Goal: Task Accomplishment & Management: Use online tool/utility

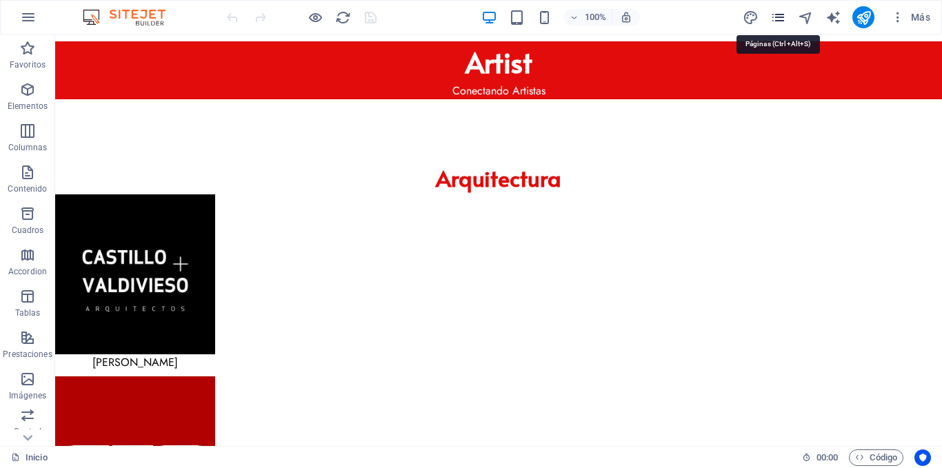
click at [773, 14] on icon "pages" at bounding box center [778, 18] width 16 height 16
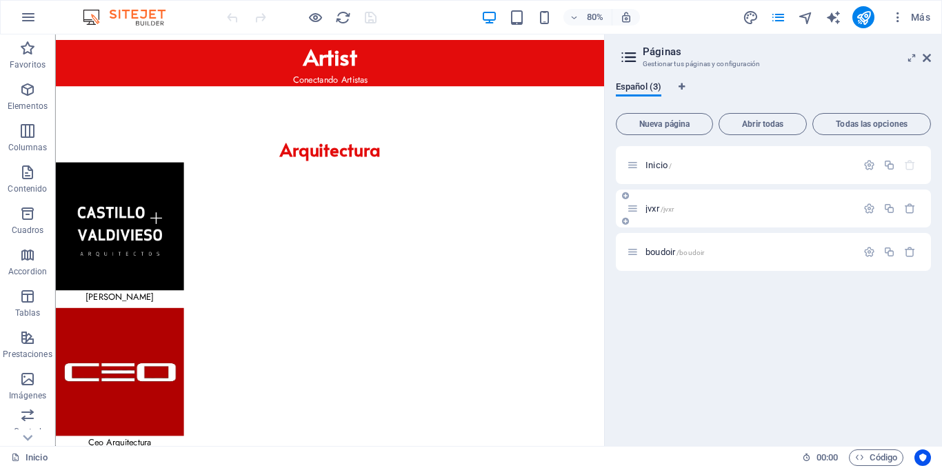
click at [654, 207] on span "jvxr /jvxr" at bounding box center [659, 208] width 28 height 10
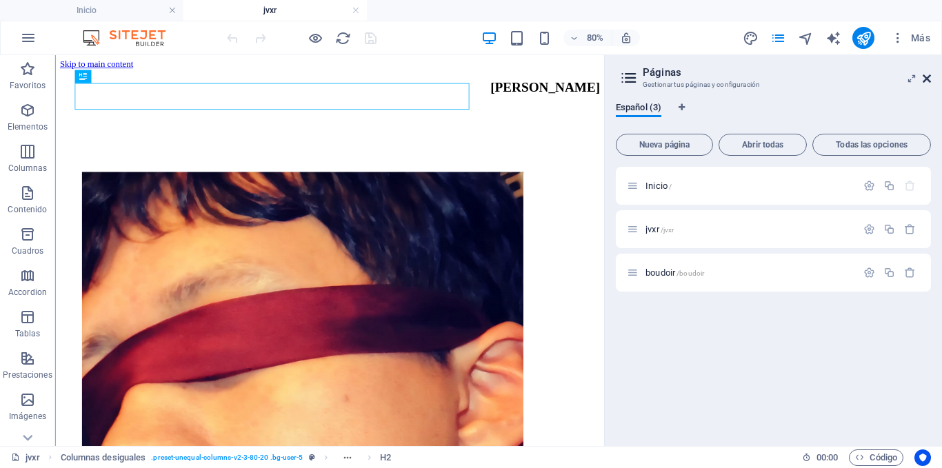
click at [929, 77] on icon at bounding box center [926, 78] width 8 height 11
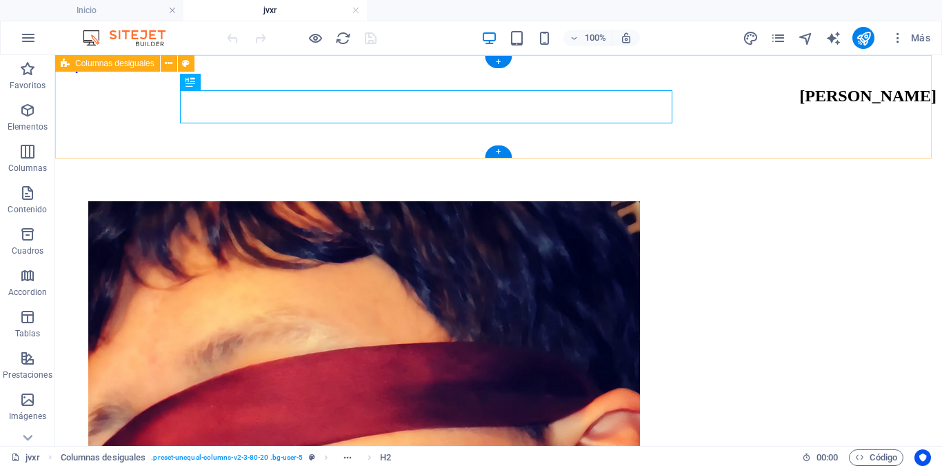
click at [134, 120] on div "[PERSON_NAME]" at bounding box center [498, 138] width 875 height 103
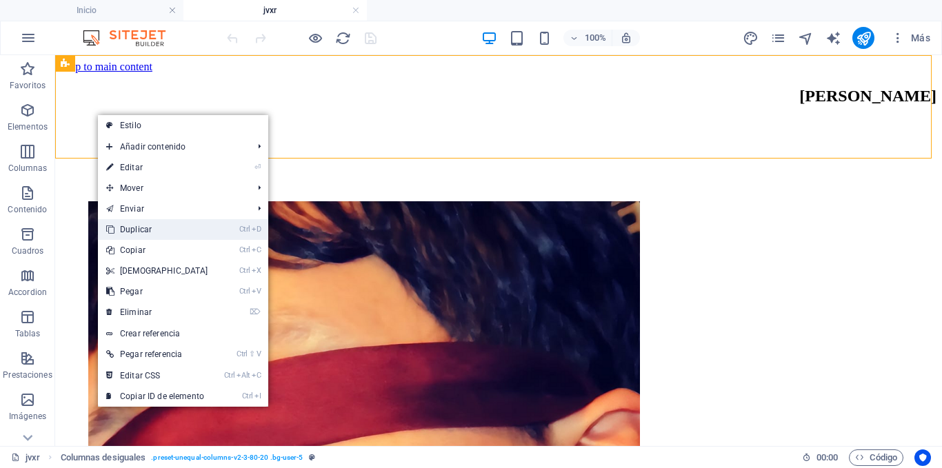
click at [148, 226] on link "Ctrl D Duplicar" at bounding box center [157, 229] width 119 height 21
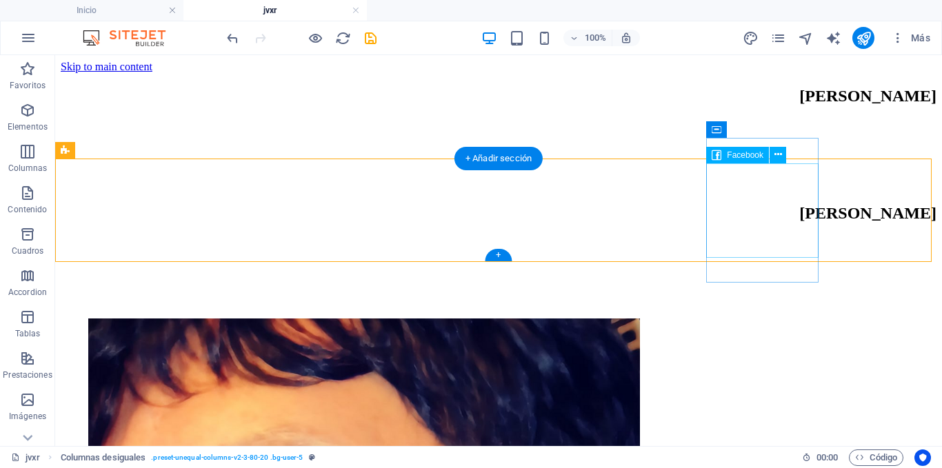
click at [802, 236] on div at bounding box center [498, 282] width 875 height 92
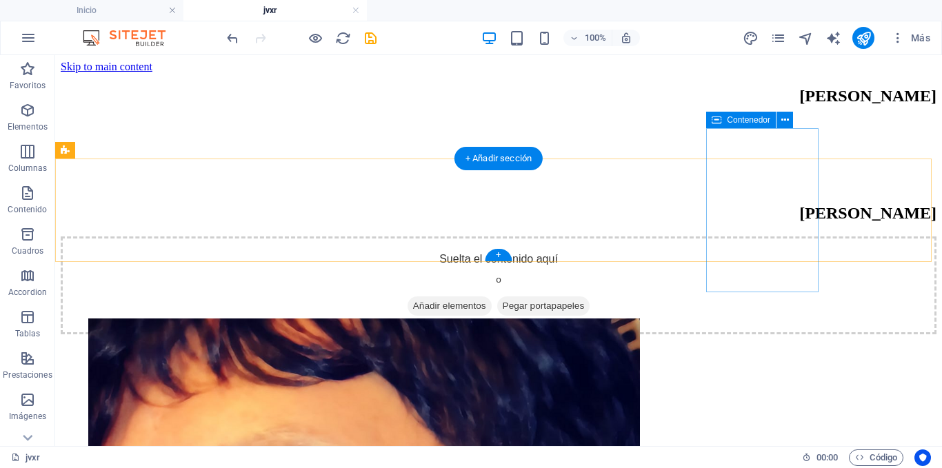
click at [811, 236] on div "Suelta el contenido aquí o Añadir elementos Pegar portapapeles" at bounding box center [498, 285] width 875 height 98
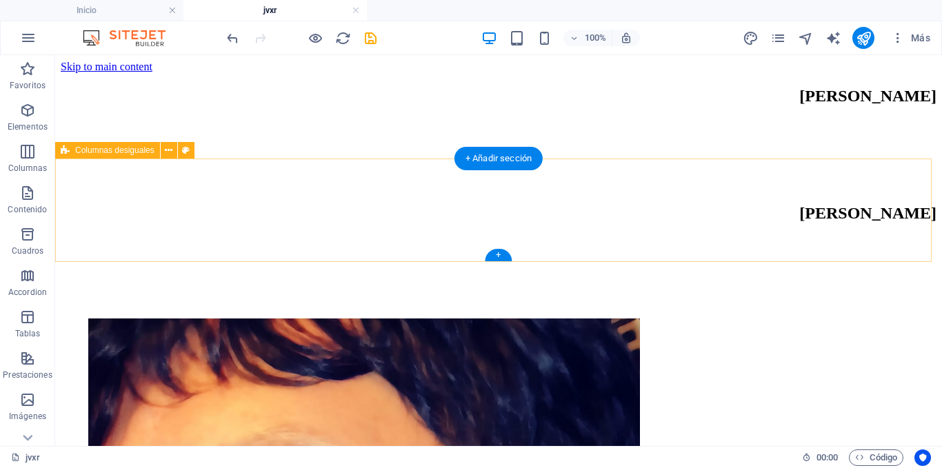
click at [208, 219] on div "[PERSON_NAME]" at bounding box center [498, 255] width 875 height 103
select select "px"
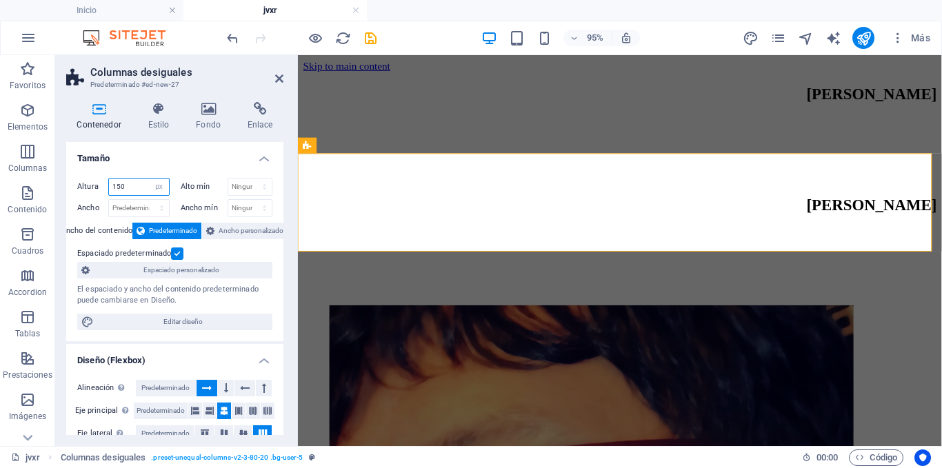
drag, startPoint x: 130, startPoint y: 185, endPoint x: 113, endPoint y: 183, distance: 16.6
click at [113, 183] on input "150" at bounding box center [139, 187] width 60 height 17
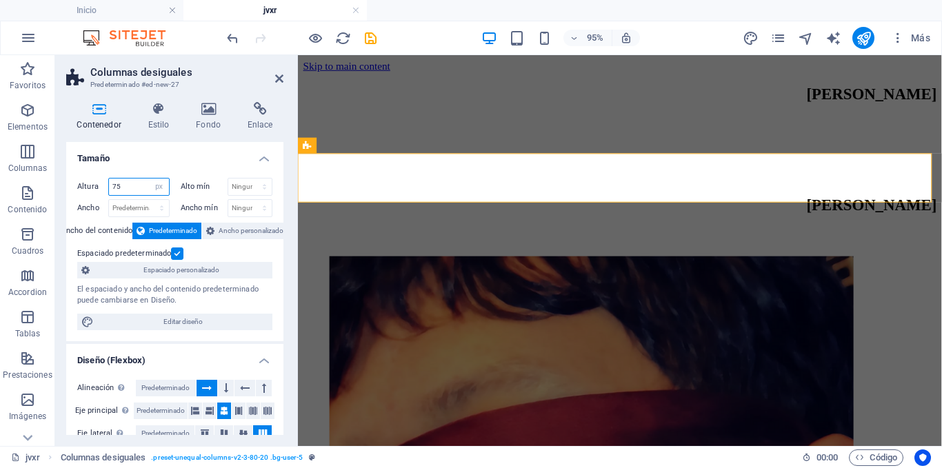
type input "75"
click at [289, 154] on div "Contenedor Estilo Fondo Enlace Tamaño Altura 75 Predeterminado px rem % vh vw A…" at bounding box center [174, 268] width 239 height 355
click at [654, 105] on div "[PERSON_NAME]" at bounding box center [636, 96] width 667 height 19
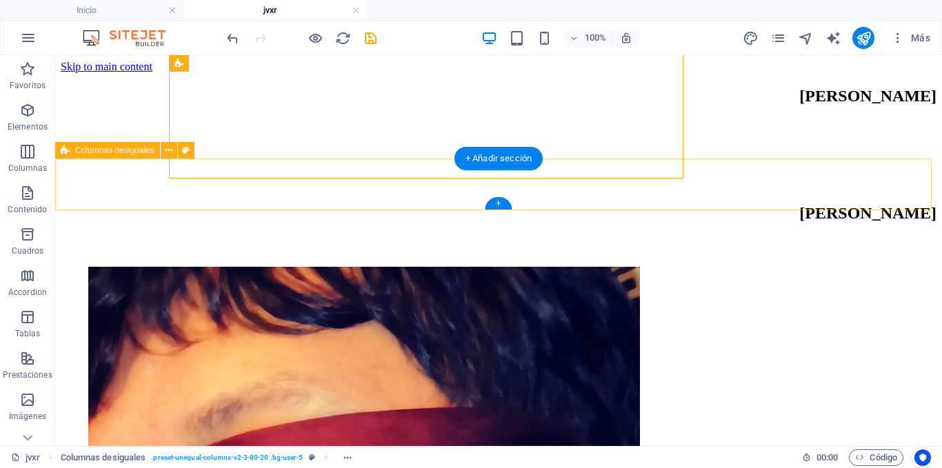
click at [864, 204] on div "[PERSON_NAME]" at bounding box center [498, 230] width 875 height 52
select select "px"
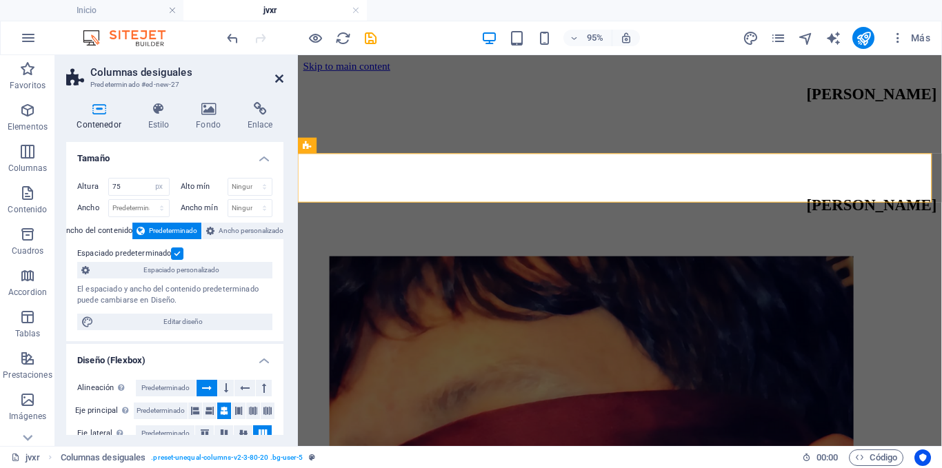
click at [279, 75] on icon at bounding box center [279, 78] width 8 height 11
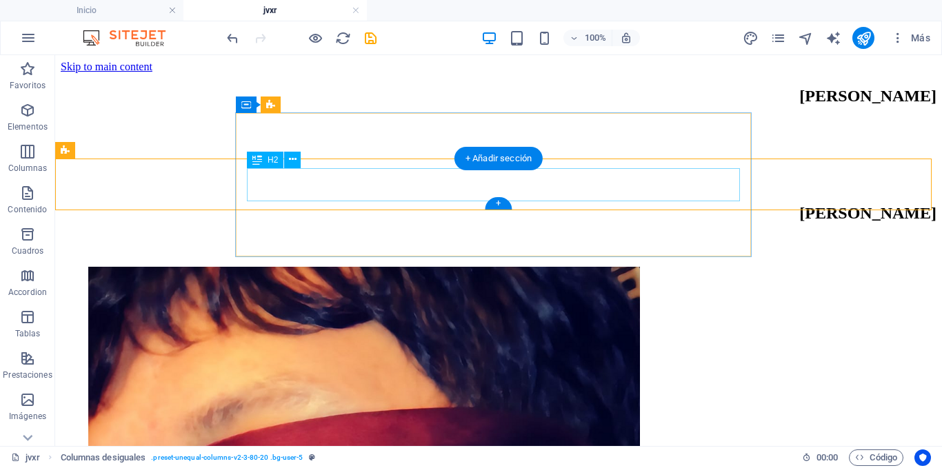
click at [587, 204] on div "[PERSON_NAME]" at bounding box center [498, 213] width 875 height 19
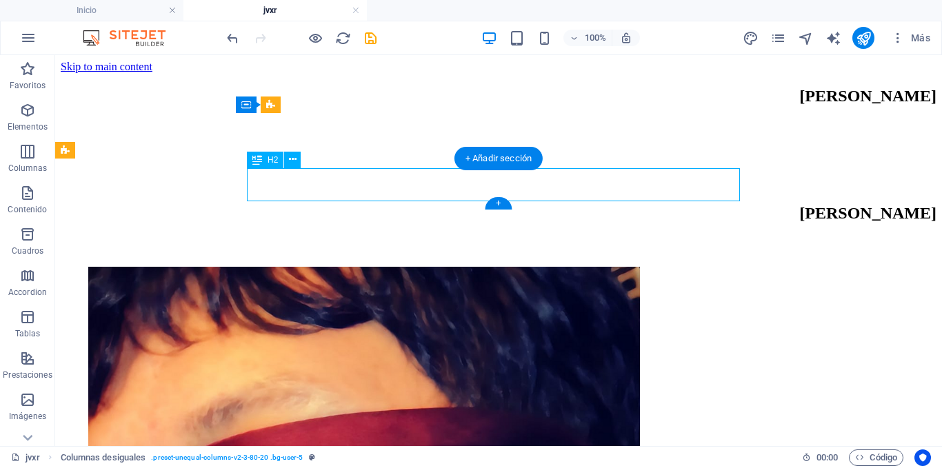
click at [587, 204] on div "[PERSON_NAME]" at bounding box center [498, 213] width 875 height 19
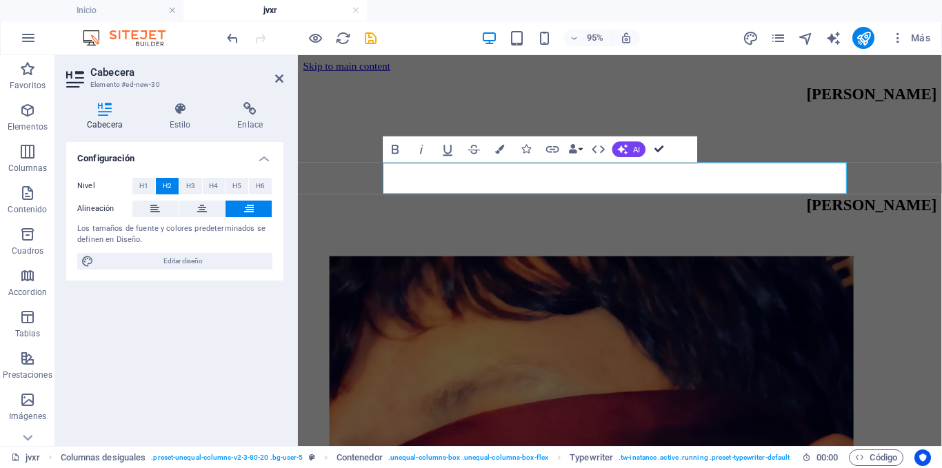
drag, startPoint x: 662, startPoint y: 150, endPoint x: 600, endPoint y: 95, distance: 82.5
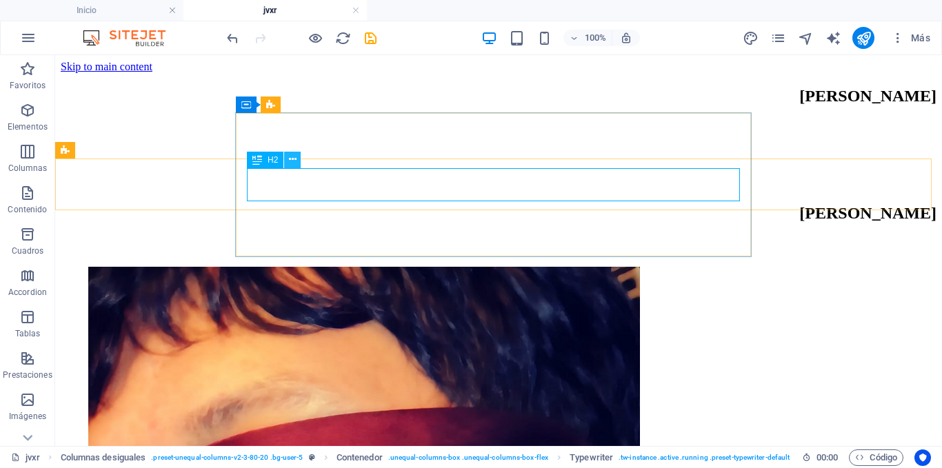
click at [294, 159] on icon at bounding box center [293, 159] width 8 height 14
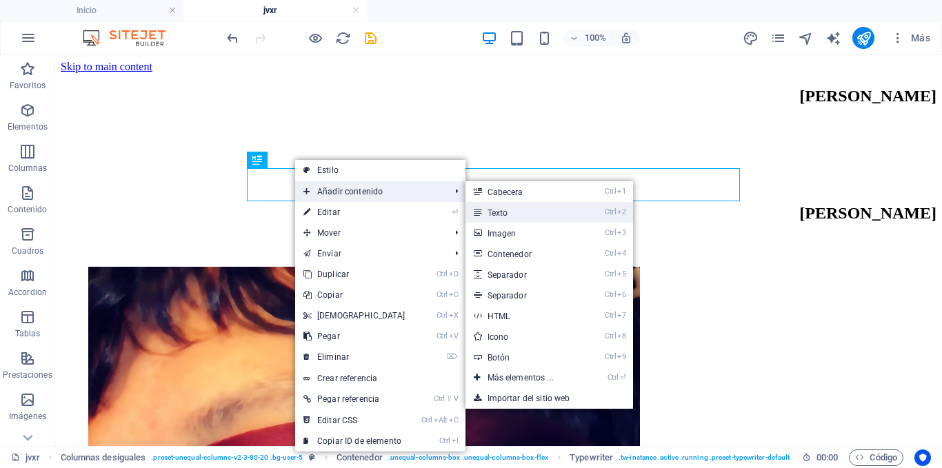
click at [504, 207] on link "Ctrl 2 Texto" at bounding box center [523, 212] width 116 height 21
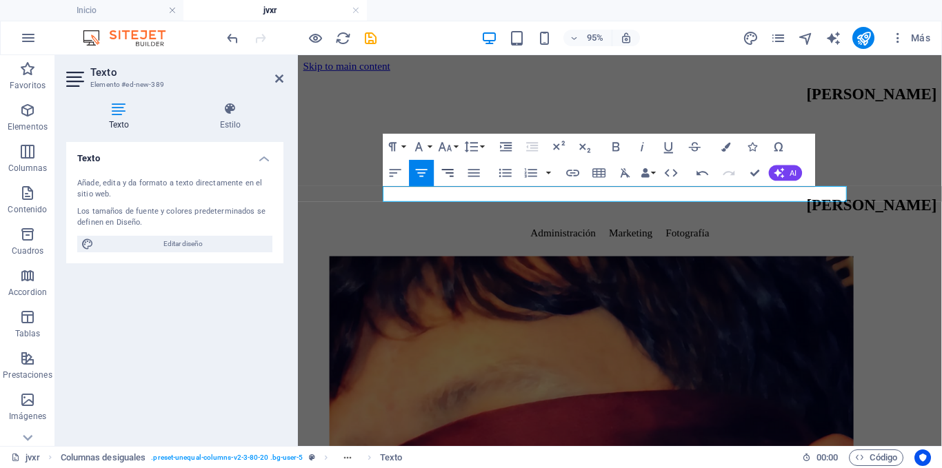
click at [453, 172] on icon "button" at bounding box center [448, 173] width 16 height 16
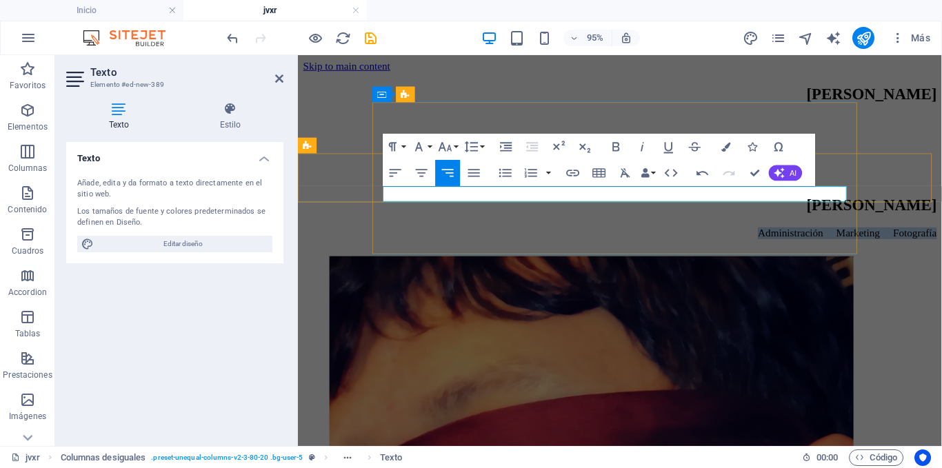
drag, startPoint x: 675, startPoint y: 200, endPoint x: 879, endPoint y: 202, distance: 203.3
click at [879, 204] on div "[PERSON_NAME] Administración Marketing Fotografía" at bounding box center [636, 226] width 667 height 45
click at [724, 146] on icon "button" at bounding box center [725, 146] width 9 height 9
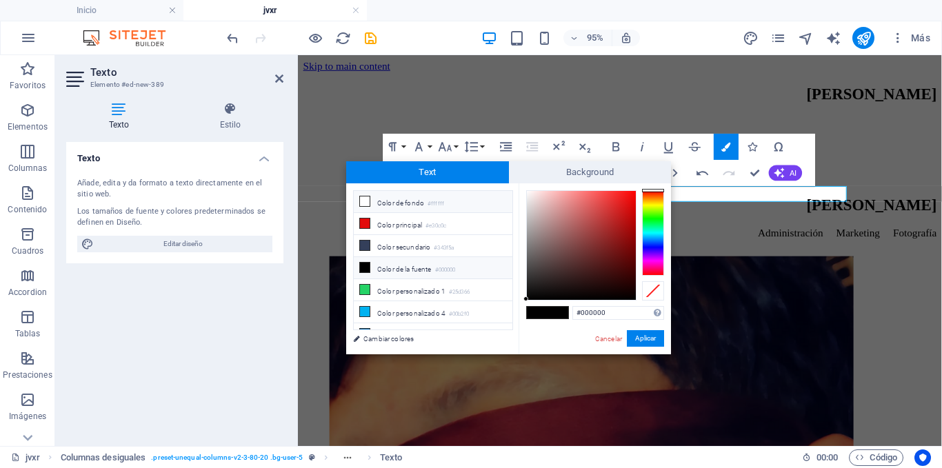
click at [413, 201] on li "Color de fondo #ffffff" at bounding box center [433, 202] width 159 height 22
click at [605, 341] on link "Cancelar" at bounding box center [608, 339] width 30 height 10
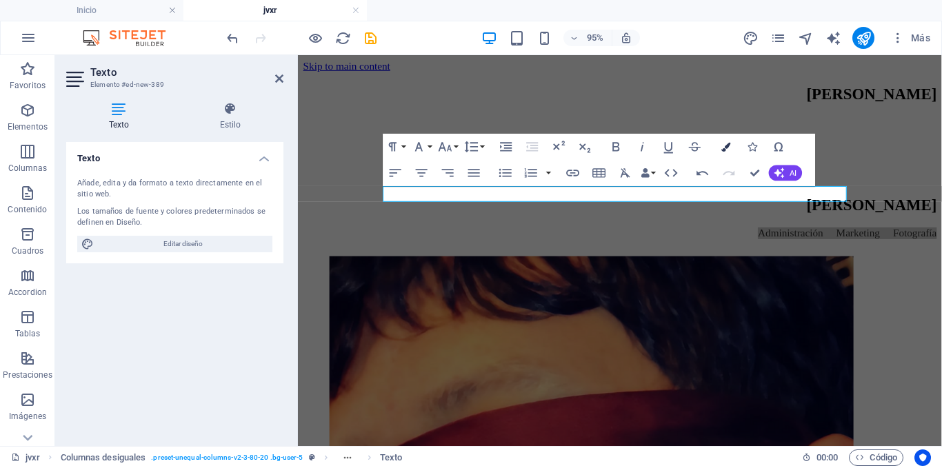
click at [724, 147] on icon "button" at bounding box center [725, 146] width 9 height 9
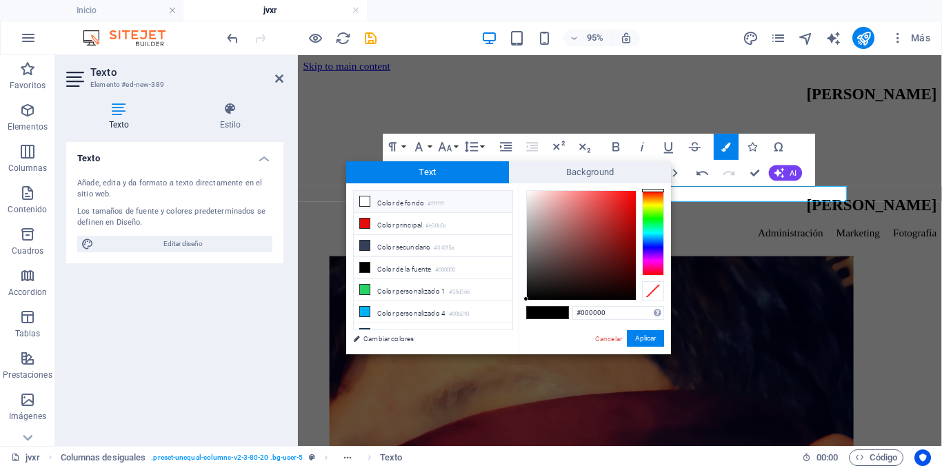
click at [420, 202] on li "Color de fondo #ffffff" at bounding box center [433, 202] width 159 height 22
type input "#ffffff"
click at [649, 336] on button "Aplicar" at bounding box center [645, 338] width 37 height 17
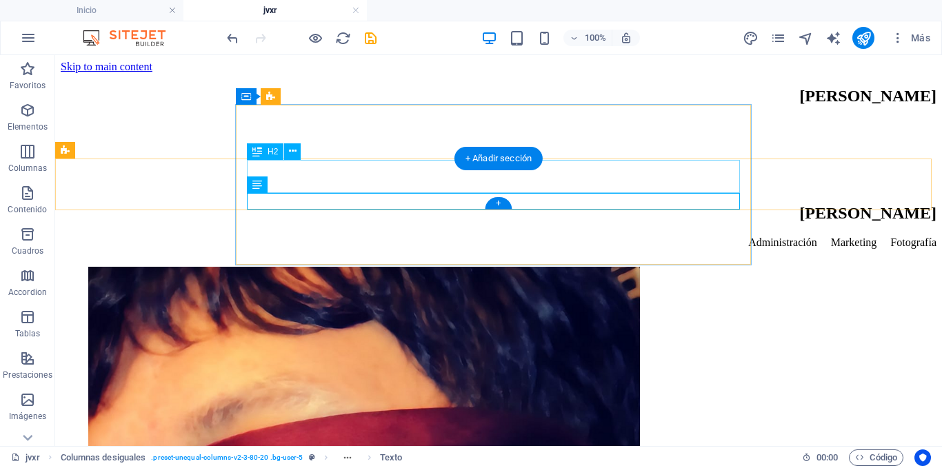
click at [345, 204] on div "[PERSON_NAME]" at bounding box center [498, 213] width 875 height 19
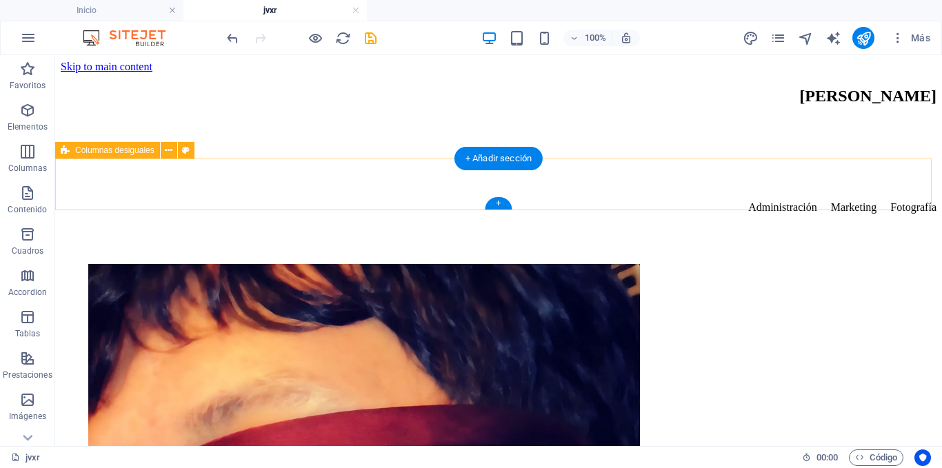
click at [800, 201] on div "Administración Marketing Fotografía" at bounding box center [498, 227] width 875 height 52
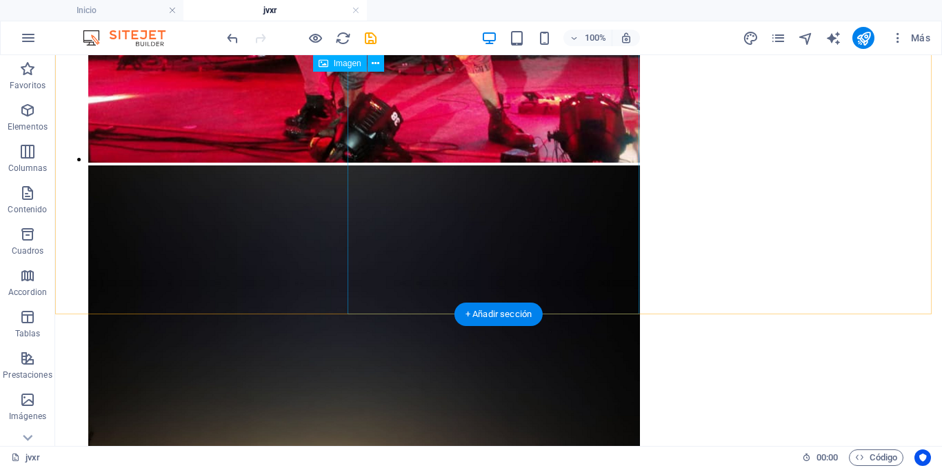
scroll to position [1762, 0]
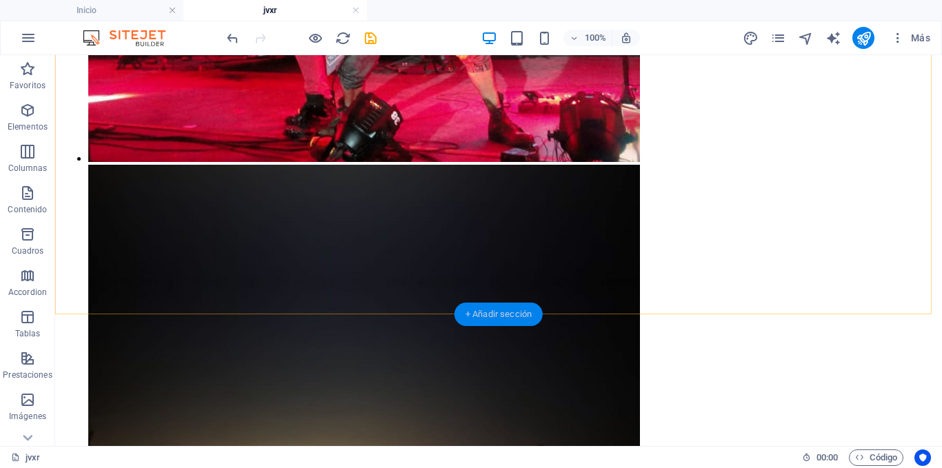
click at [494, 314] on div "+ Añadir sección" at bounding box center [498, 314] width 88 height 23
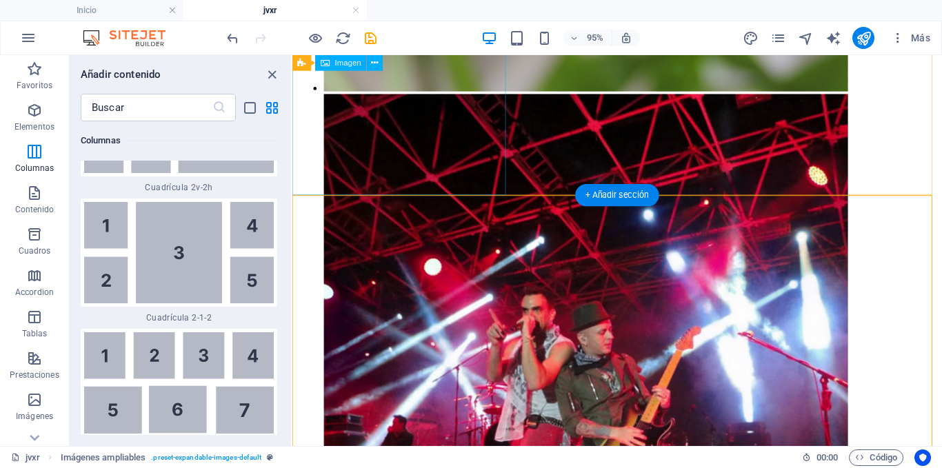
scroll to position [1230, 0]
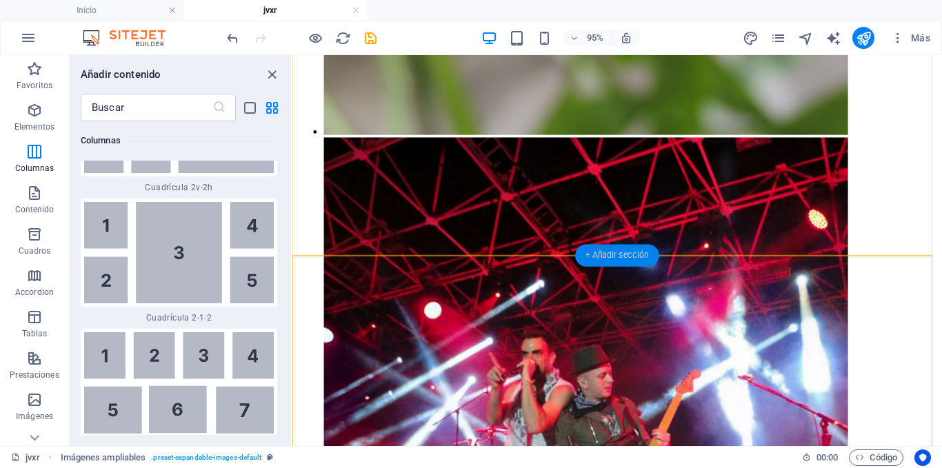
click at [621, 247] on div "+ Añadir sección" at bounding box center [617, 255] width 84 height 22
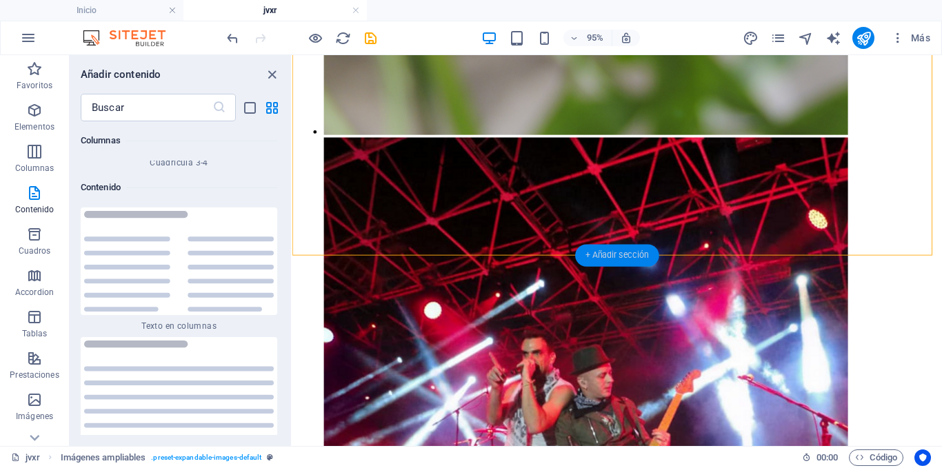
scroll to position [4743, 0]
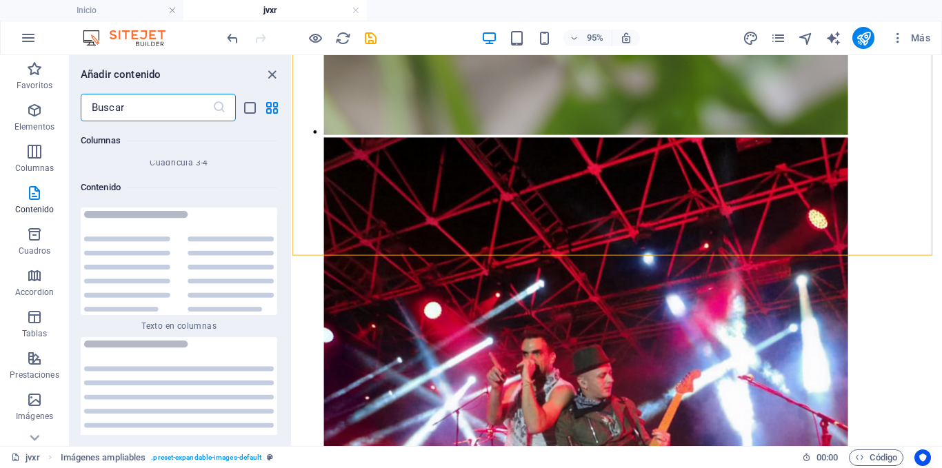
click at [115, 114] on input "text" at bounding box center [147, 108] width 132 height 28
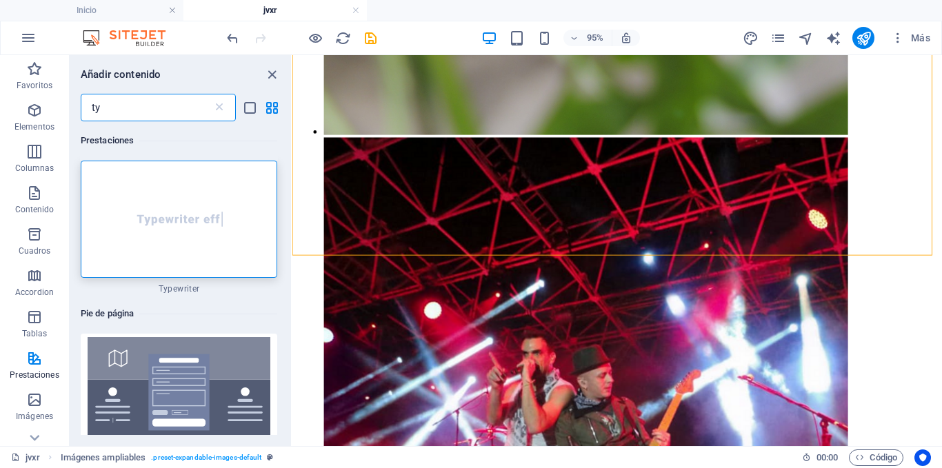
scroll to position [0, 0]
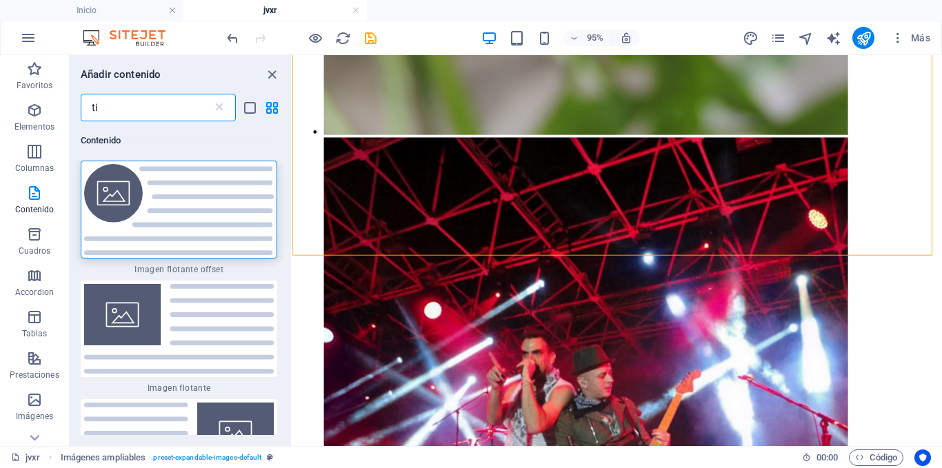
type input "t"
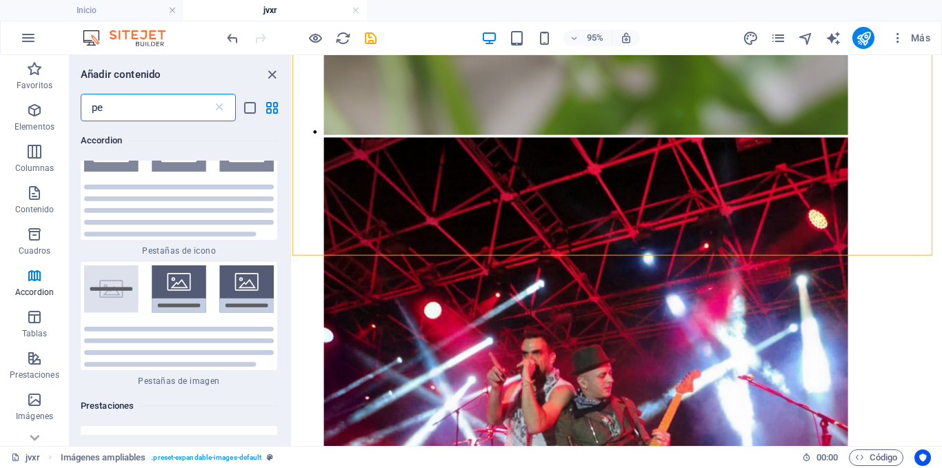
scroll to position [551, 0]
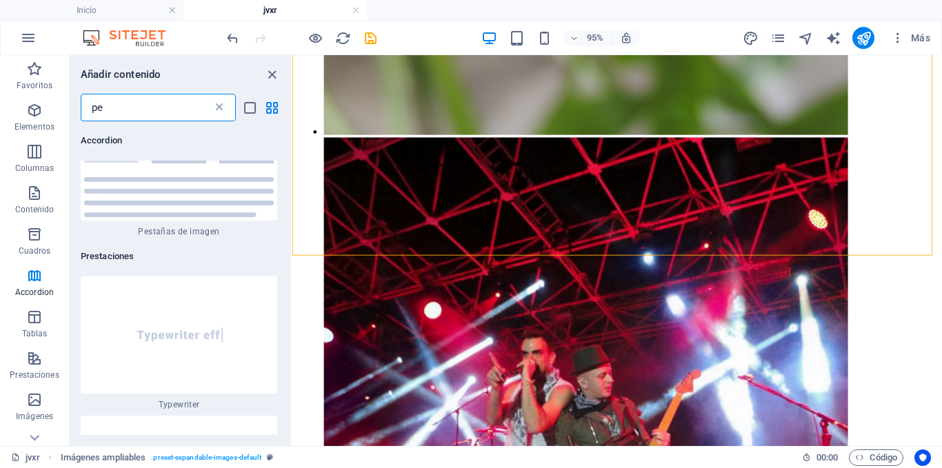
type input "pe"
drag, startPoint x: 218, startPoint y: 104, endPoint x: 161, endPoint y: 120, distance: 60.0
click at [218, 103] on icon at bounding box center [219, 108] width 14 height 14
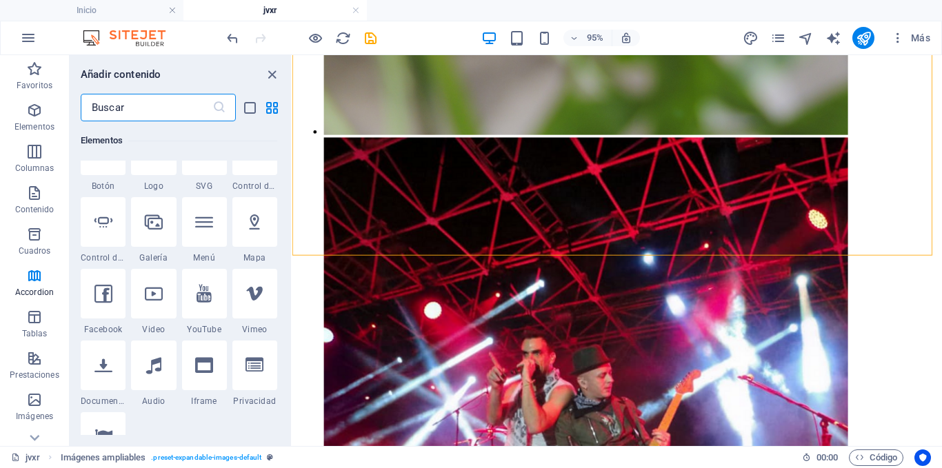
scroll to position [9255, 0]
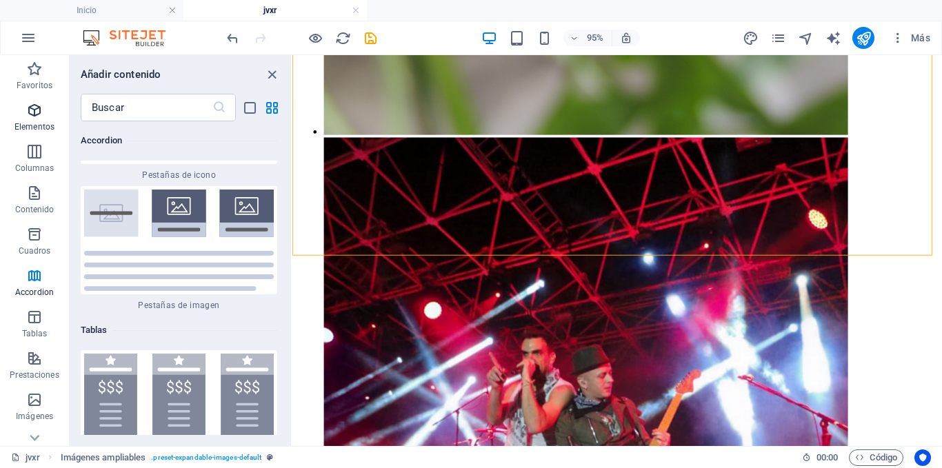
click at [48, 114] on span "Elementos" at bounding box center [34, 118] width 69 height 33
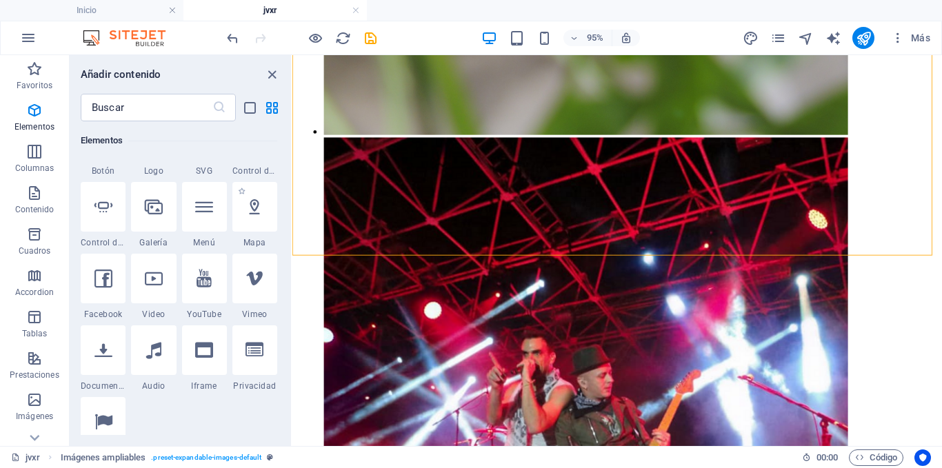
scroll to position [580, 0]
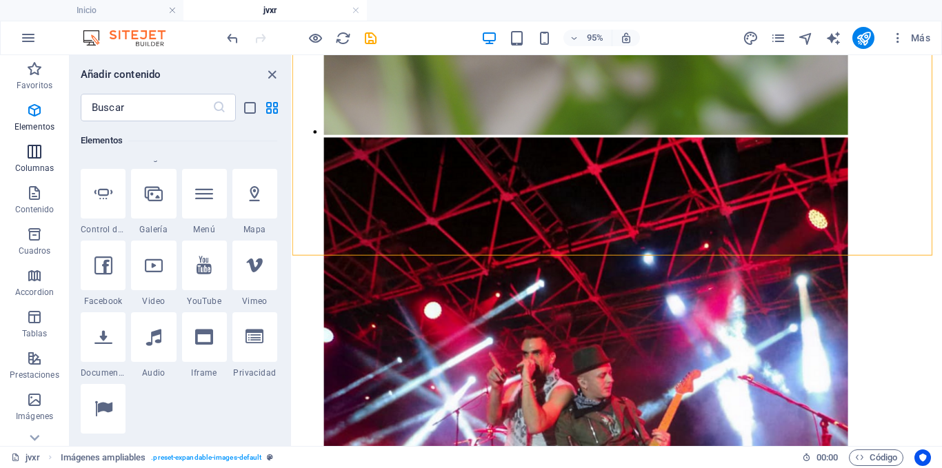
click at [48, 158] on span "Columnas" at bounding box center [34, 159] width 69 height 33
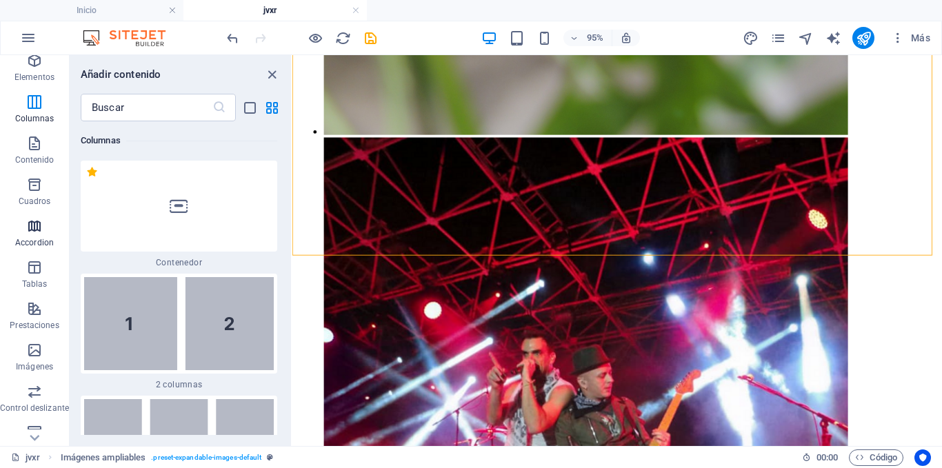
scroll to position [138, 0]
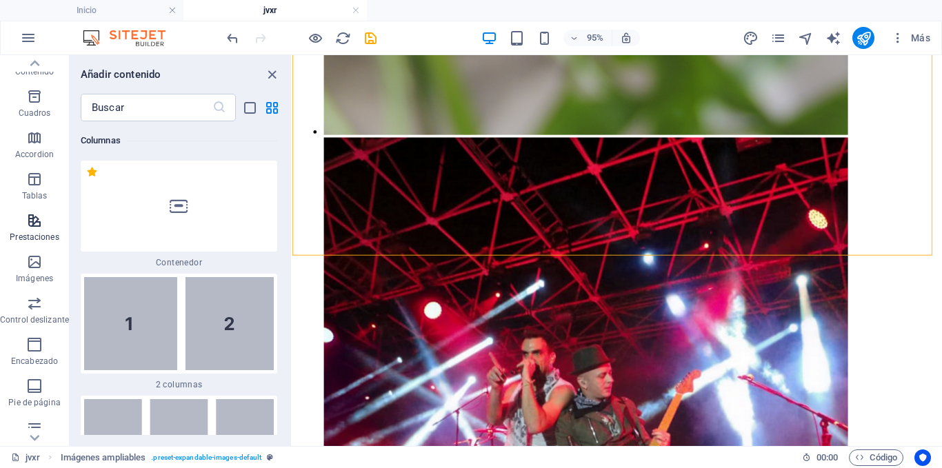
click at [34, 232] on p "Prestaciones" at bounding box center [34, 237] width 49 height 11
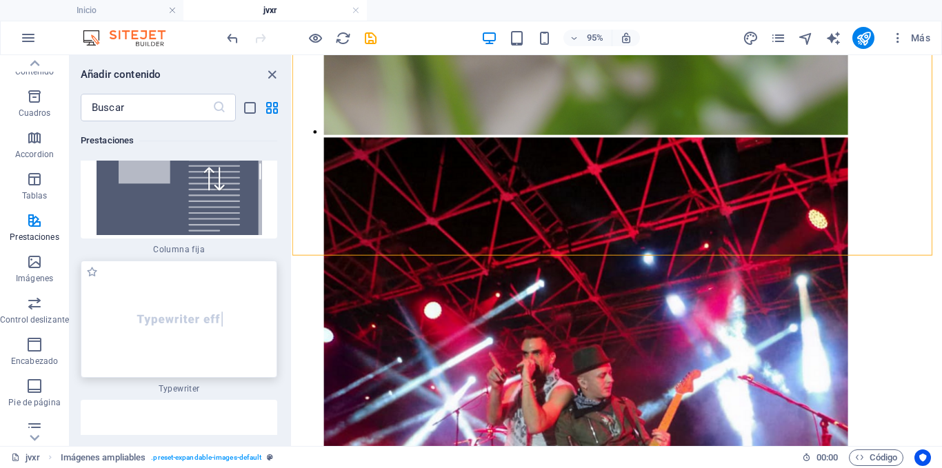
scroll to position [10788, 0]
click at [240, 262] on div at bounding box center [179, 320] width 196 height 117
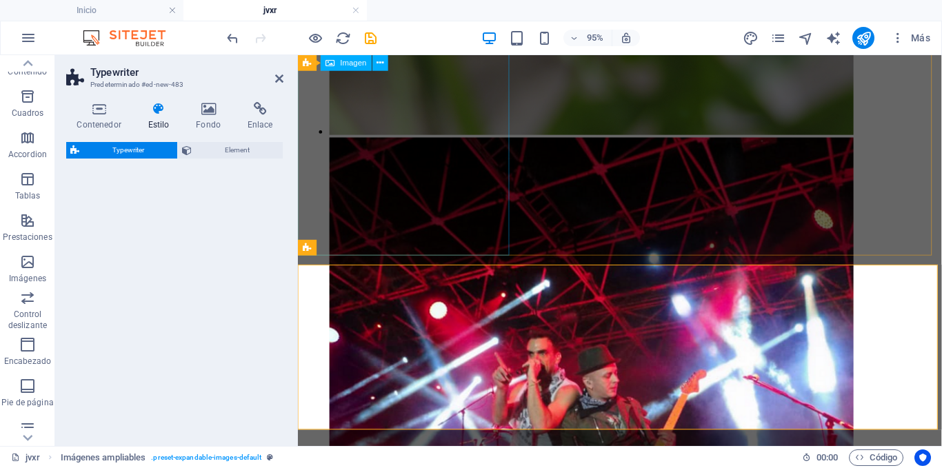
select select "ms"
select select "scroll"
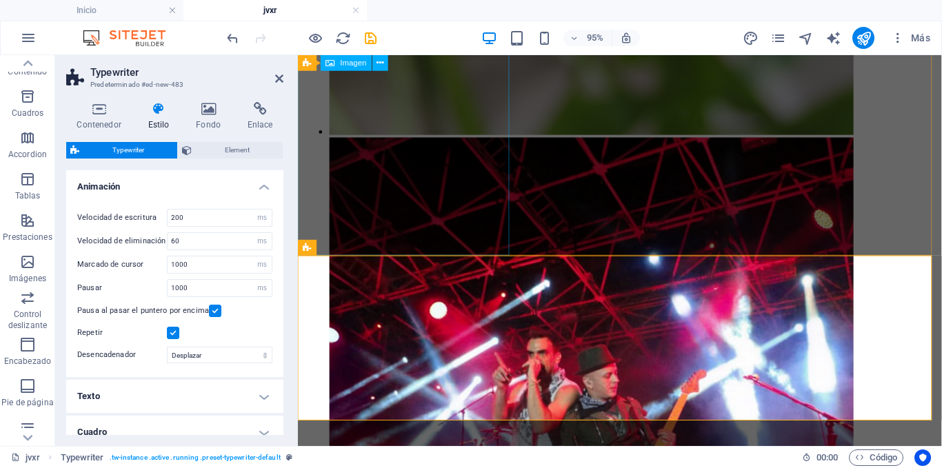
scroll to position [1221, 0]
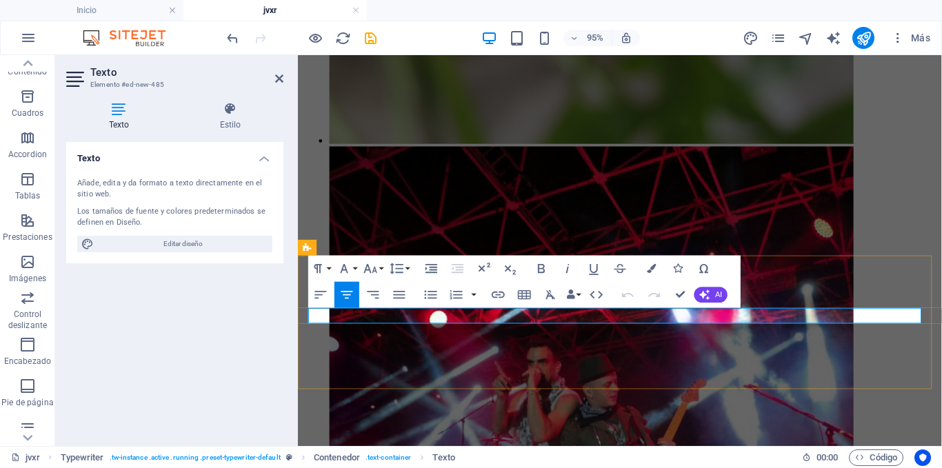
drag, startPoint x: 675, startPoint y: 329, endPoint x: 584, endPoint y: 332, distance: 91.0
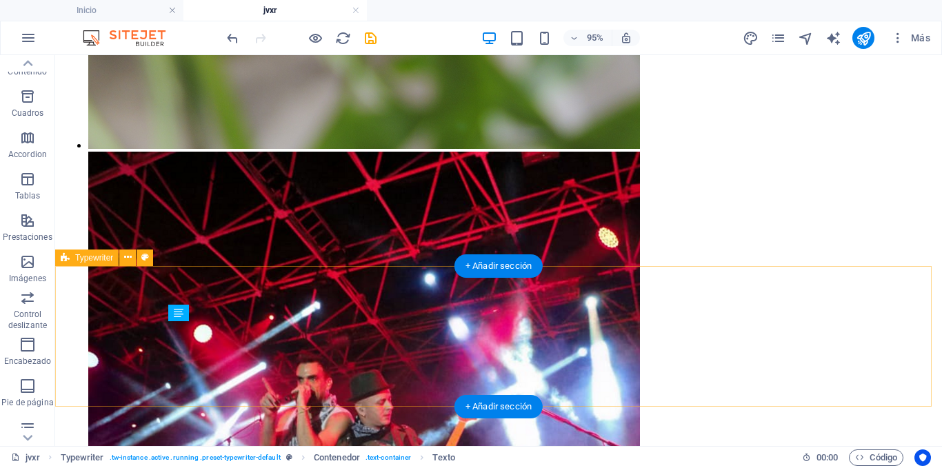
scroll to position [1534, 0]
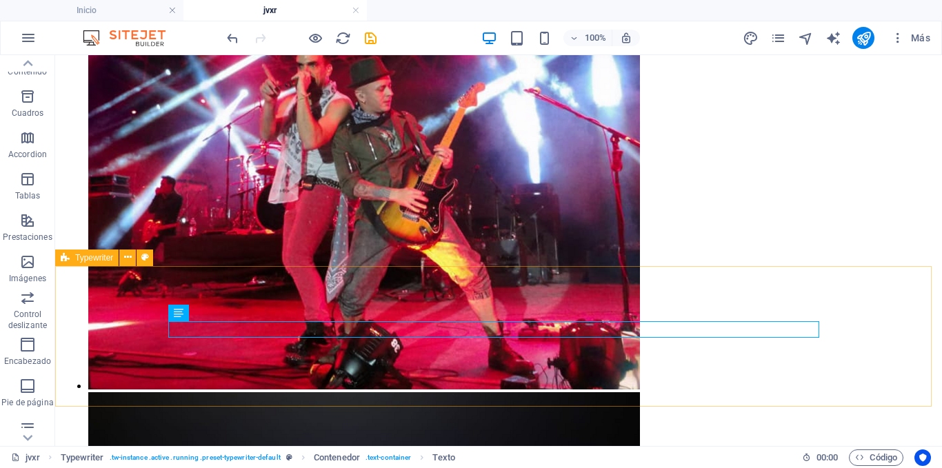
click at [87, 260] on span "Typewriter" at bounding box center [94, 258] width 38 height 8
select select "ms"
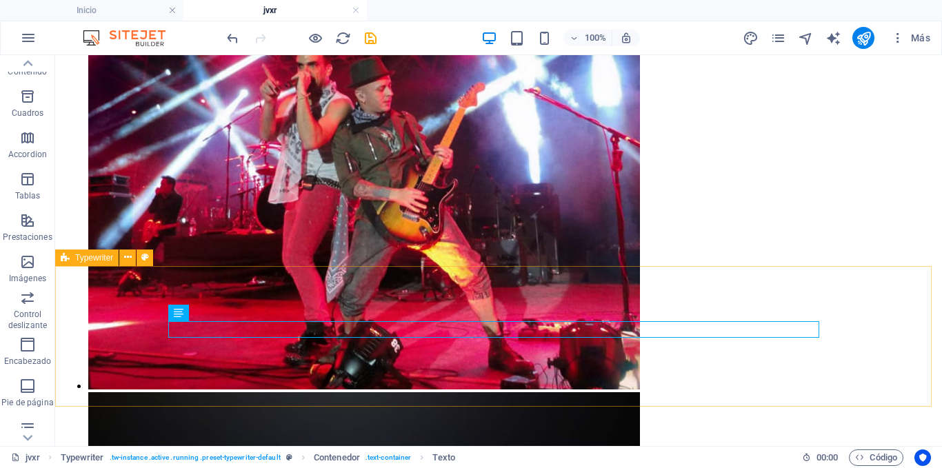
select select "ms"
select select "scroll"
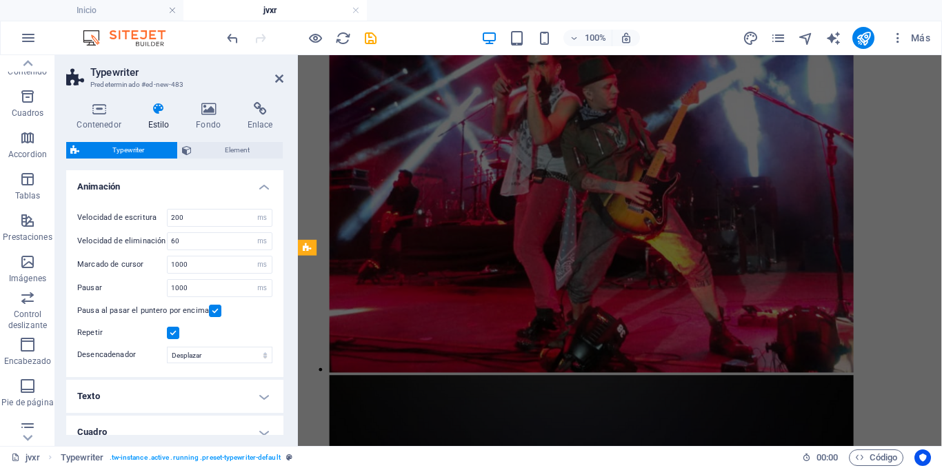
scroll to position [1221, 0]
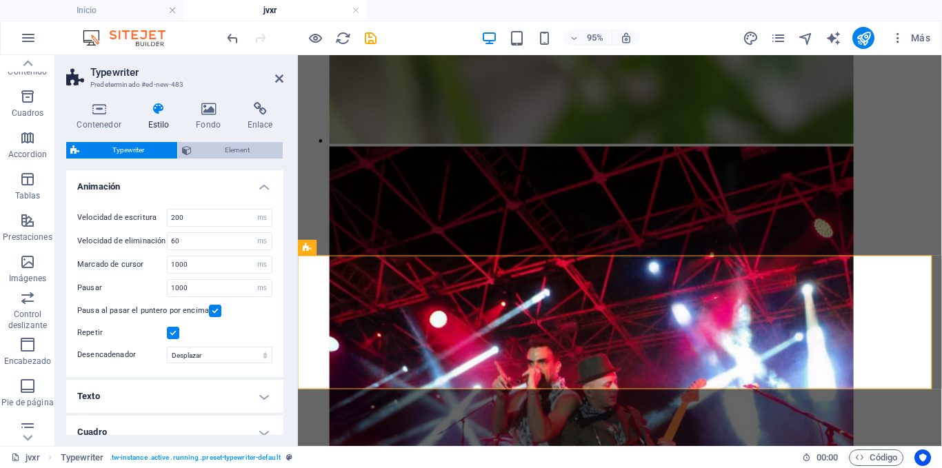
click at [199, 150] on span "Element" at bounding box center [237, 150] width 83 height 17
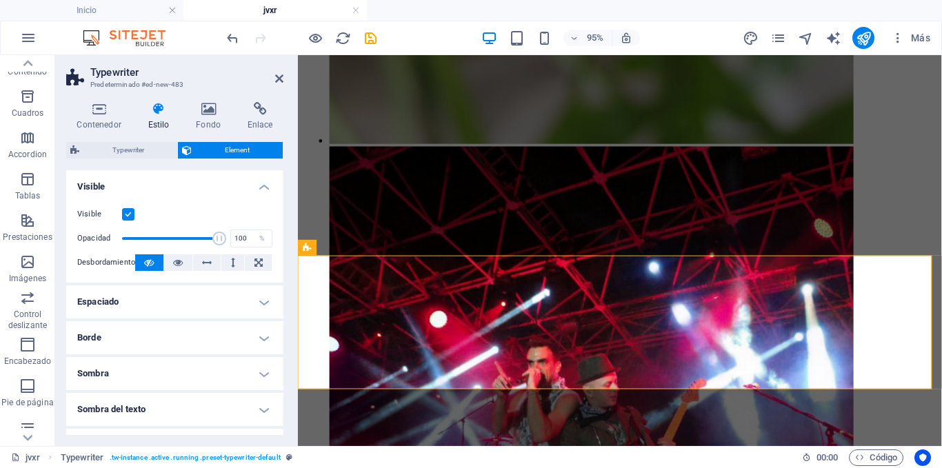
click at [199, 177] on h4 "Visible" at bounding box center [174, 182] width 217 height 25
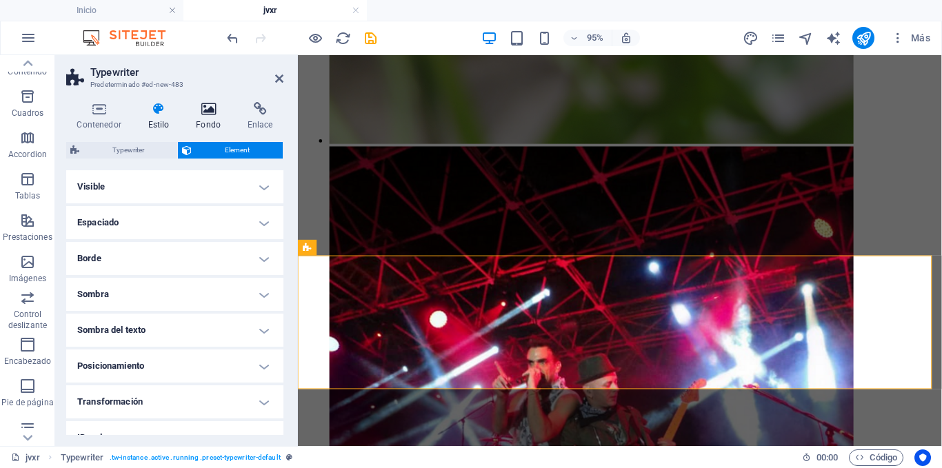
click at [199, 114] on icon at bounding box center [208, 109] width 46 height 14
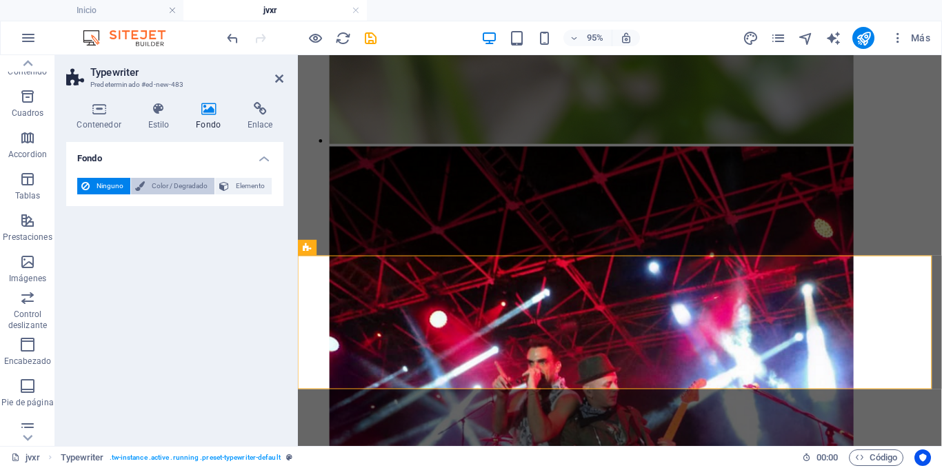
click at [161, 181] on span "Color / Degradado" at bounding box center [179, 186] width 61 height 17
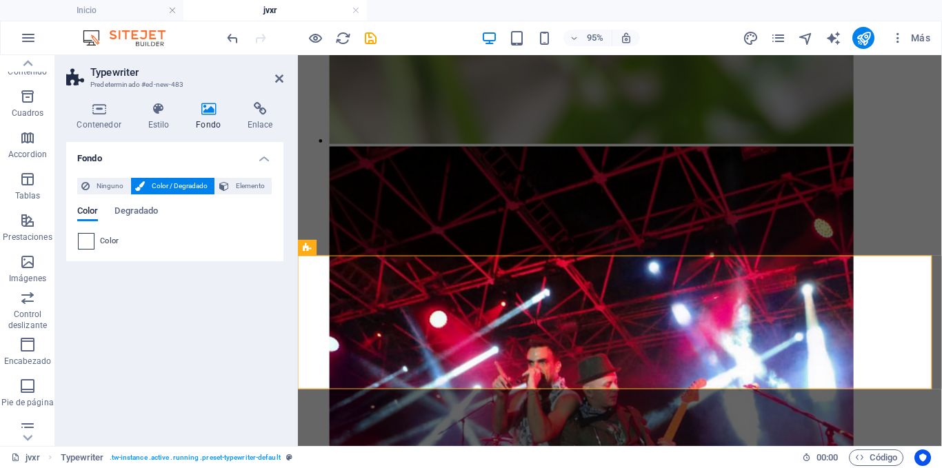
click at [85, 240] on span at bounding box center [86, 241] width 15 height 15
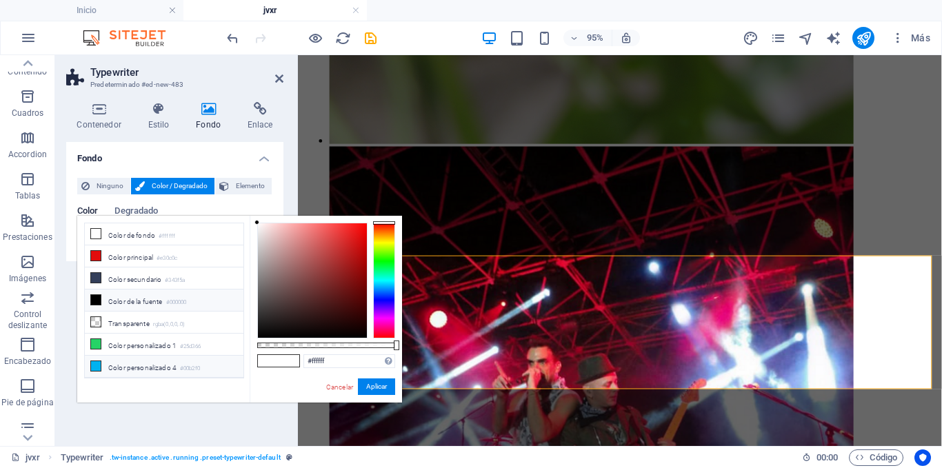
scroll to position [17, 0]
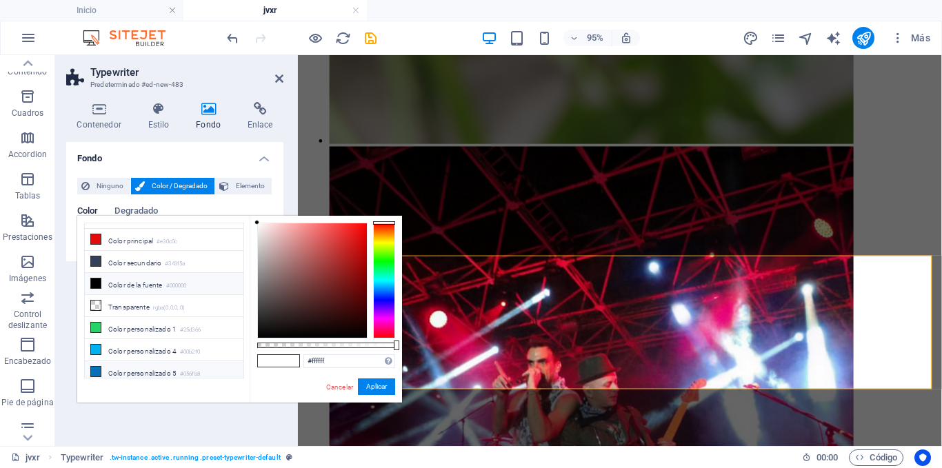
click at [96, 367] on icon at bounding box center [96, 372] width 10 height 10
type input "#056fb8"
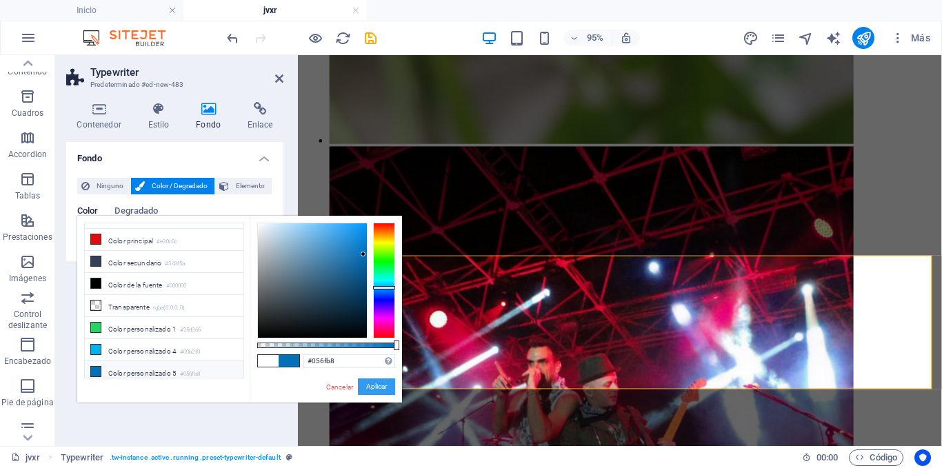
click at [385, 387] on button "Aplicar" at bounding box center [376, 386] width 37 height 17
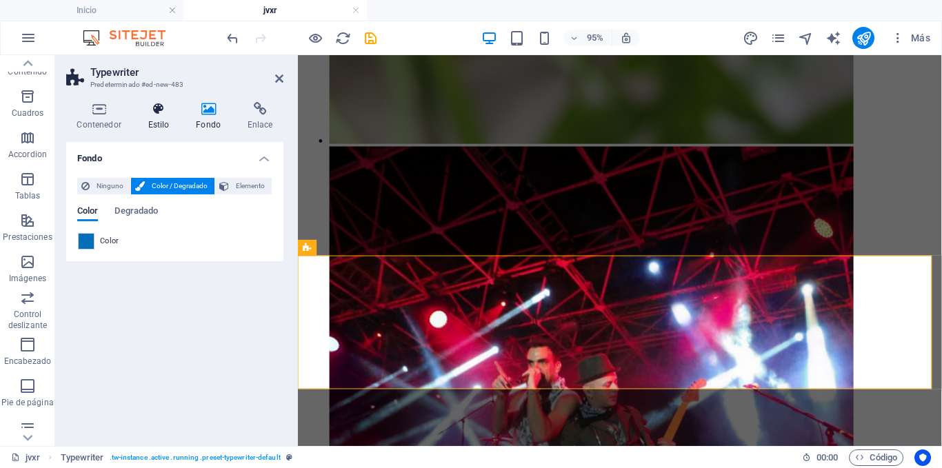
click at [163, 121] on h4 "Estilo" at bounding box center [161, 116] width 48 height 29
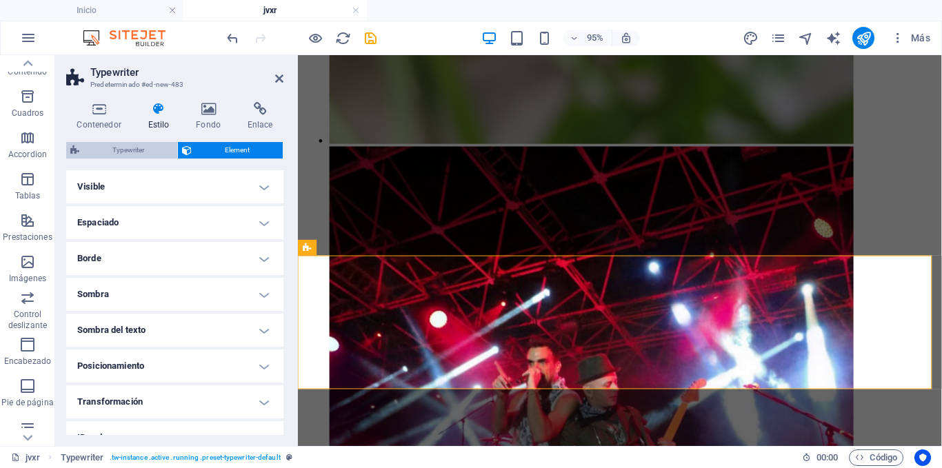
click at [152, 148] on span "Typewriter" at bounding box center [128, 150] width 90 height 17
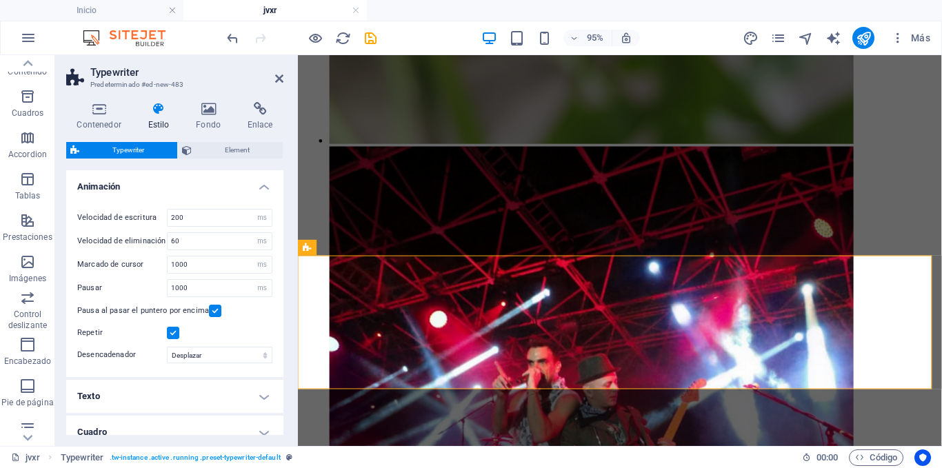
click at [163, 182] on h4 "Animación" at bounding box center [174, 182] width 217 height 25
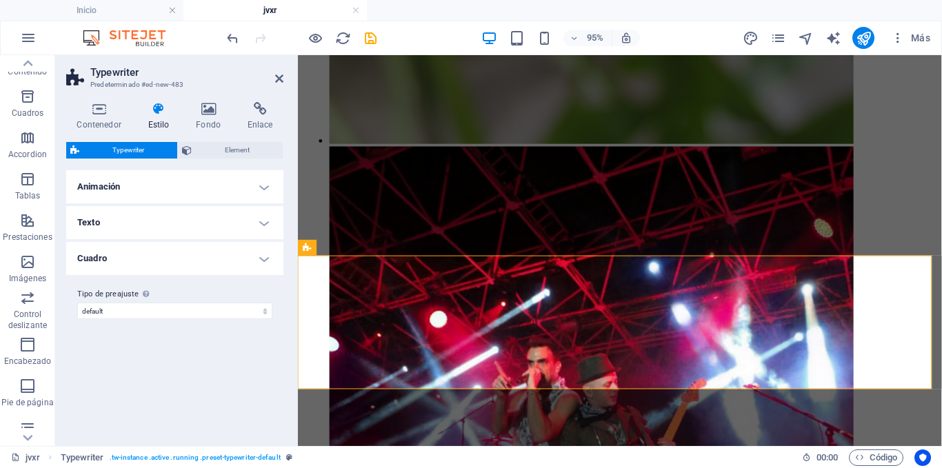
click at [151, 215] on h4 "Texto" at bounding box center [174, 222] width 217 height 33
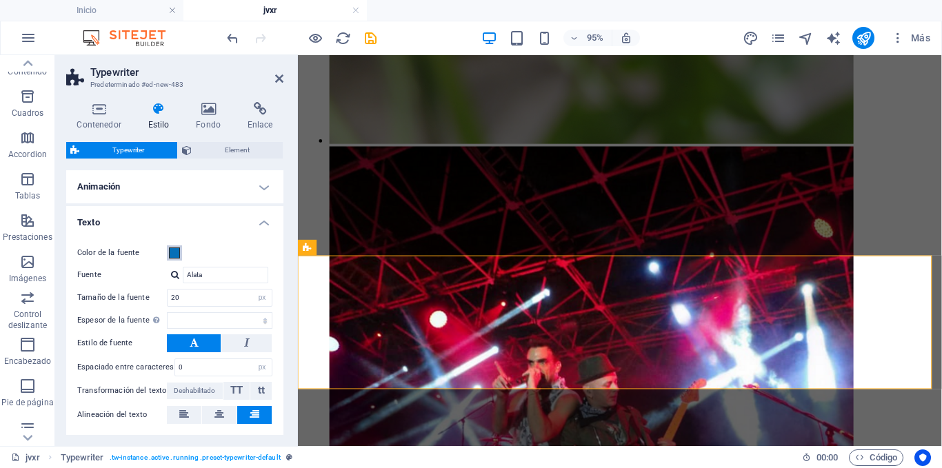
click at [172, 250] on span at bounding box center [174, 252] width 11 height 11
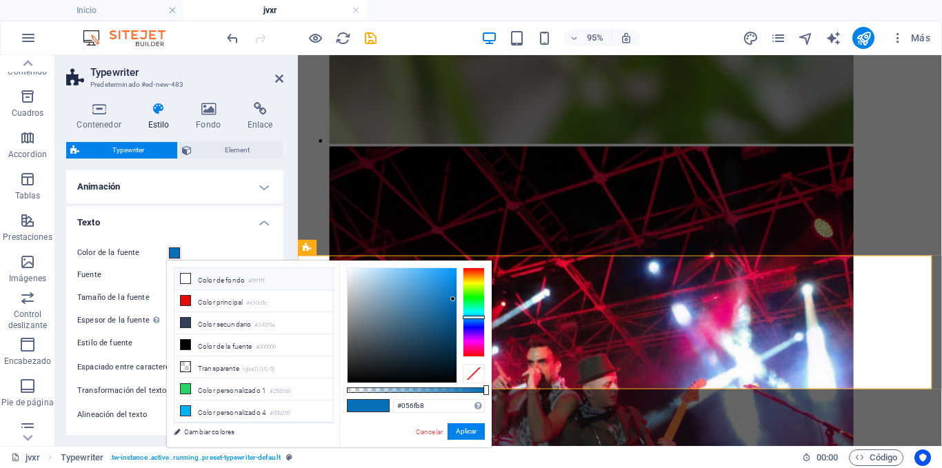
click at [194, 278] on li "Color de fondo #ffffff" at bounding box center [253, 279] width 159 height 22
type input "#ffffff"
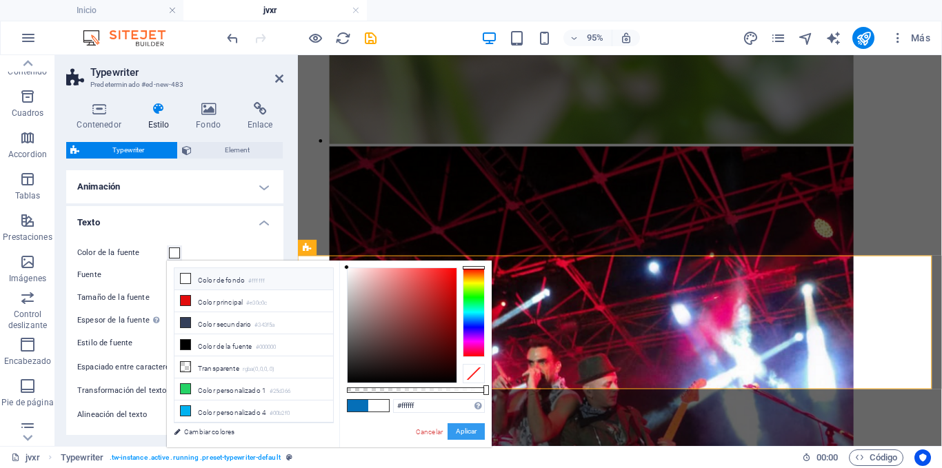
drag, startPoint x: 463, startPoint y: 429, endPoint x: 174, endPoint y: 392, distance: 291.8
click at [463, 429] on button "Aplicar" at bounding box center [465, 431] width 37 height 17
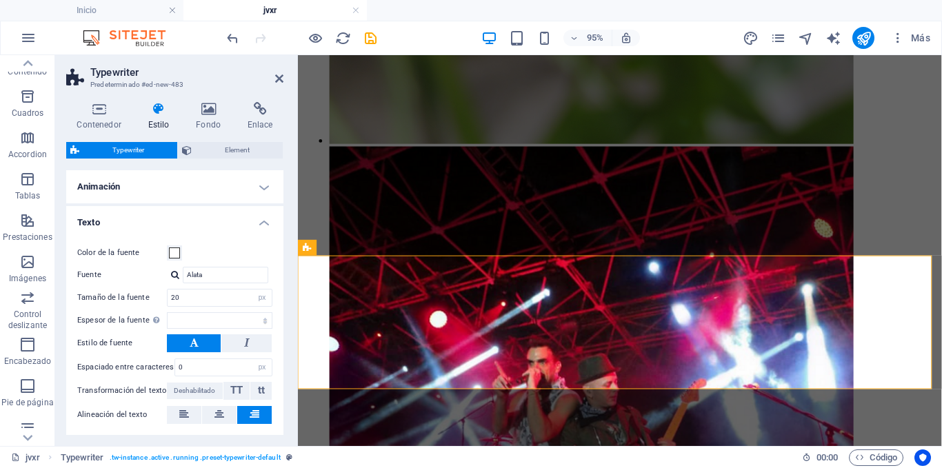
click at [259, 220] on h4 "Texto" at bounding box center [174, 218] width 217 height 25
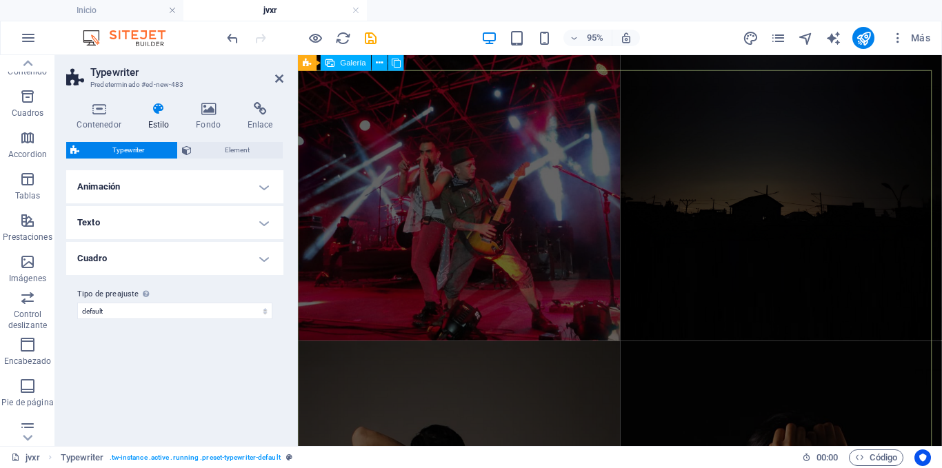
scroll to position [0, 0]
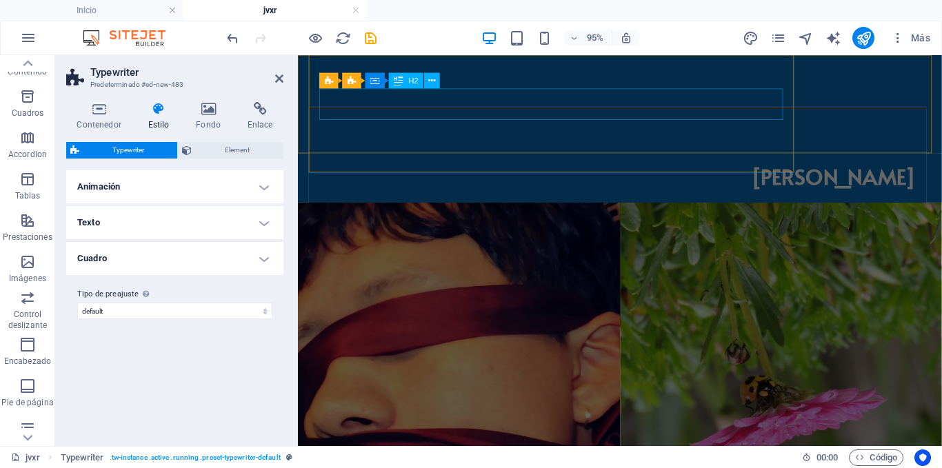
click at [709, 166] on div "[PERSON_NAME]" at bounding box center [634, 182] width 627 height 33
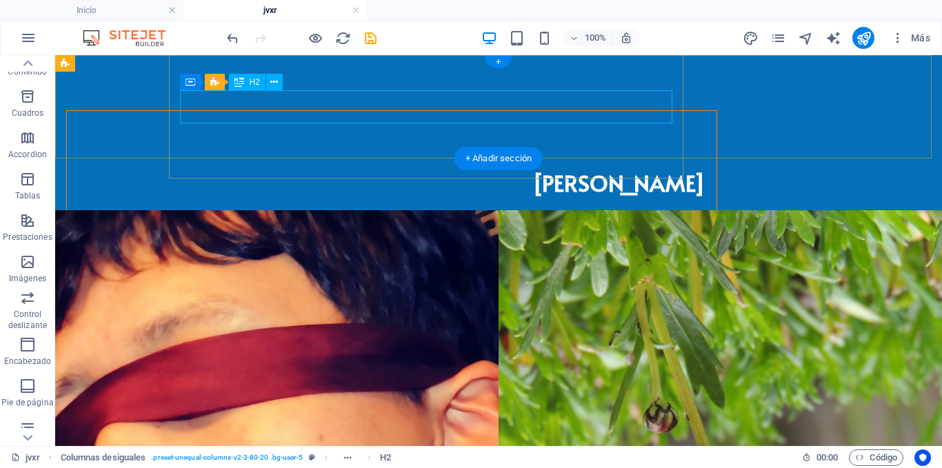
click at [611, 166] on div "[PERSON_NAME]" at bounding box center [391, 182] width 627 height 33
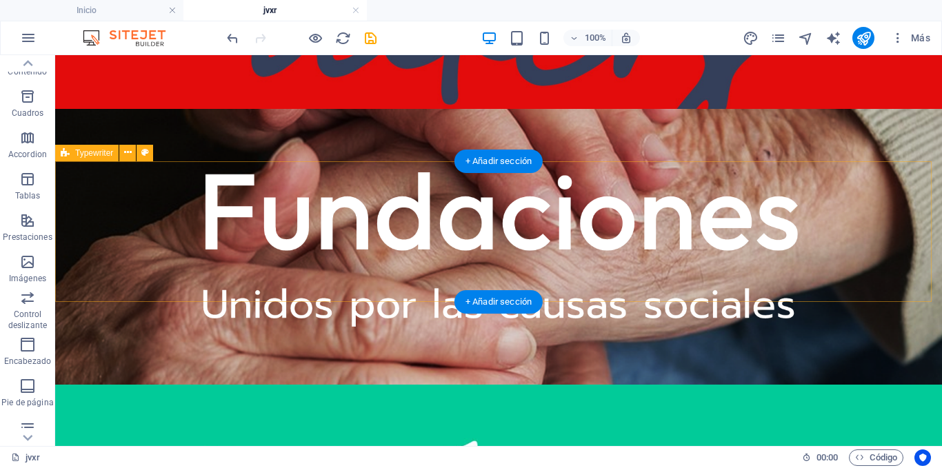
scroll to position [1627, 0]
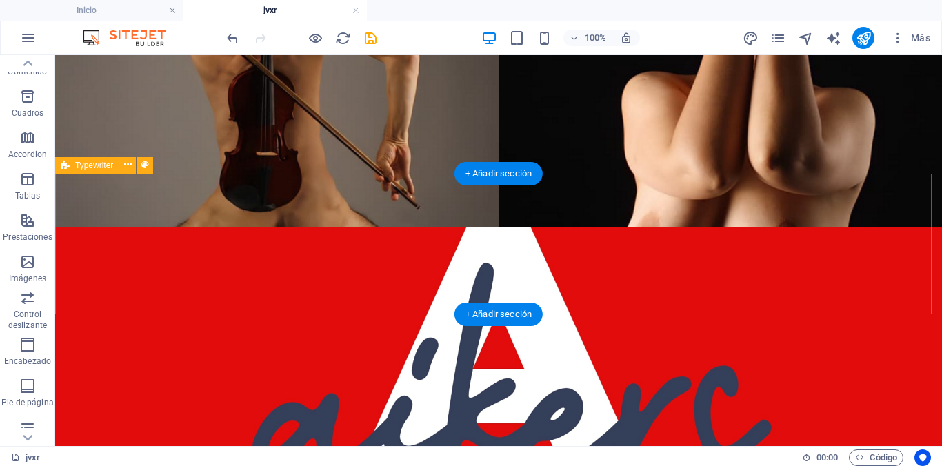
select select "ms"
select select "scroll"
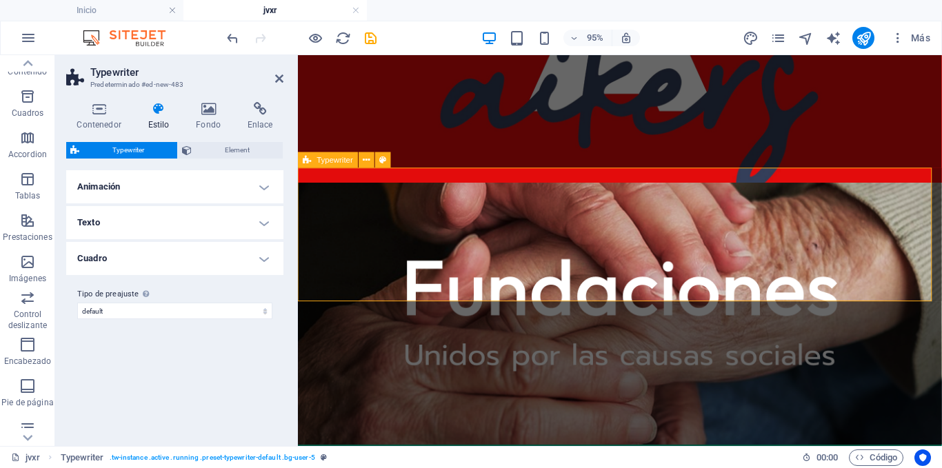
click at [213, 188] on h4 "Animación" at bounding box center [174, 186] width 217 height 33
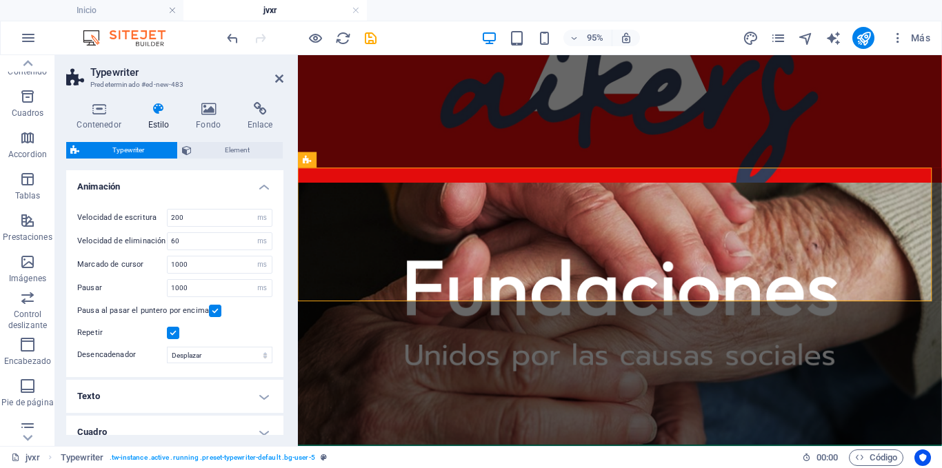
click at [214, 188] on h4 "Animación" at bounding box center [174, 182] width 217 height 25
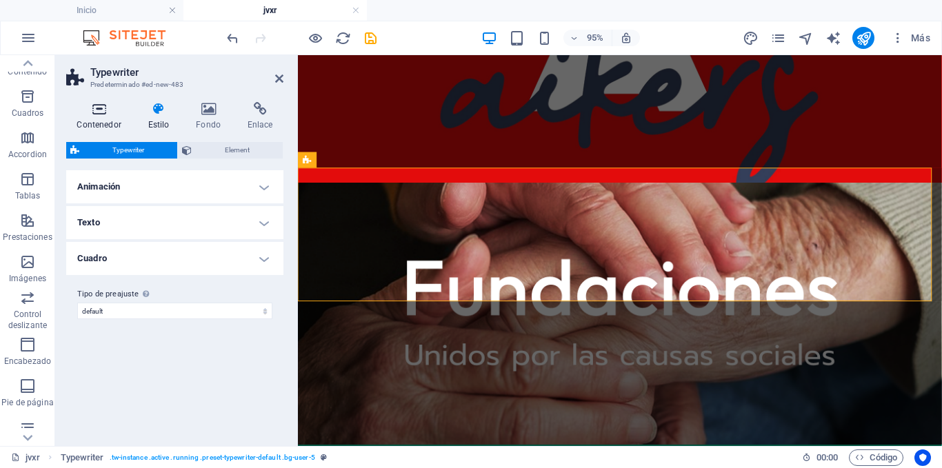
click at [101, 114] on icon at bounding box center [98, 109] width 65 height 14
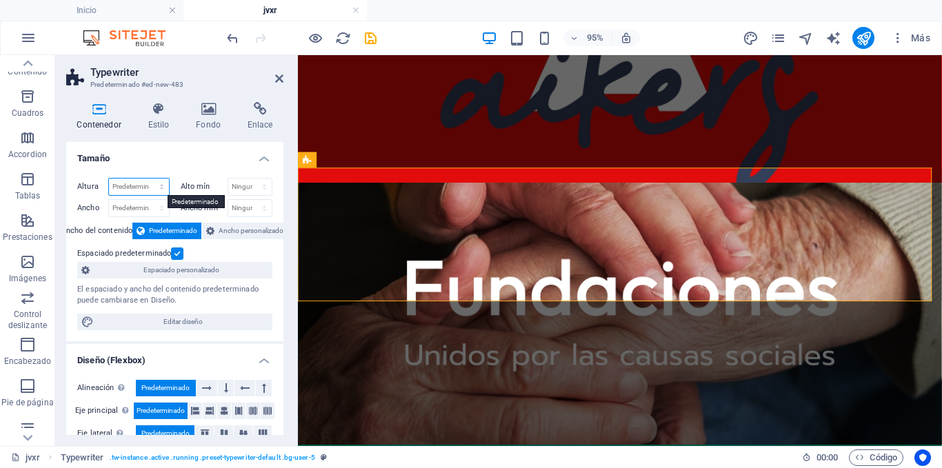
click at [152, 187] on select "Predeterminado px rem % vh vw" at bounding box center [139, 187] width 60 height 17
select select "px"
click at [148, 179] on select "Predeterminado px rem % vh vw" at bounding box center [139, 187] width 60 height 17
click at [131, 184] on input "204" at bounding box center [139, 187] width 60 height 17
drag, startPoint x: 112, startPoint y: 184, endPoint x: 134, endPoint y: 186, distance: 22.8
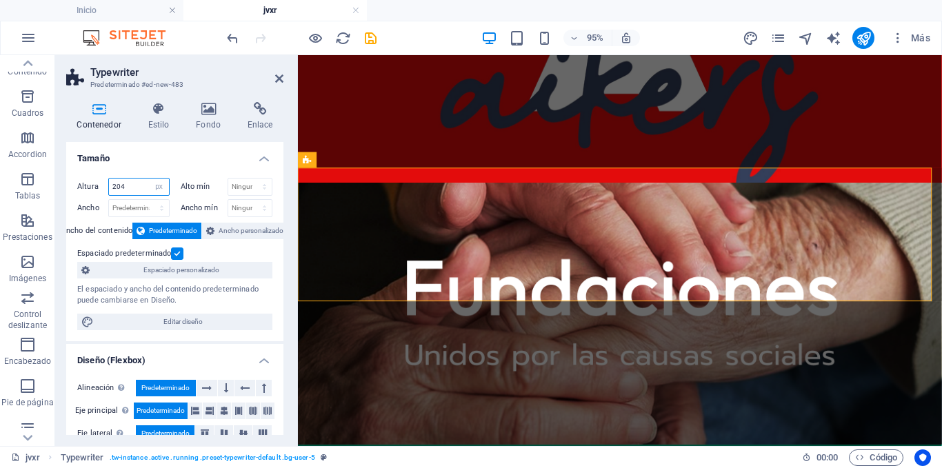
click at [134, 186] on input "204" at bounding box center [139, 187] width 60 height 17
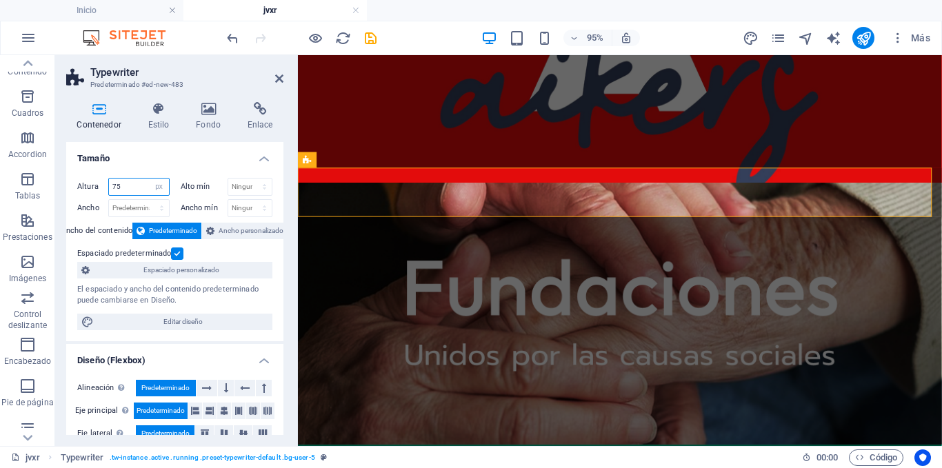
type input "75"
click at [288, 194] on div "Contenedor Estilo Fondo Enlace Tamaño Altura 75 Predeterminado px rem % vh vw A…" at bounding box center [174, 268] width 239 height 355
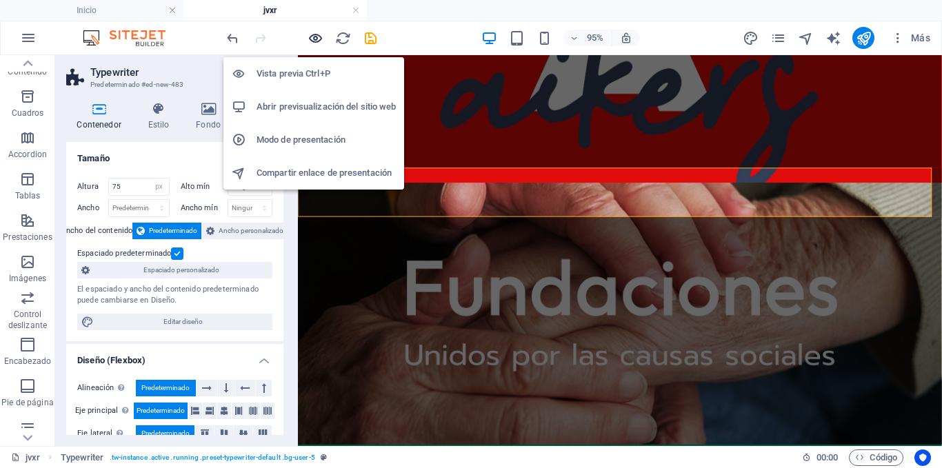
click at [314, 41] on icon "button" at bounding box center [315, 38] width 16 height 16
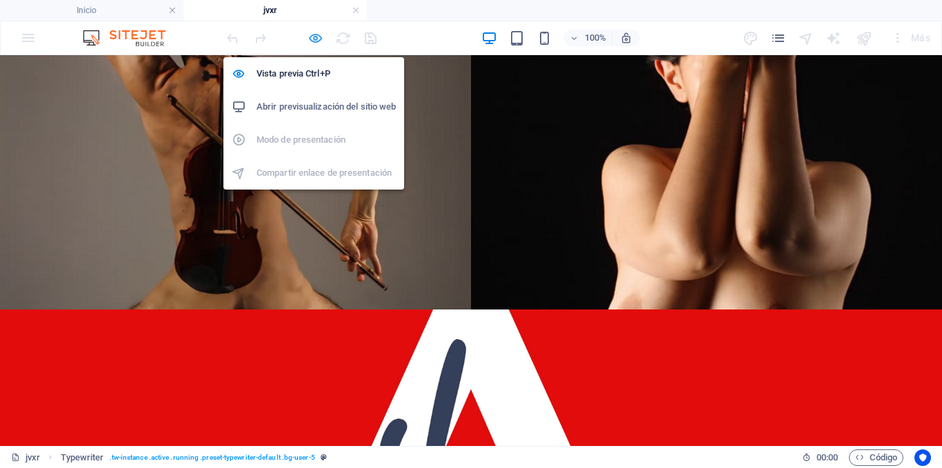
scroll to position [1709, 0]
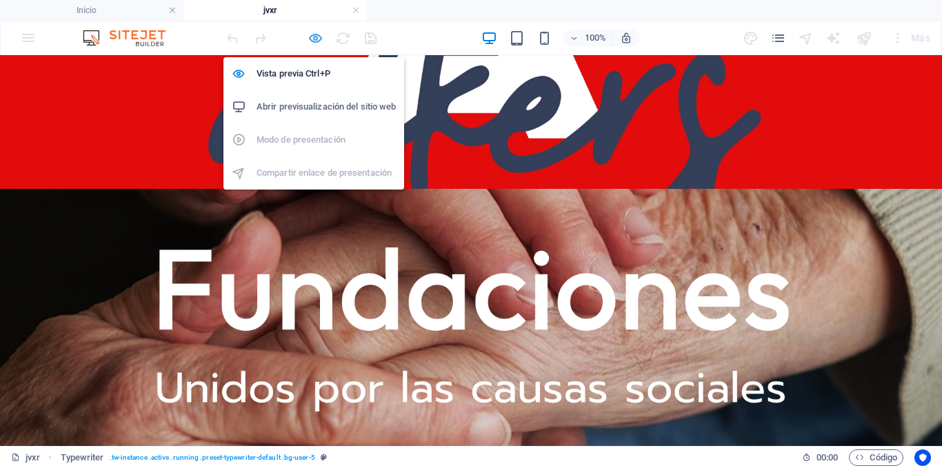
click at [317, 37] on icon "button" at bounding box center [315, 38] width 16 height 16
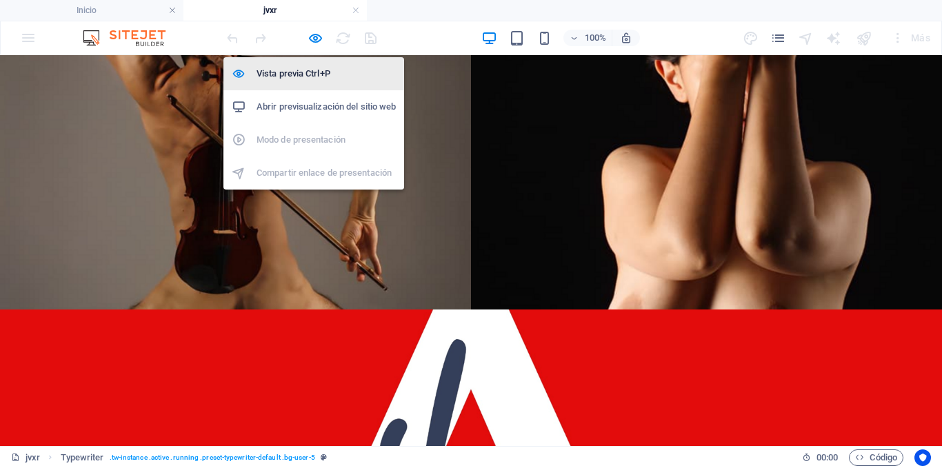
select select "px"
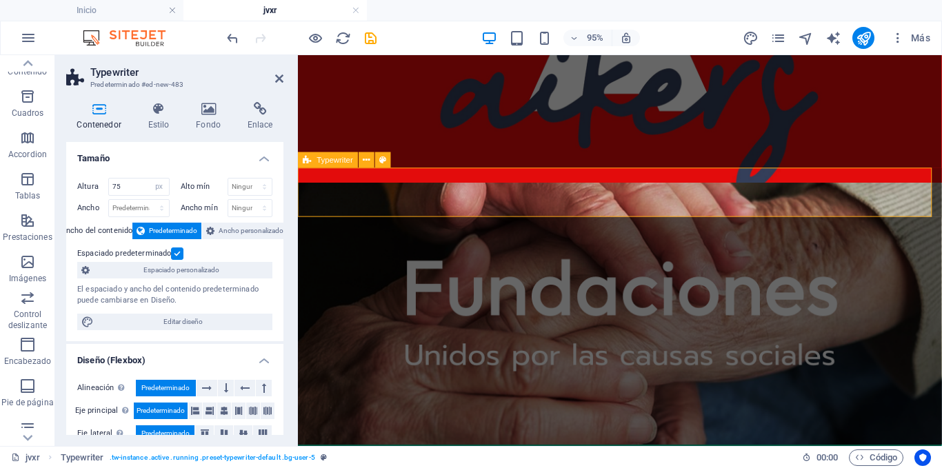
click at [163, 125] on h4 "Estilo" at bounding box center [161, 116] width 48 height 29
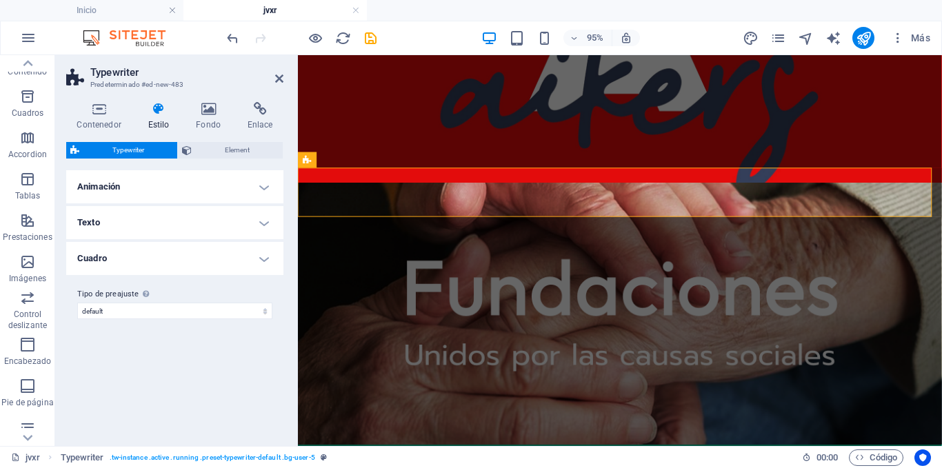
click at [196, 174] on h4 "Animación" at bounding box center [174, 186] width 217 height 33
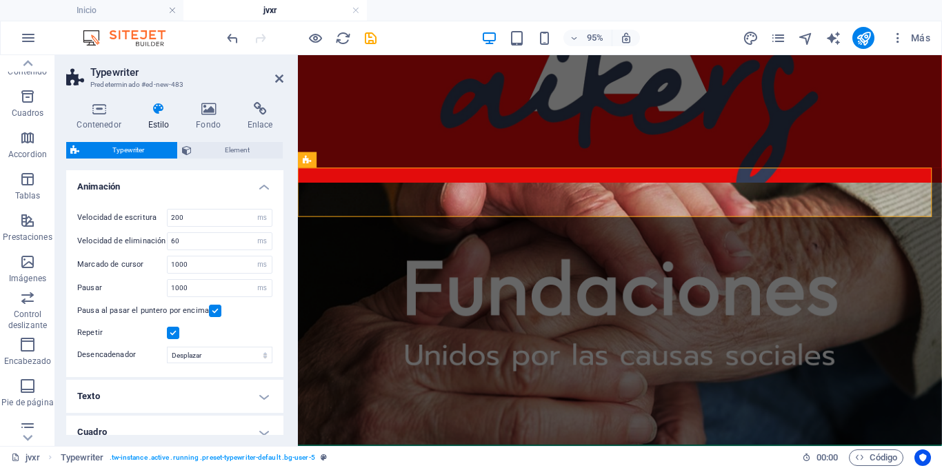
scroll to position [69, 0]
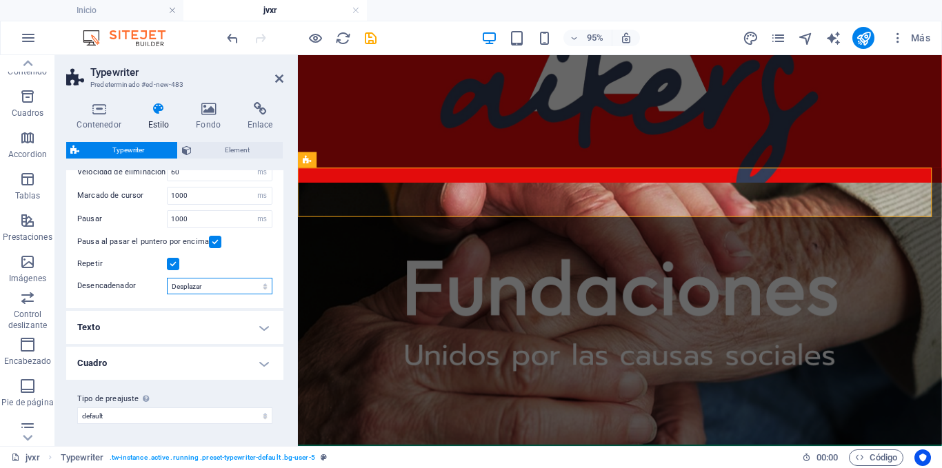
click at [252, 287] on select "load Desplazar" at bounding box center [219, 286] width 105 height 17
click at [265, 326] on h4 "Texto" at bounding box center [174, 327] width 217 height 33
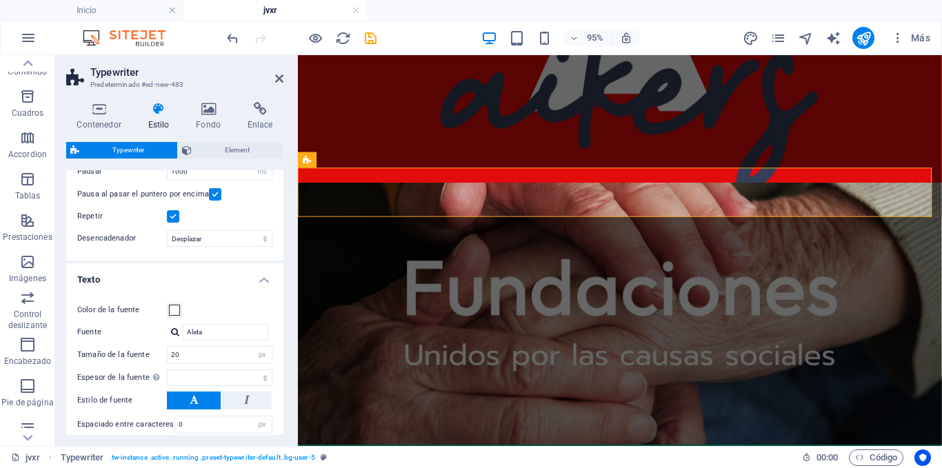
scroll to position [138, 0]
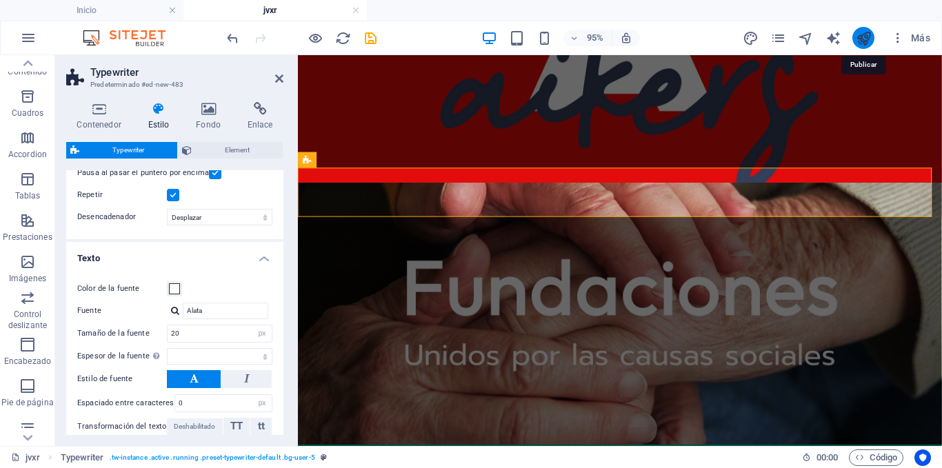
click at [862, 34] on icon "publish" at bounding box center [863, 38] width 16 height 16
select select "ms"
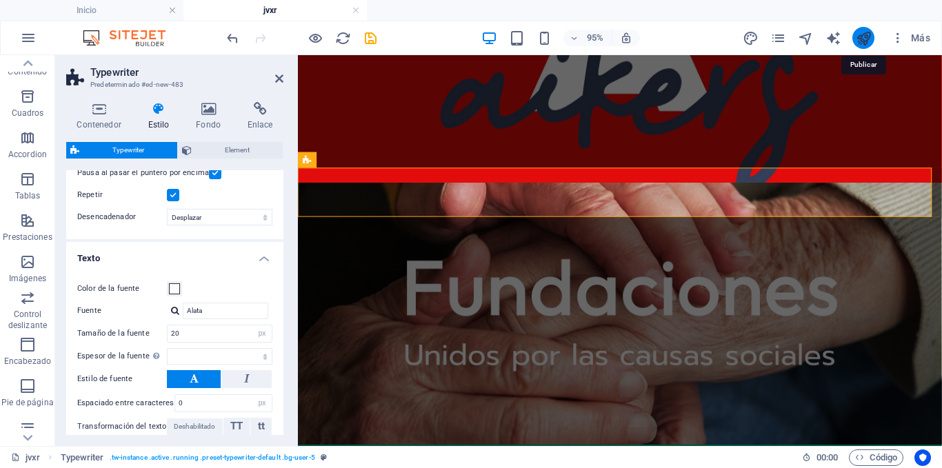
select select "scroll"
select select "px"
select select
select select "px"
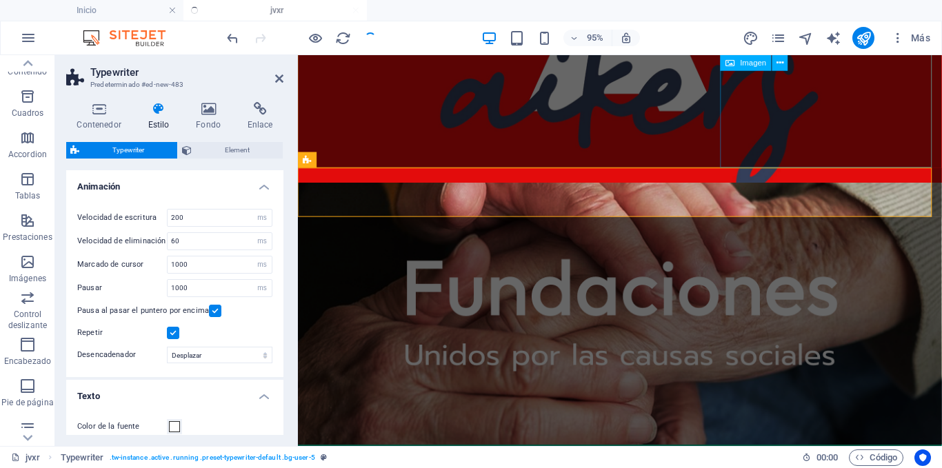
select select
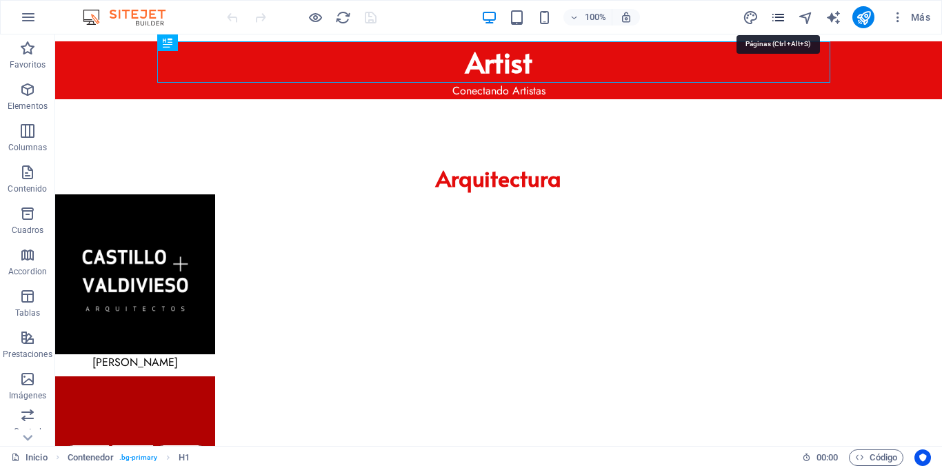
click at [779, 19] on icon "pages" at bounding box center [778, 18] width 16 height 16
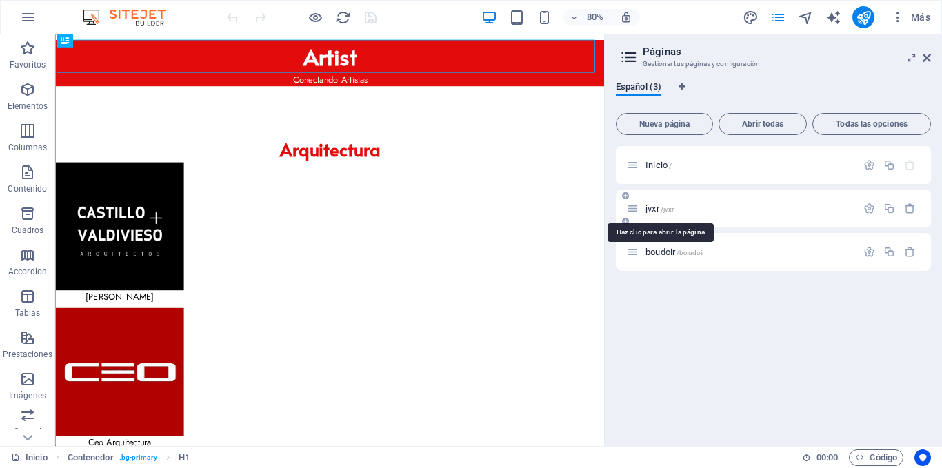
click at [653, 209] on span "jvxr /jvxr" at bounding box center [659, 208] width 28 height 10
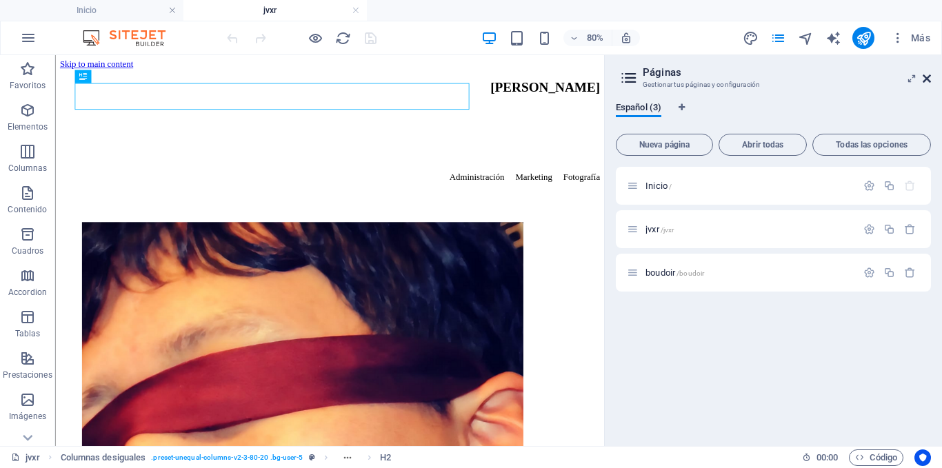
click at [927, 78] on icon at bounding box center [926, 78] width 8 height 11
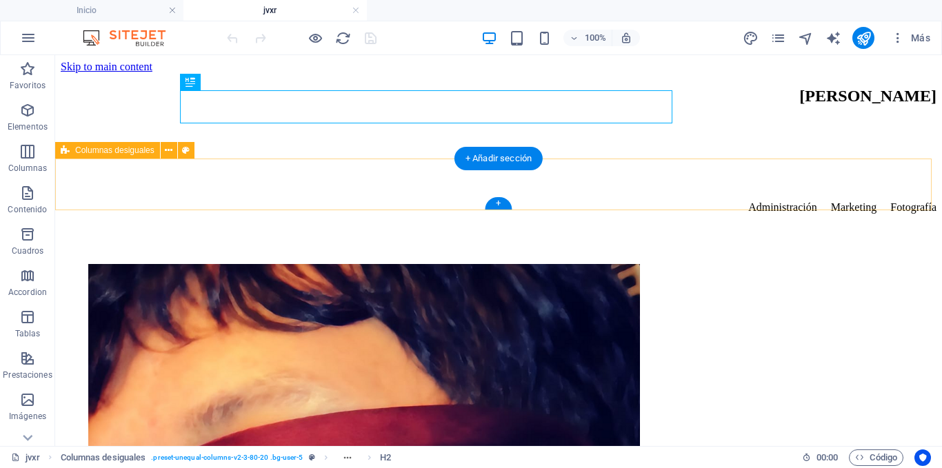
click at [134, 201] on div "Administración Marketing Fotografía" at bounding box center [498, 227] width 875 height 52
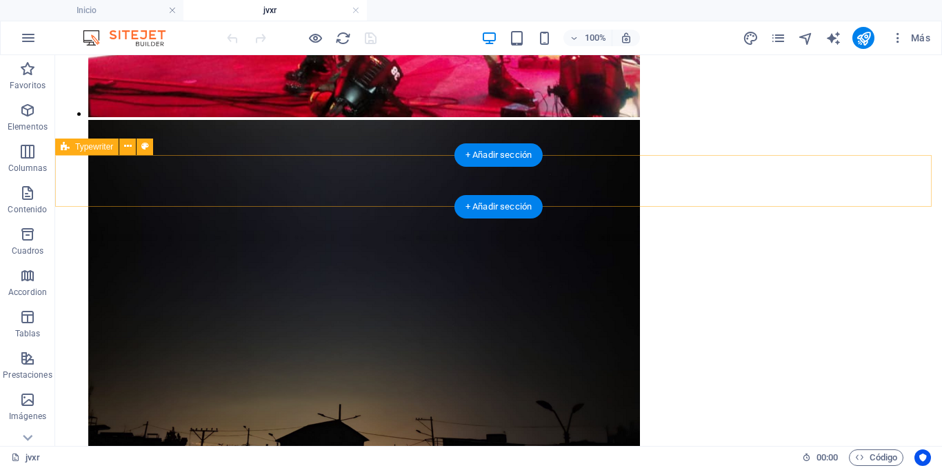
scroll to position [1813, 0]
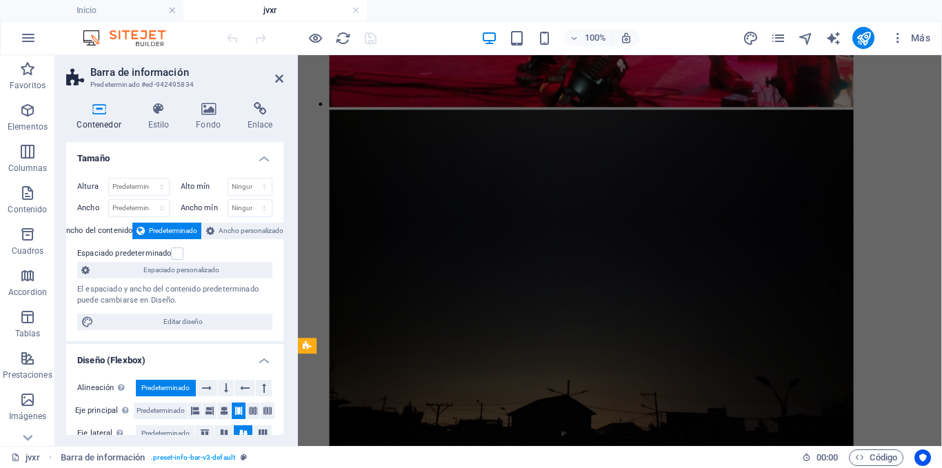
scroll to position [1479, 0]
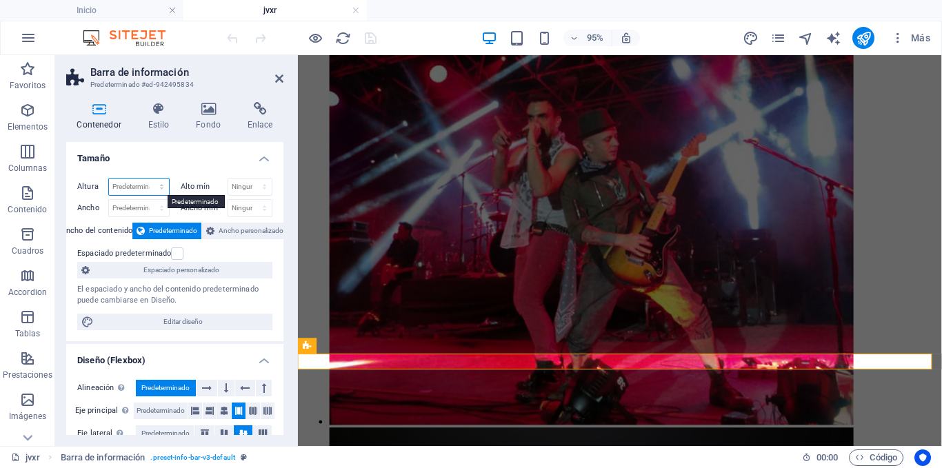
click at [156, 182] on select "Predeterminado px rem % vh vw" at bounding box center [139, 187] width 60 height 17
select select "px"
click at [148, 179] on select "Predeterminado px rem % vh vw" at bounding box center [139, 187] width 60 height 17
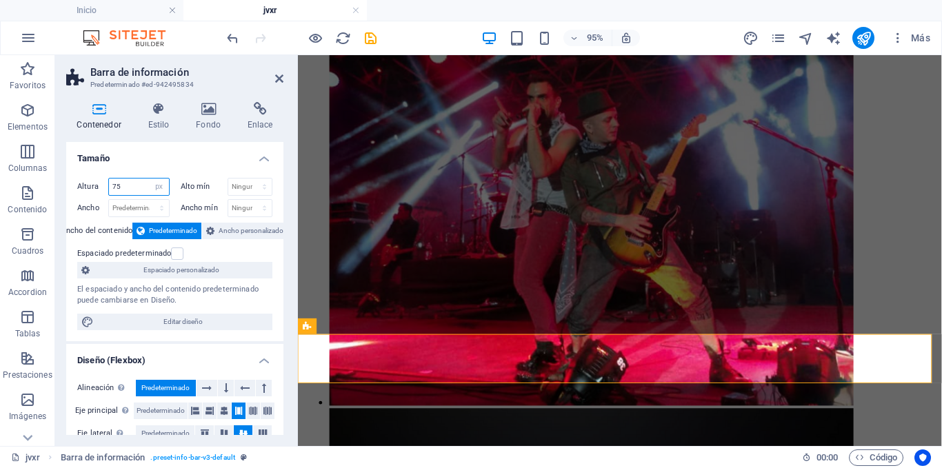
type input "75"
click at [163, 159] on h4 "Tamaño" at bounding box center [174, 154] width 217 height 25
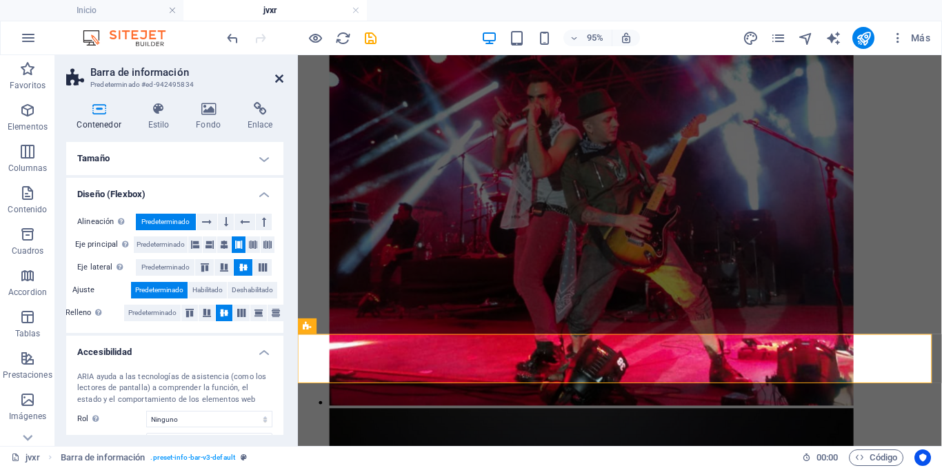
click at [281, 77] on icon at bounding box center [279, 78] width 8 height 11
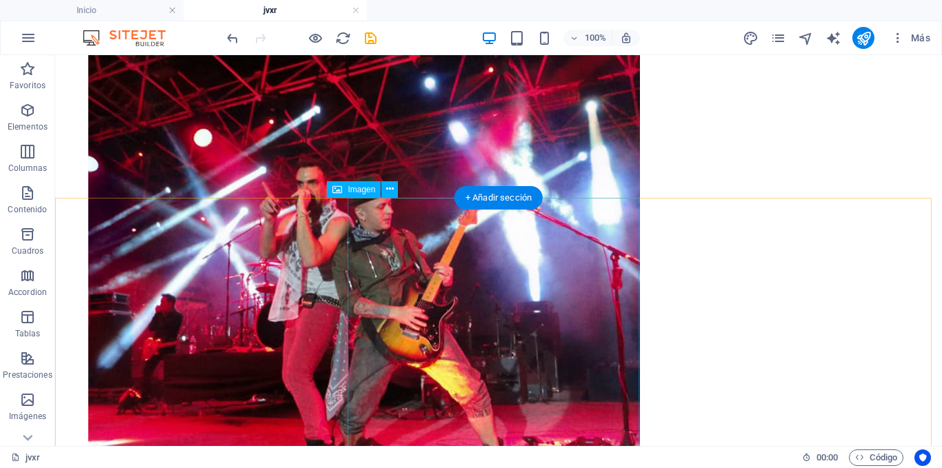
scroll to position [1642, 0]
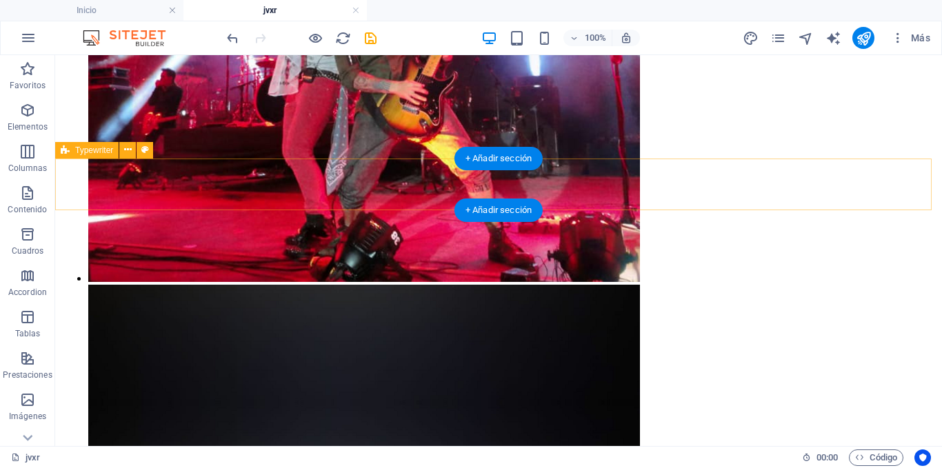
select select "px"
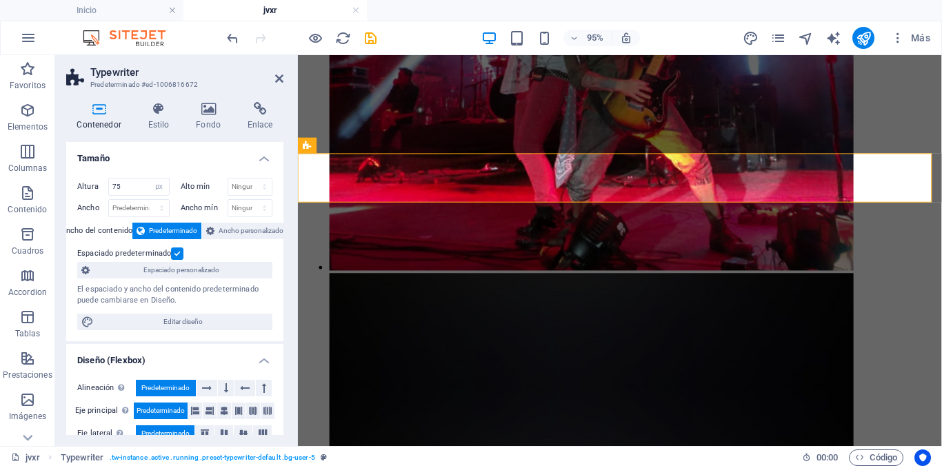
scroll to position [1328, 0]
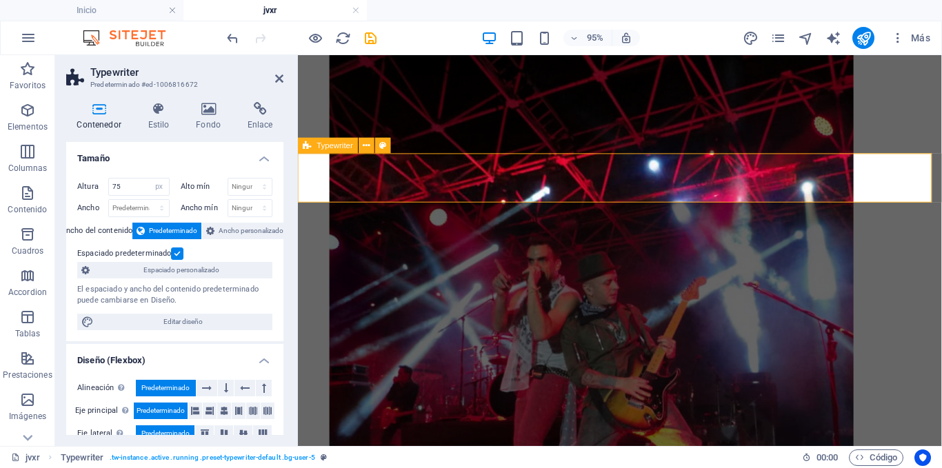
click at [337, 147] on span "Typewriter" at bounding box center [335, 145] width 37 height 8
click at [212, 456] on span ". tw-instance .active .running .preset-typewriter-default .bg-user-5" at bounding box center [212, 457] width 205 height 17
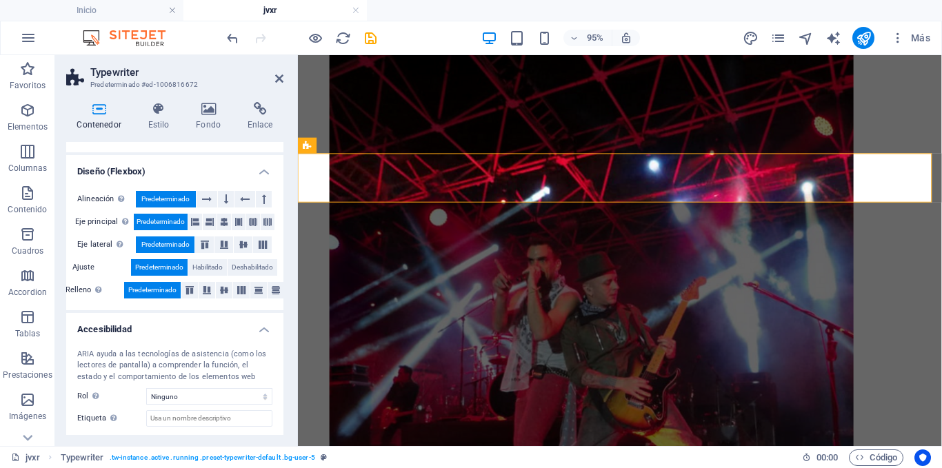
scroll to position [258, 0]
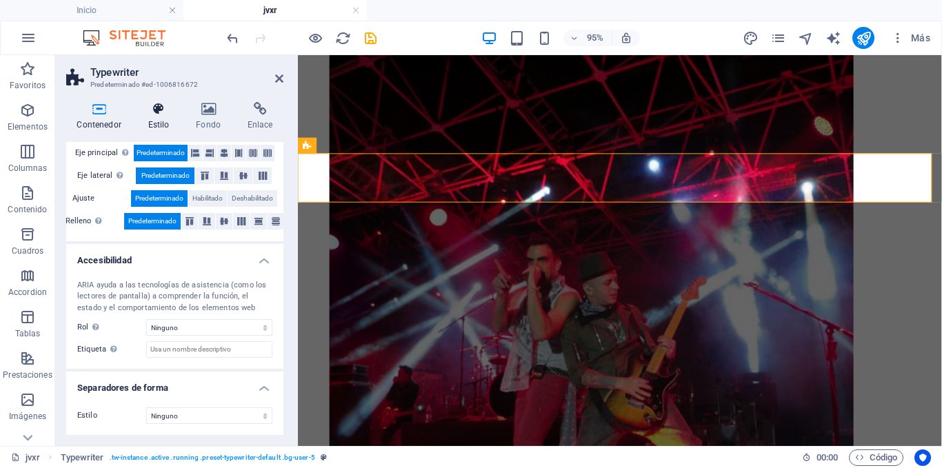
click at [159, 117] on h4 "Estilo" at bounding box center [161, 116] width 48 height 29
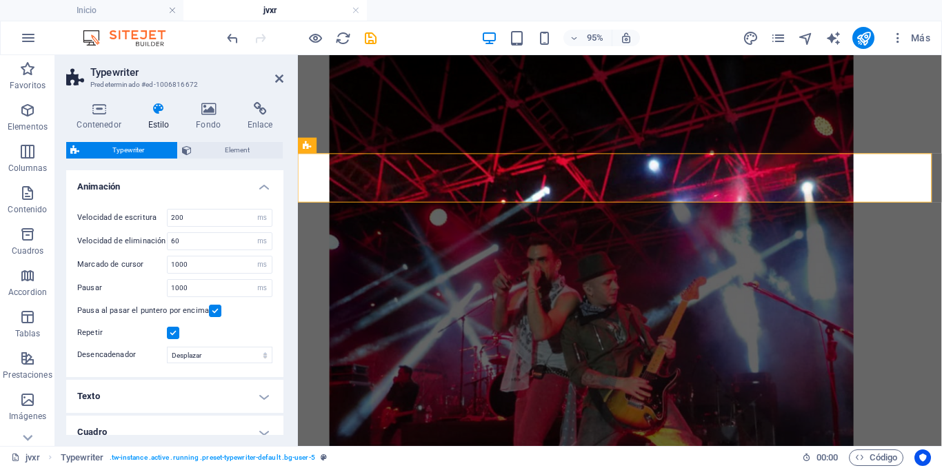
click at [161, 190] on h4 "Animación" at bounding box center [174, 182] width 217 height 25
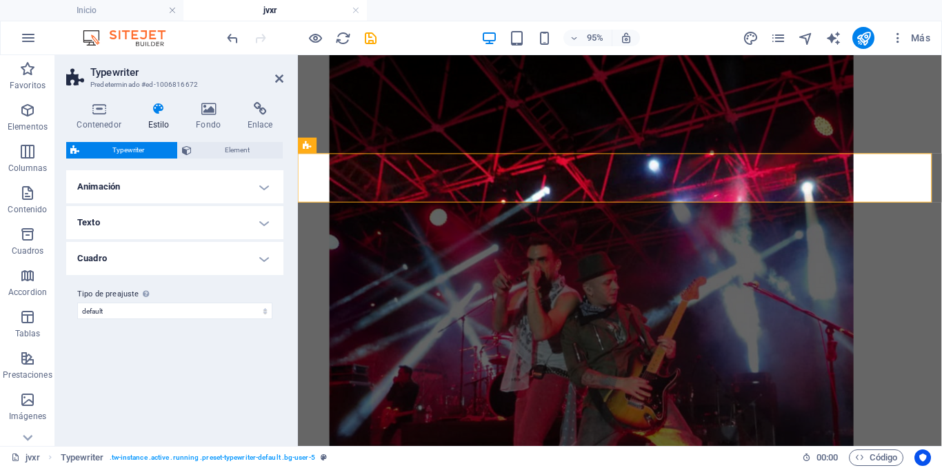
click at [148, 230] on h4 "Texto" at bounding box center [174, 222] width 217 height 33
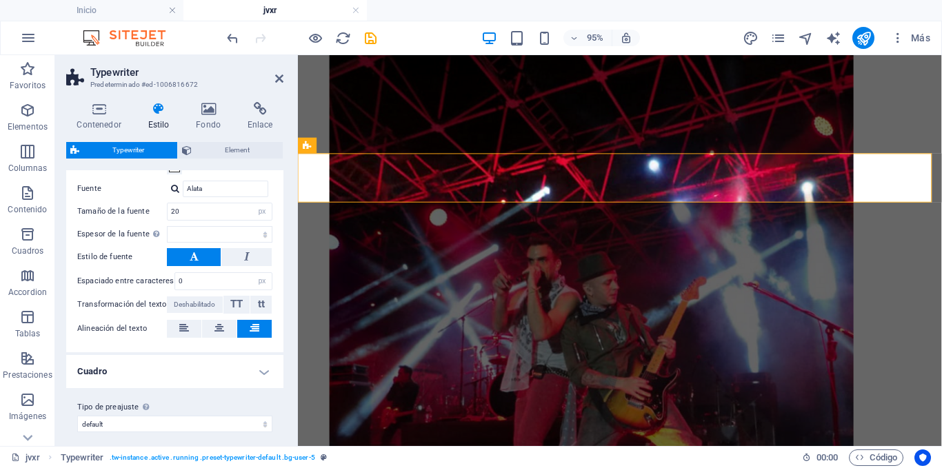
scroll to position [94, 0]
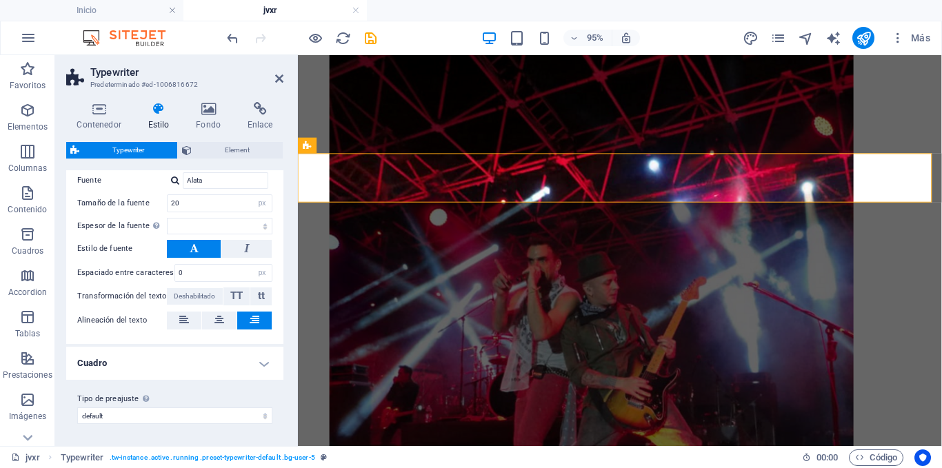
click at [141, 368] on h4 "Cuadro" at bounding box center [174, 363] width 217 height 33
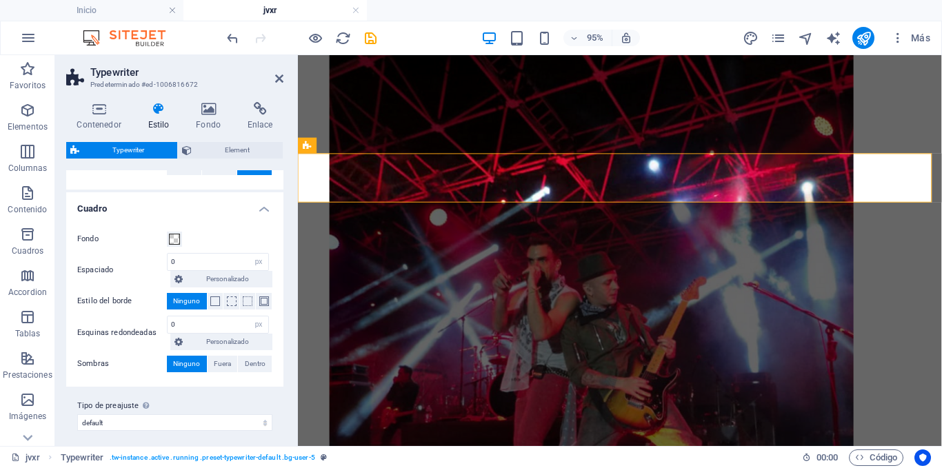
scroll to position [256, 0]
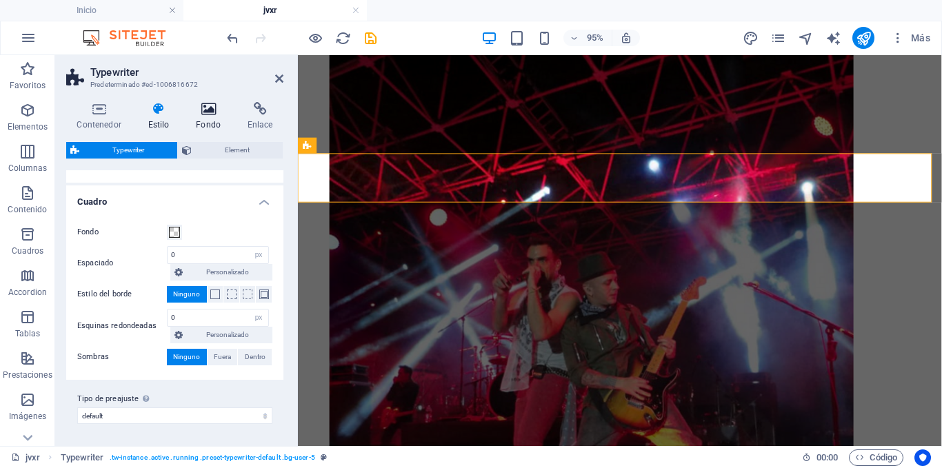
click at [201, 121] on h4 "Fondo" at bounding box center [211, 116] width 52 height 29
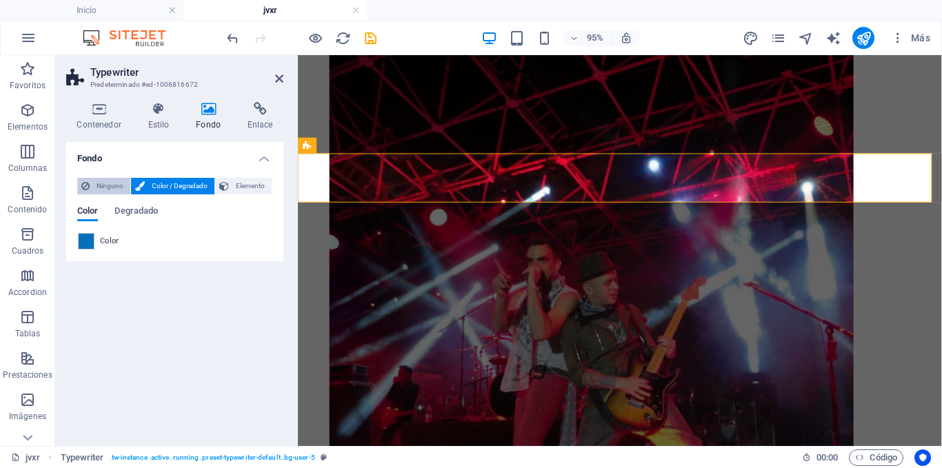
click at [114, 180] on span "Ninguno" at bounding box center [110, 186] width 32 height 17
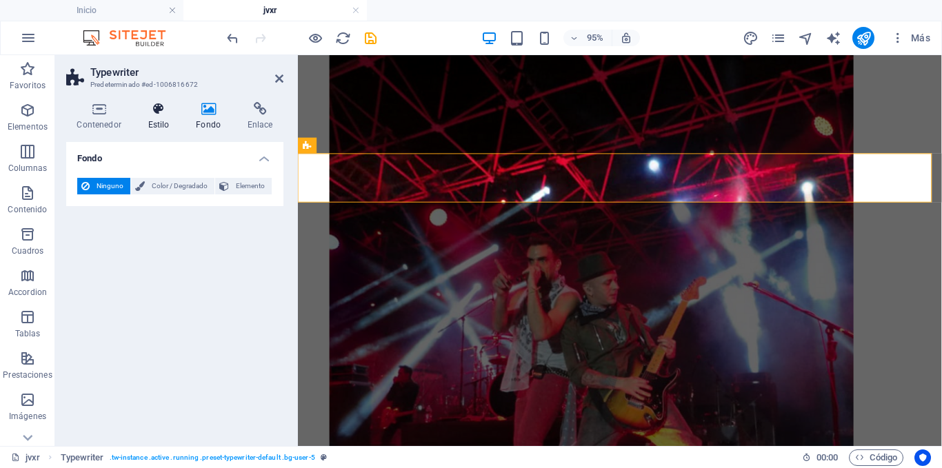
click at [164, 116] on h4 "Estilo" at bounding box center [161, 116] width 48 height 29
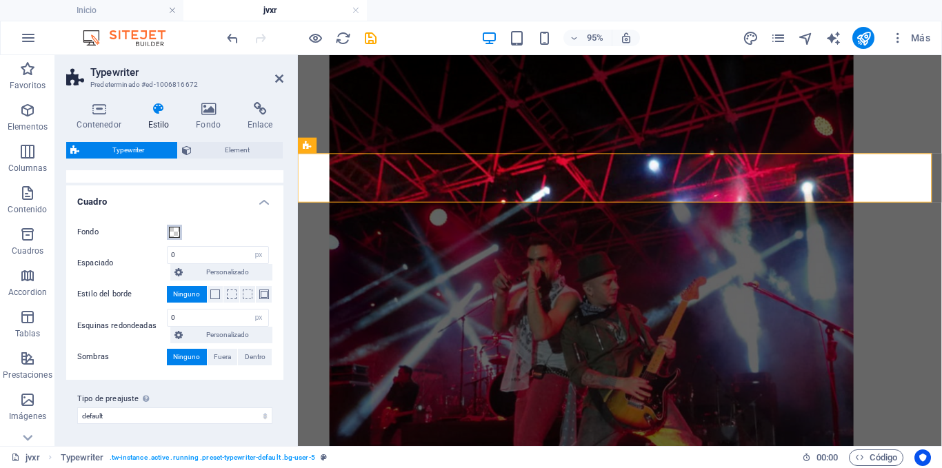
click at [178, 230] on span at bounding box center [174, 232] width 11 height 11
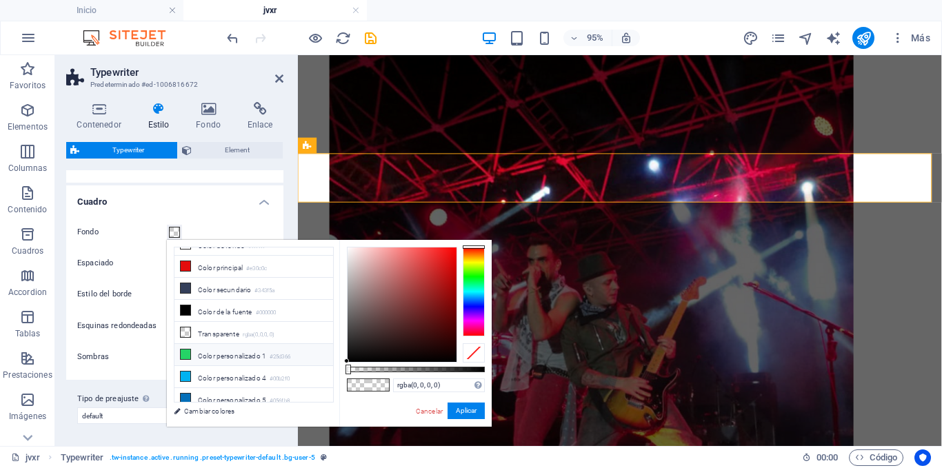
scroll to position [17, 0]
click at [205, 388] on li "Color personalizado 5 #056fb8" at bounding box center [253, 396] width 159 height 22
type input "#056fb8"
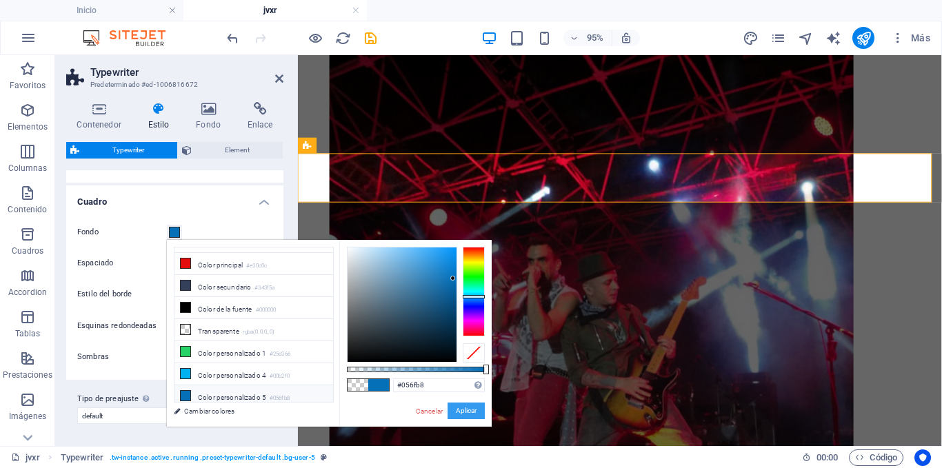
click at [452, 413] on button "Aplicar" at bounding box center [465, 411] width 37 height 17
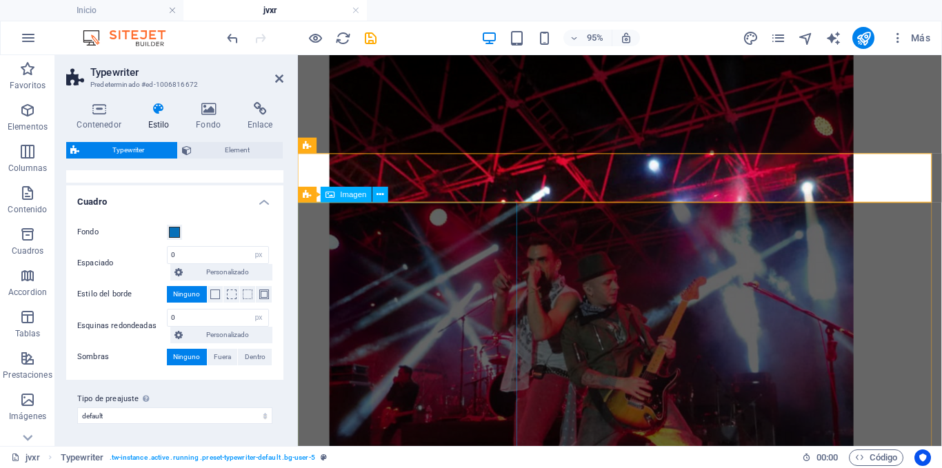
scroll to position [1397, 0]
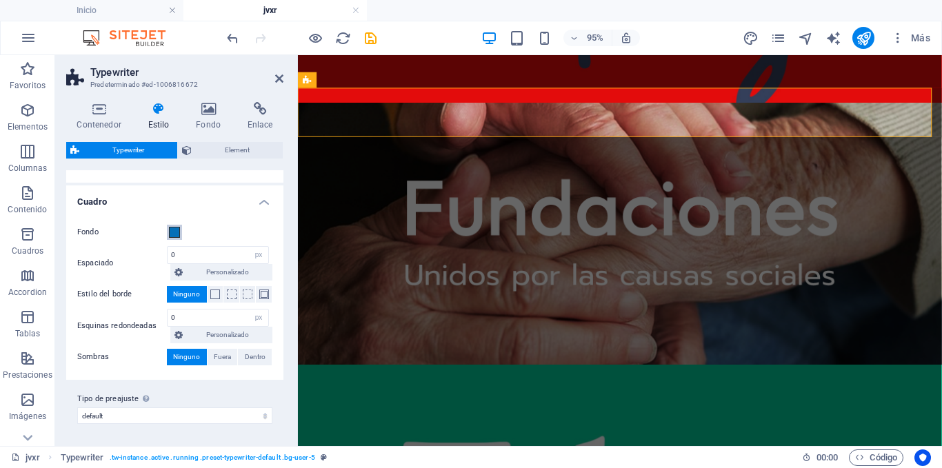
click at [170, 225] on button "Fondo" at bounding box center [174, 232] width 15 height 15
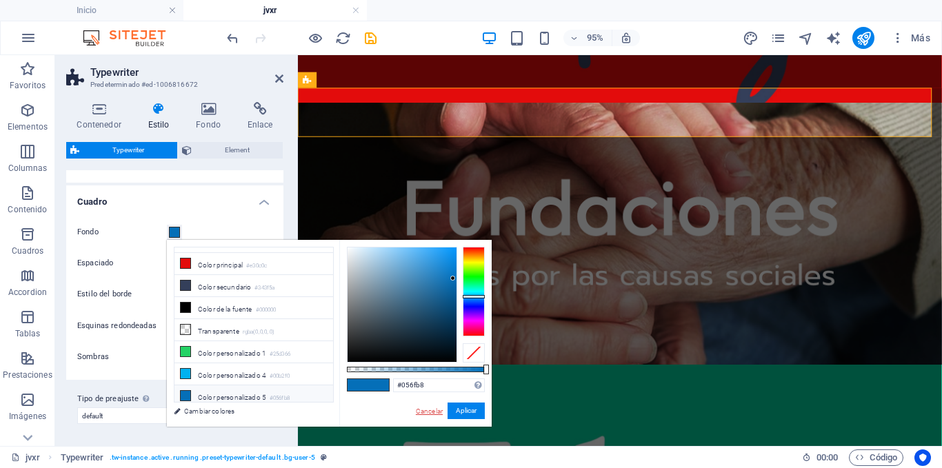
click at [432, 413] on link "Cancelar" at bounding box center [429, 411] width 30 height 10
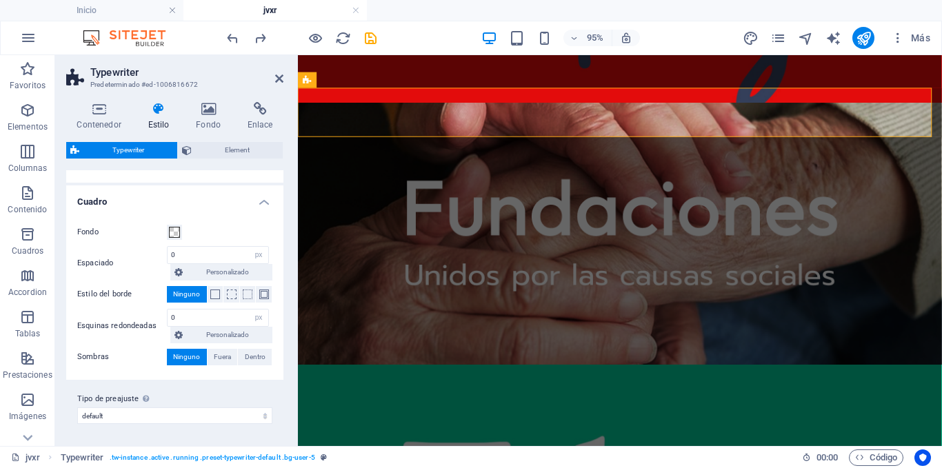
select select
click at [243, 198] on h4 "Cuadro" at bounding box center [174, 197] width 217 height 25
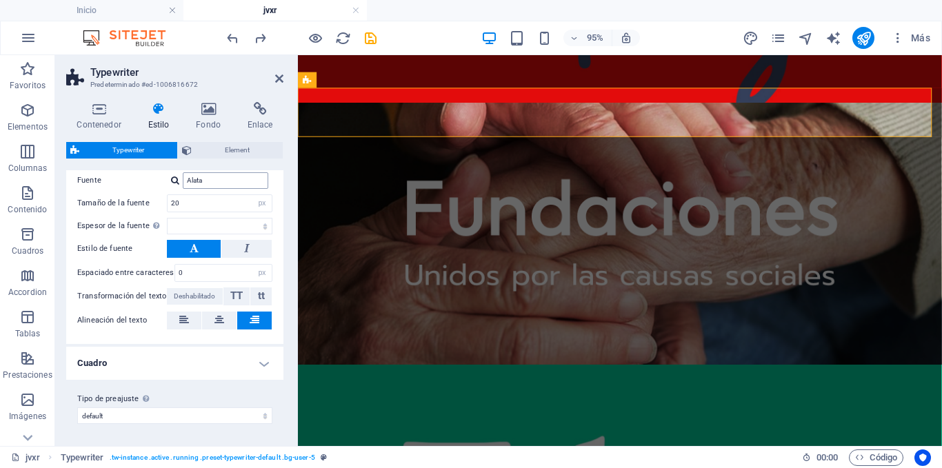
scroll to position [94, 0]
click at [238, 151] on span "Element" at bounding box center [237, 150] width 83 height 17
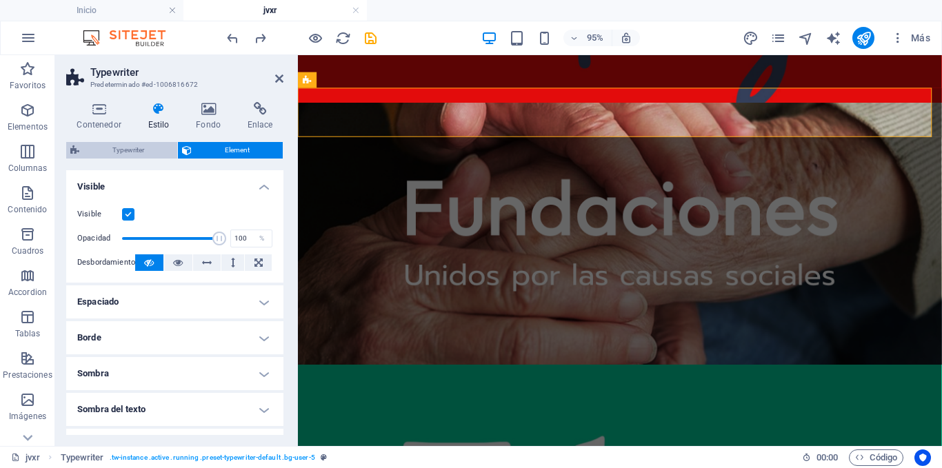
click at [132, 148] on span "Typewriter" at bounding box center [128, 150] width 90 height 17
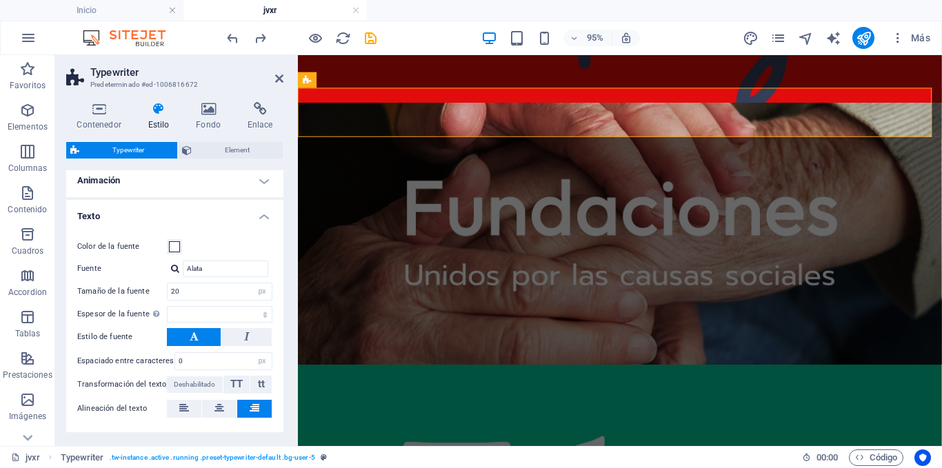
scroll to position [0, 0]
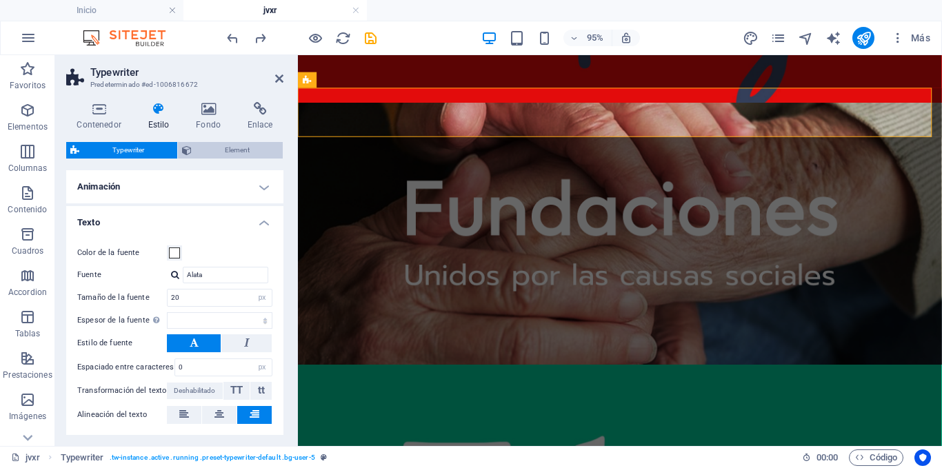
click at [203, 149] on span "Element" at bounding box center [237, 150] width 83 height 17
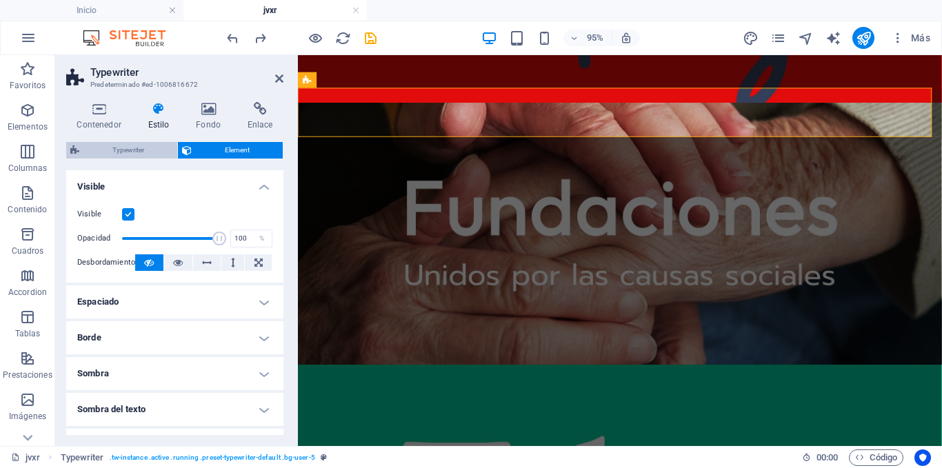
click at [153, 145] on span "Typewriter" at bounding box center [128, 150] width 90 height 17
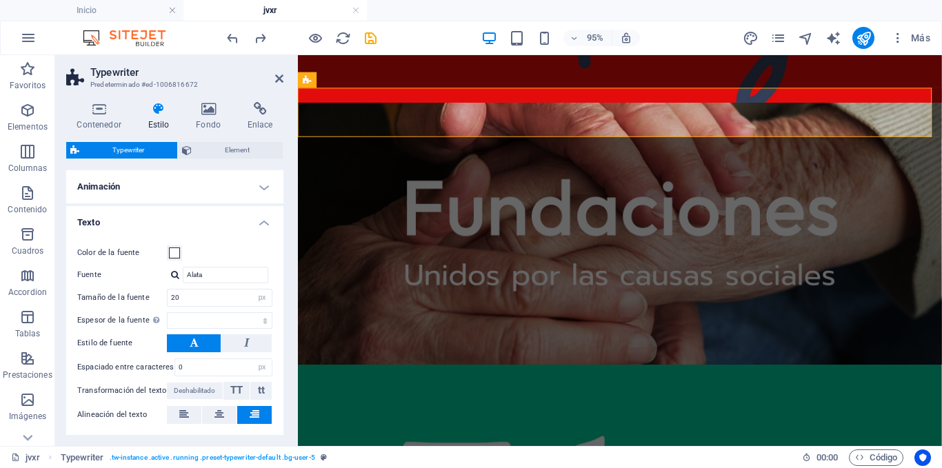
click at [323, 34] on div at bounding box center [301, 38] width 154 height 22
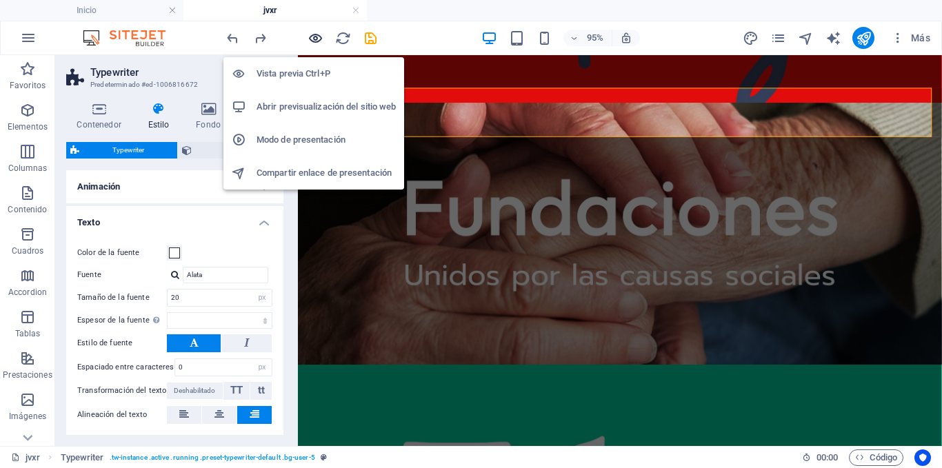
click at [317, 34] on icon "button" at bounding box center [315, 38] width 16 height 16
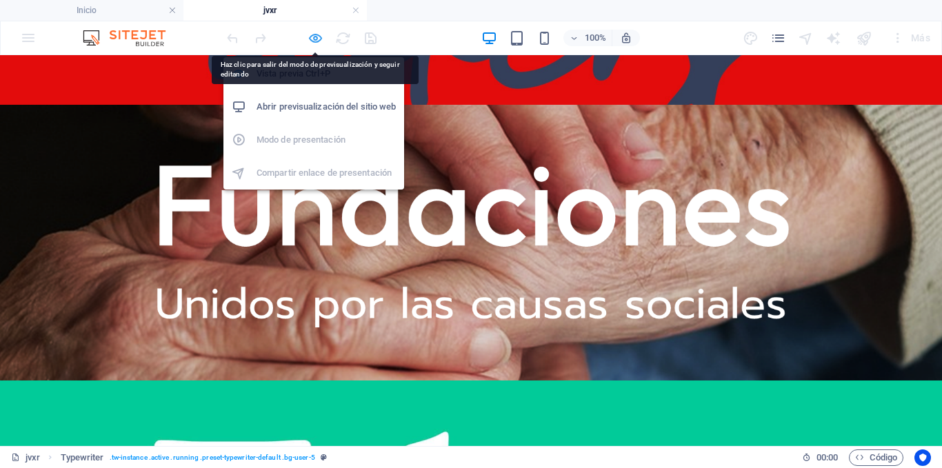
click at [314, 35] on icon "button" at bounding box center [315, 38] width 16 height 16
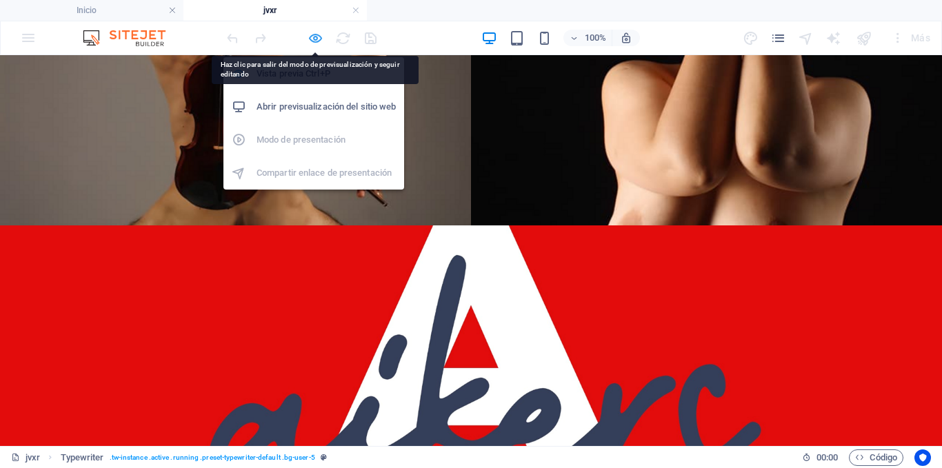
select select "px"
select select
select select "px"
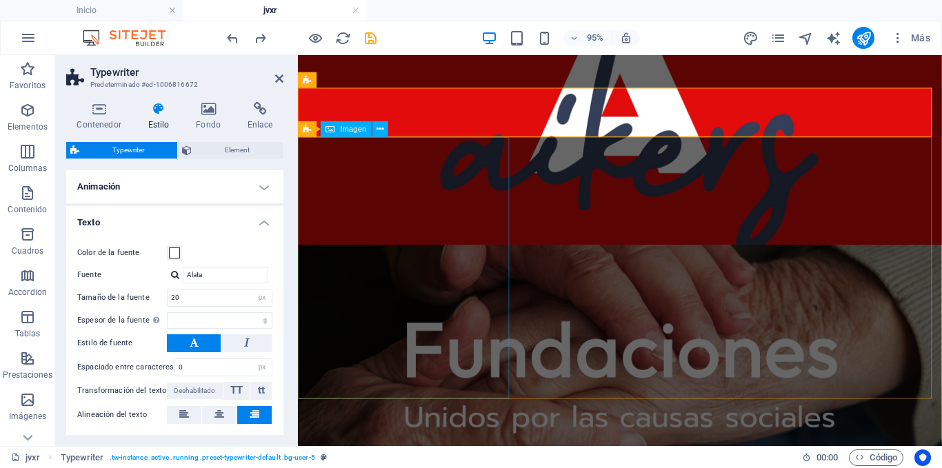
scroll to position [1121, 0]
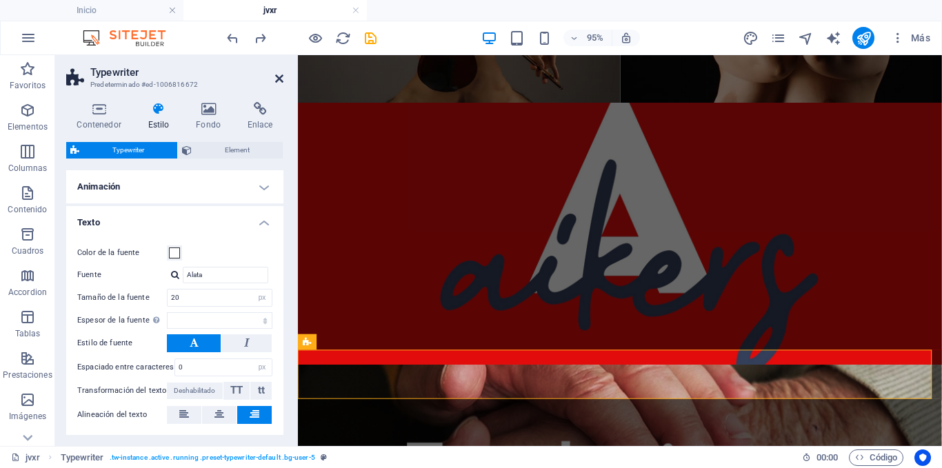
click at [281, 76] on icon at bounding box center [279, 78] width 8 height 11
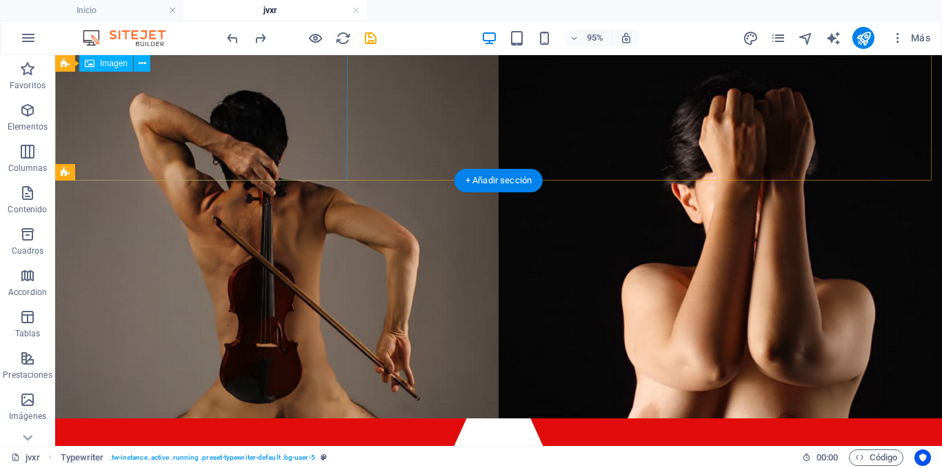
scroll to position [1620, 0]
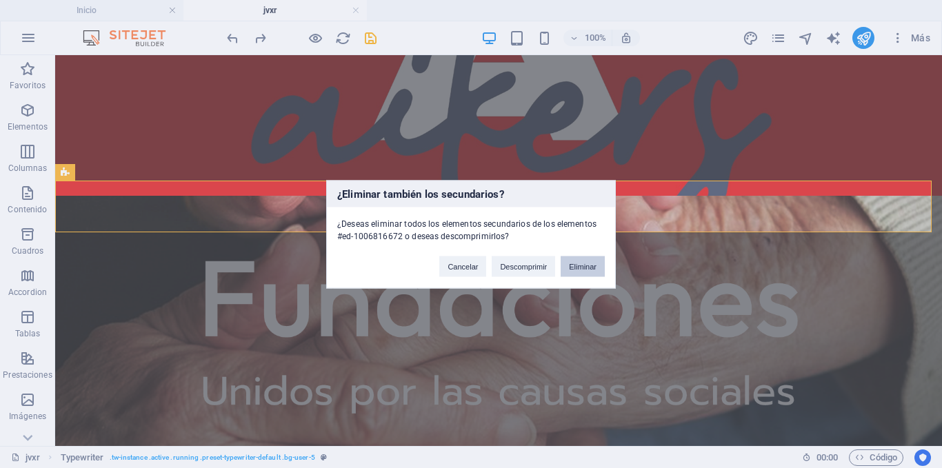
drag, startPoint x: 567, startPoint y: 258, endPoint x: 511, endPoint y: 201, distance: 79.9
click at [567, 258] on button "Eliminar" at bounding box center [582, 266] width 44 height 21
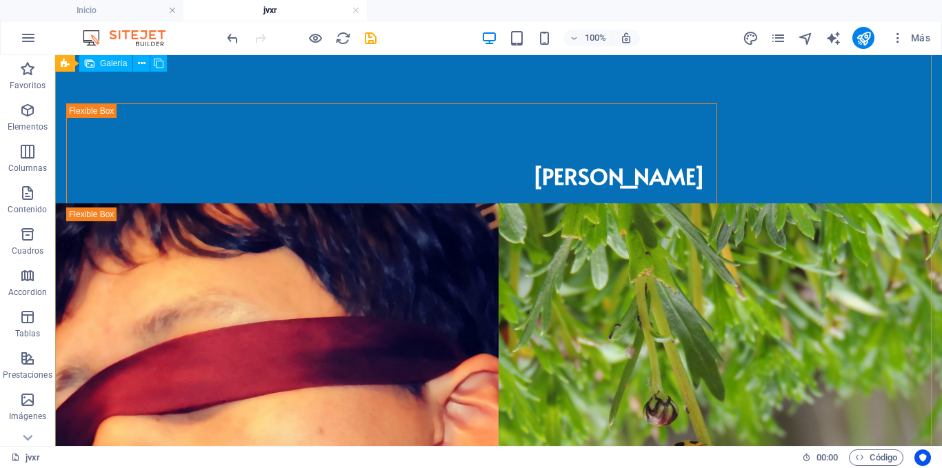
scroll to position [0, 0]
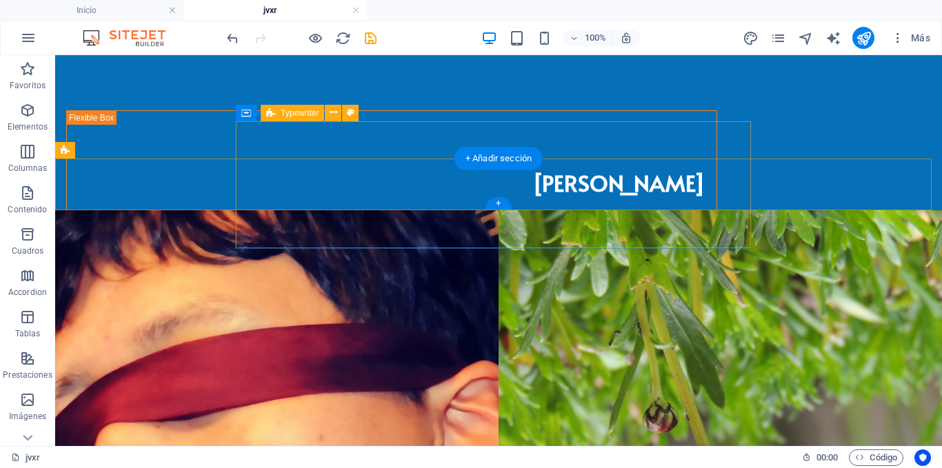
click at [580, 214] on div "Administración Marketing Fotografía" at bounding box center [391, 277] width 649 height 127
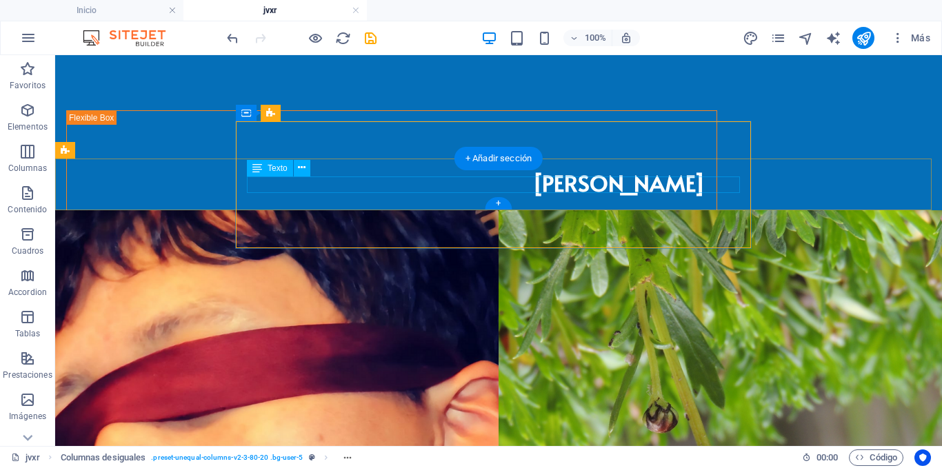
click at [588, 270] on div "Administración Marketing Fotografía" at bounding box center [391, 278] width 627 height 17
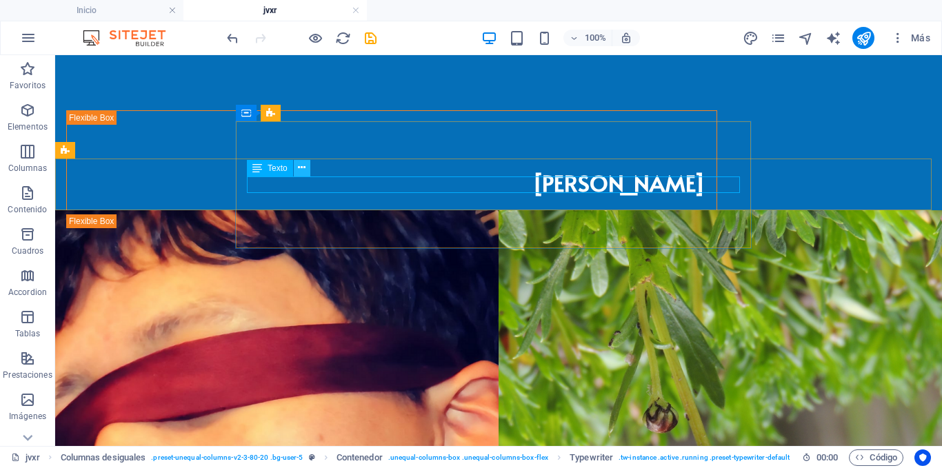
click at [301, 164] on icon at bounding box center [302, 168] width 8 height 14
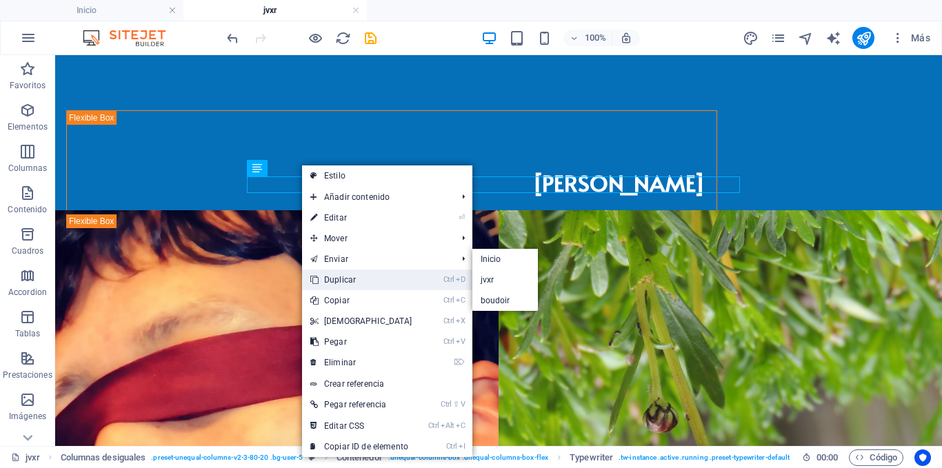
click at [349, 275] on link "Ctrl D Duplicar" at bounding box center [361, 280] width 119 height 21
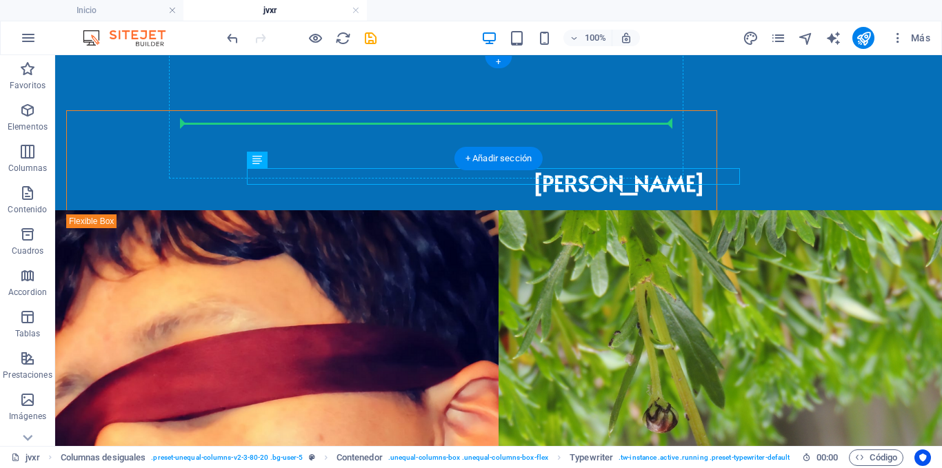
drag, startPoint x: 336, startPoint y: 216, endPoint x: 511, endPoint y: 118, distance: 200.6
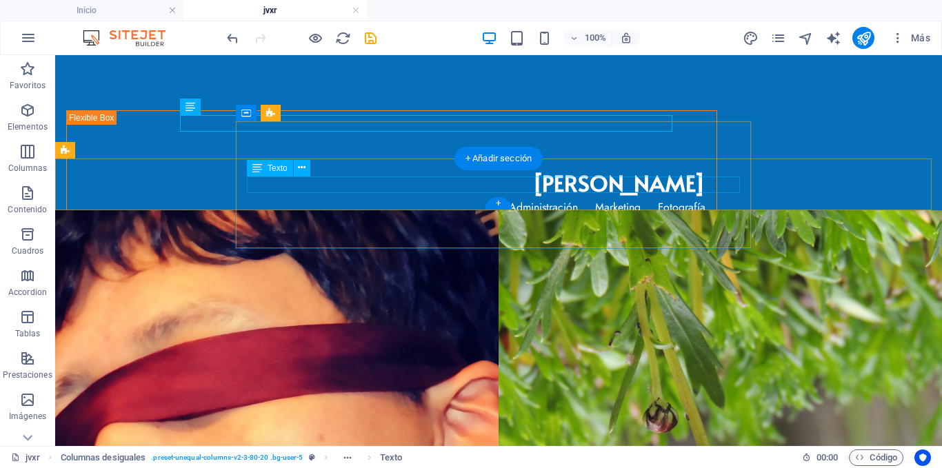
click at [705, 270] on div "Administración Marketing Fotografía" at bounding box center [391, 278] width 627 height 17
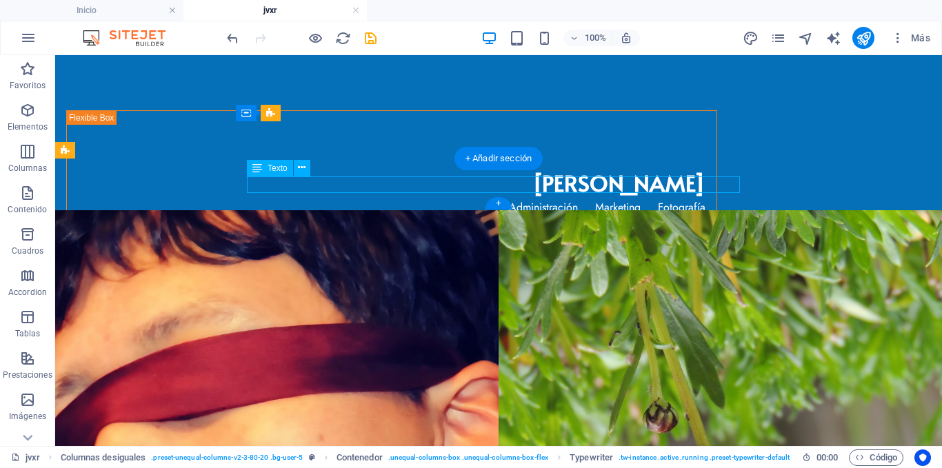
click at [705, 270] on div "Administración Marketing Fotografía" at bounding box center [391, 278] width 627 height 17
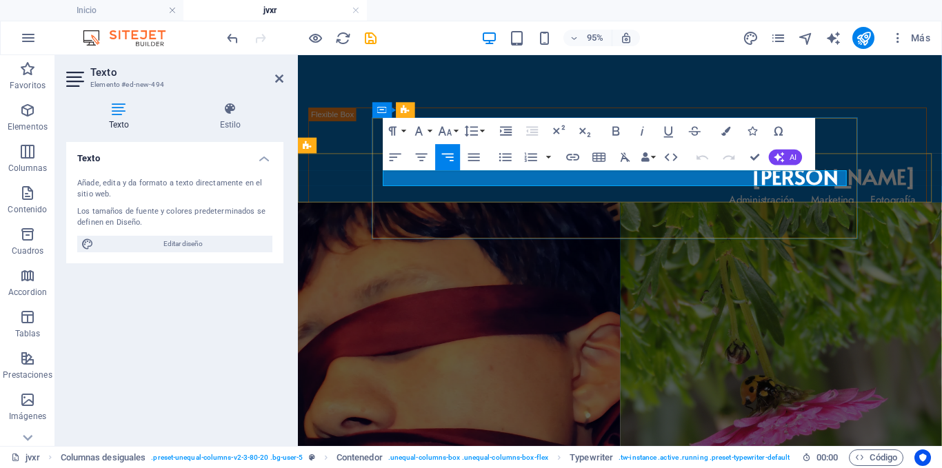
drag, startPoint x: 826, startPoint y: 181, endPoint x: 679, endPoint y: 185, distance: 146.9
click at [751, 270] on span "Administración Marketing Fotografía" at bounding box center [849, 278] width 196 height 16
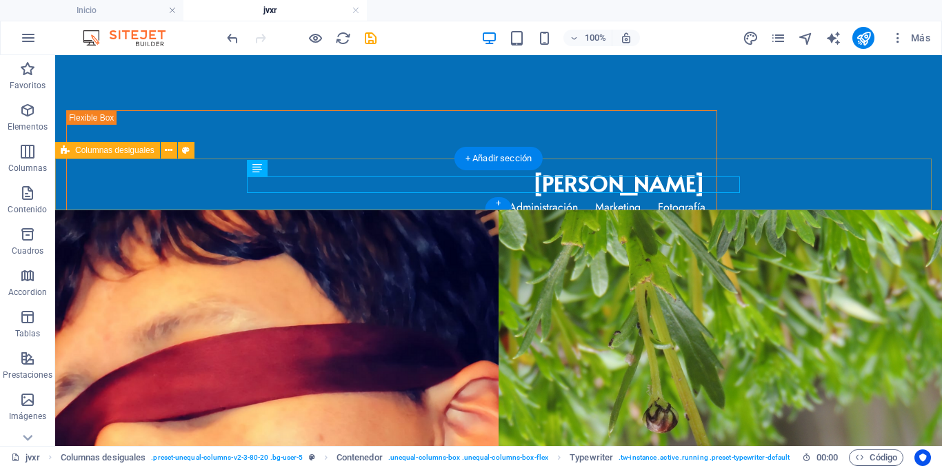
click at [190, 172] on div "Fotografía" at bounding box center [498, 185] width 886 height 52
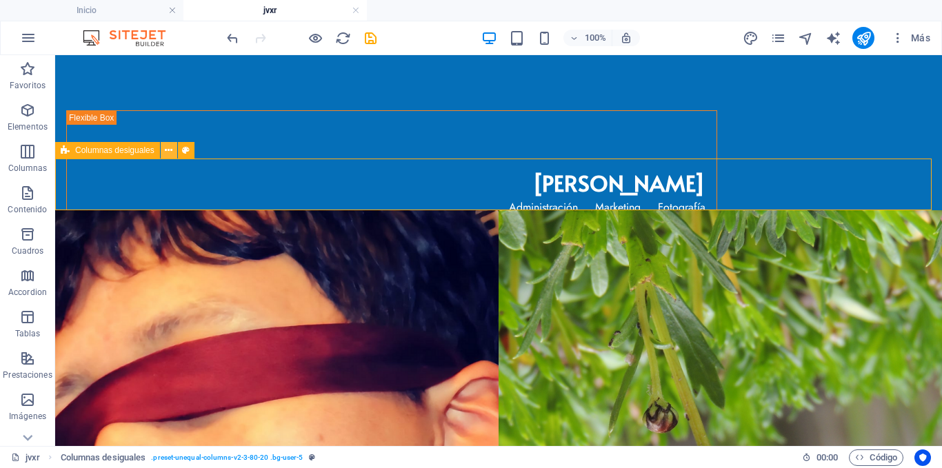
click at [165, 148] on icon at bounding box center [169, 150] width 8 height 14
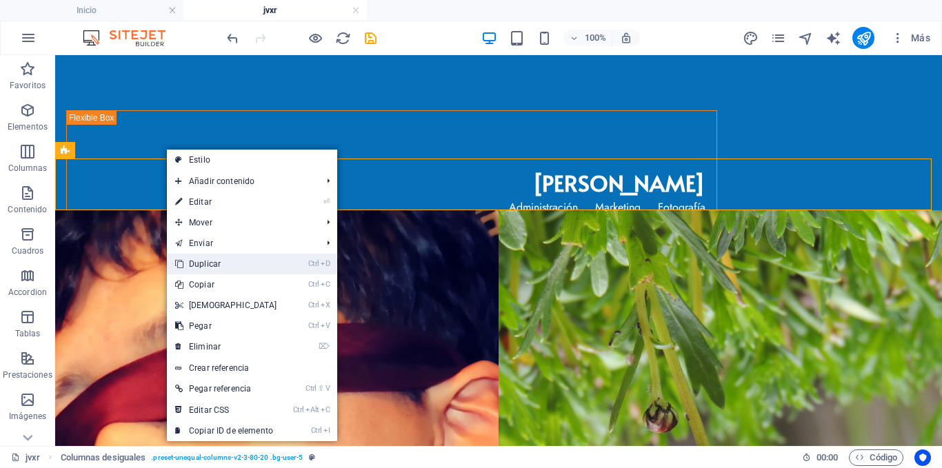
click at [213, 262] on link "Ctrl D Duplicar" at bounding box center [226, 264] width 119 height 21
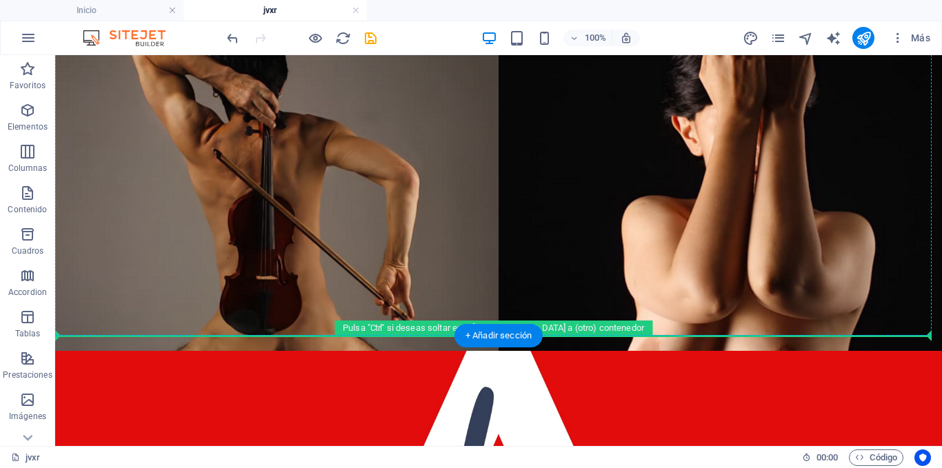
drag, startPoint x: 112, startPoint y: 214, endPoint x: 178, endPoint y: 285, distance: 96.5
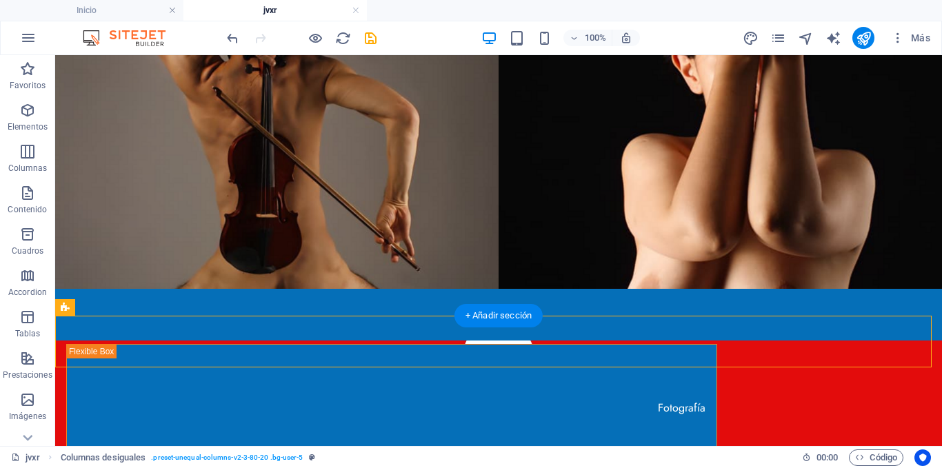
scroll to position [1327, 0]
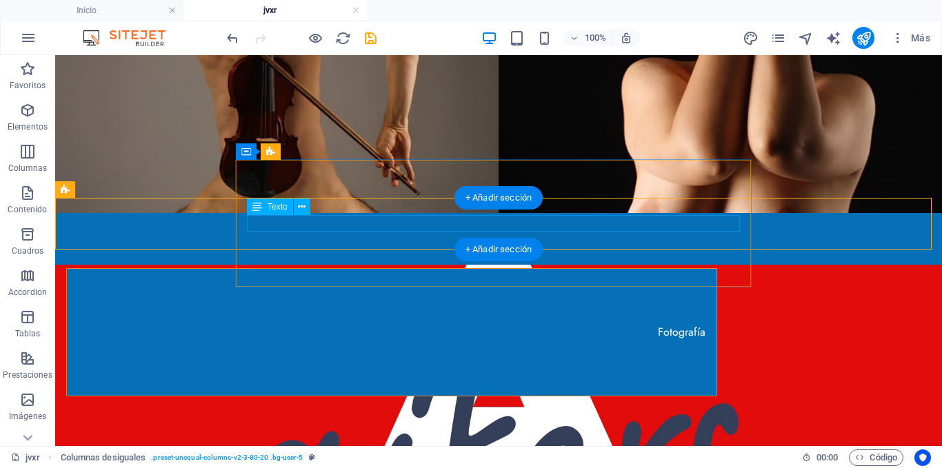
click at [705, 324] on div "Fotografía" at bounding box center [391, 332] width 627 height 17
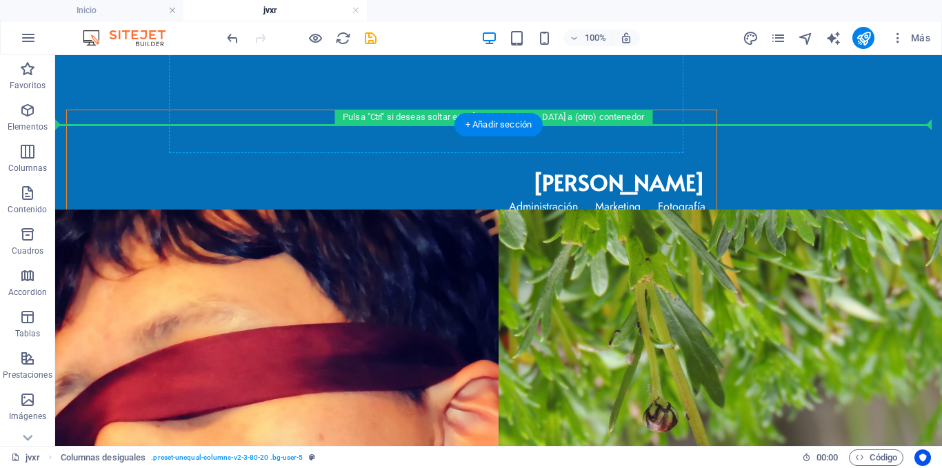
scroll to position [0, 0]
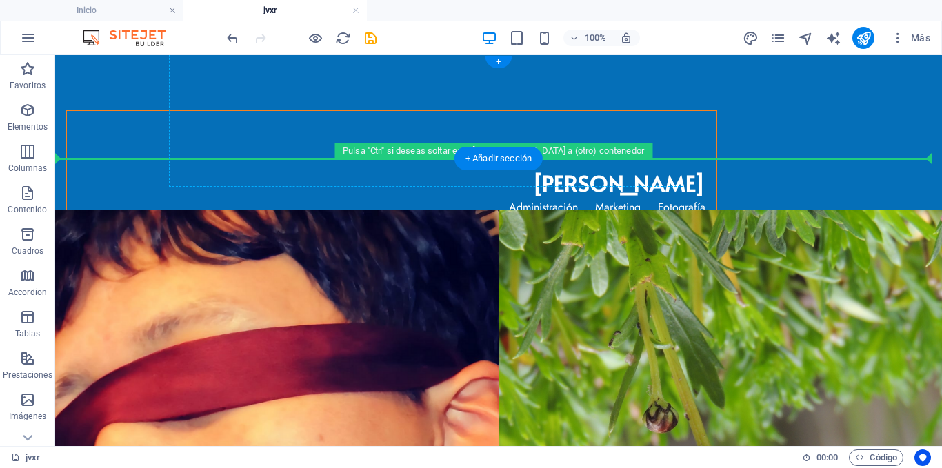
drag, startPoint x: 162, startPoint y: 262, endPoint x: 174, endPoint y: 131, distance: 131.5
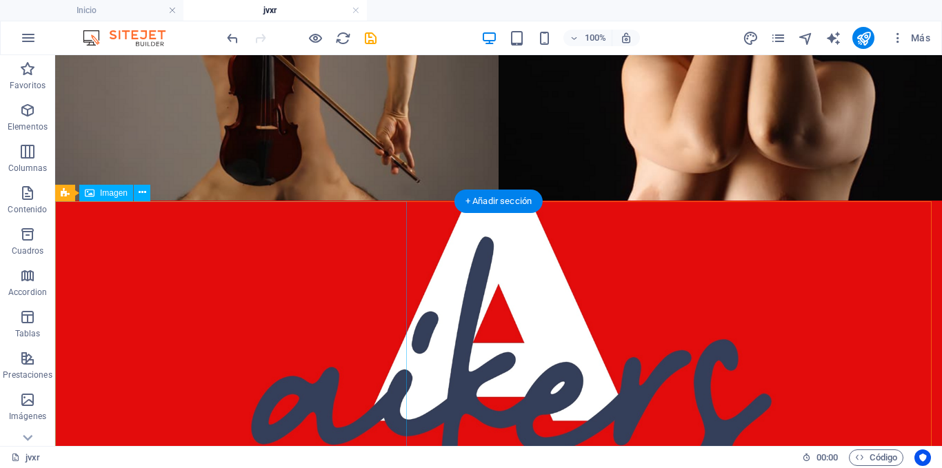
scroll to position [1366, 0]
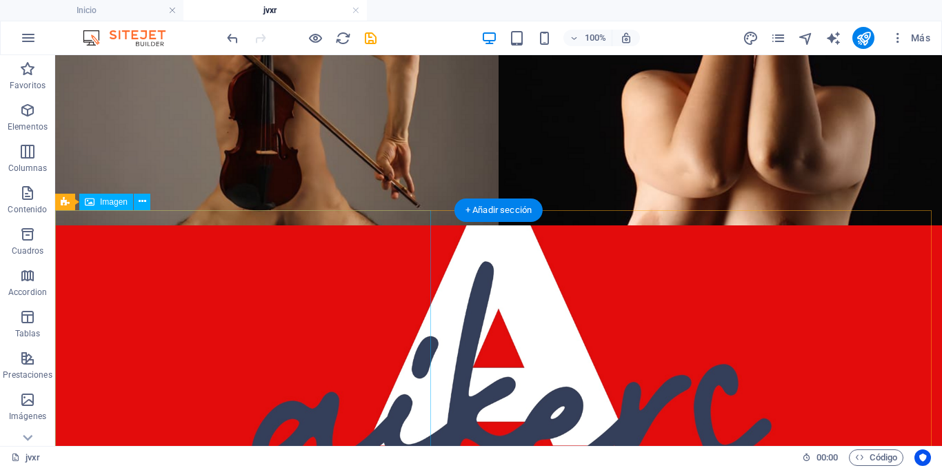
click at [89, 226] on figure at bounding box center [498, 363] width 886 height 276
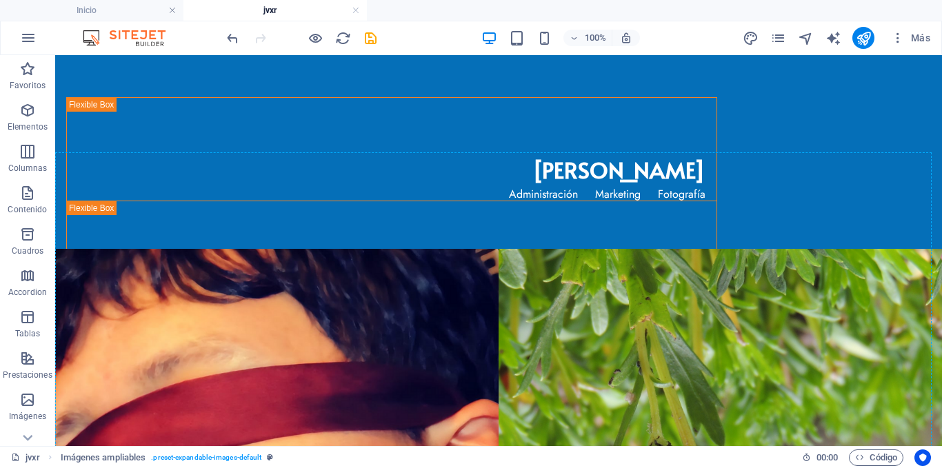
scroll to position [0, 0]
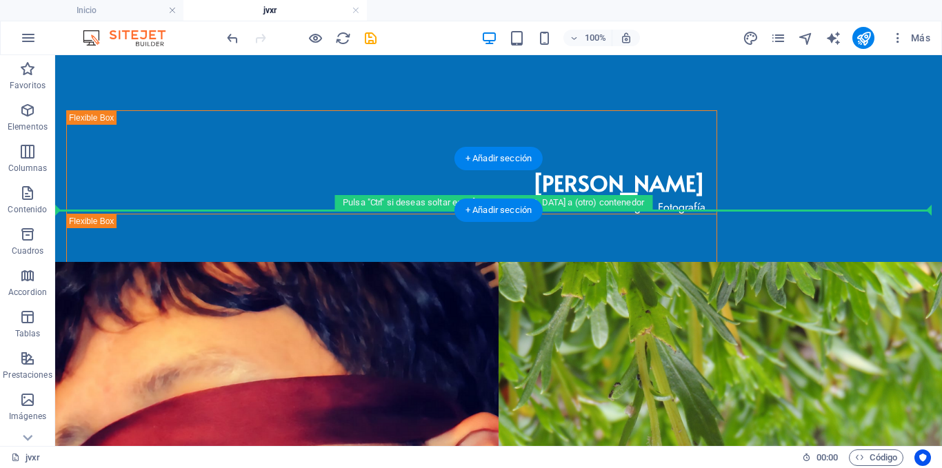
drag, startPoint x: 125, startPoint y: 258, endPoint x: 135, endPoint y: 194, distance: 65.6
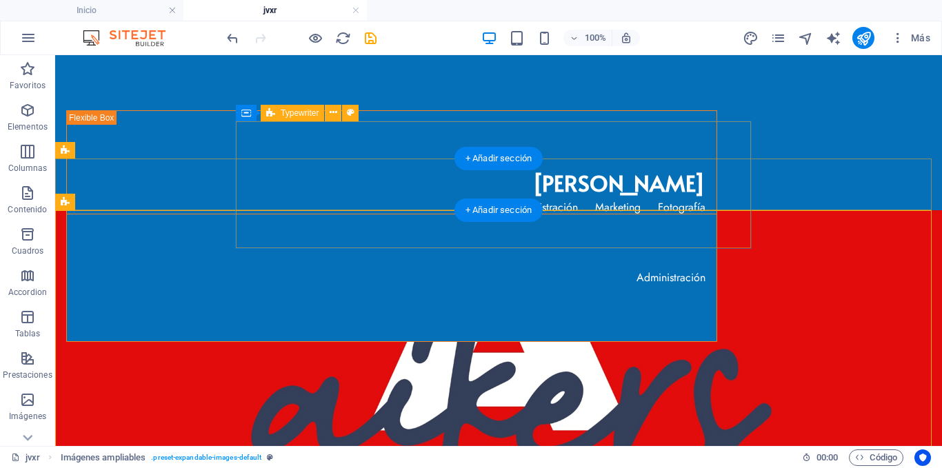
click at [716, 214] on div "Administración" at bounding box center [391, 277] width 649 height 127
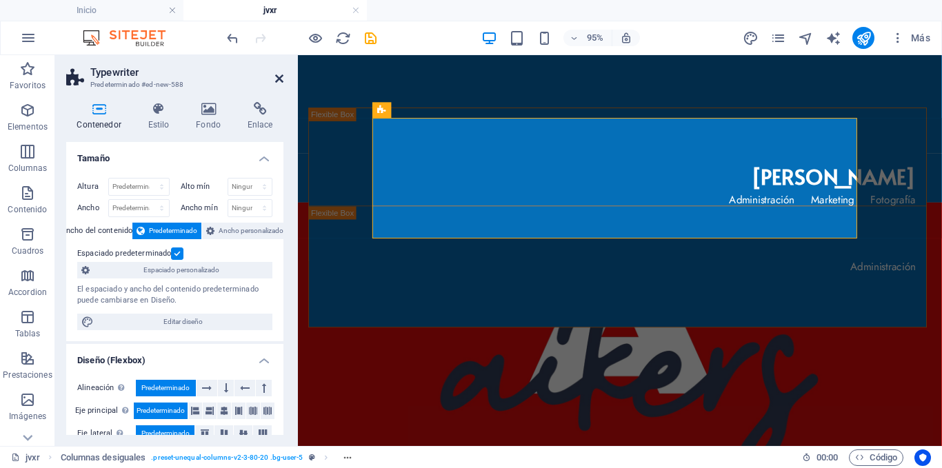
click at [281, 80] on icon at bounding box center [279, 78] width 8 height 11
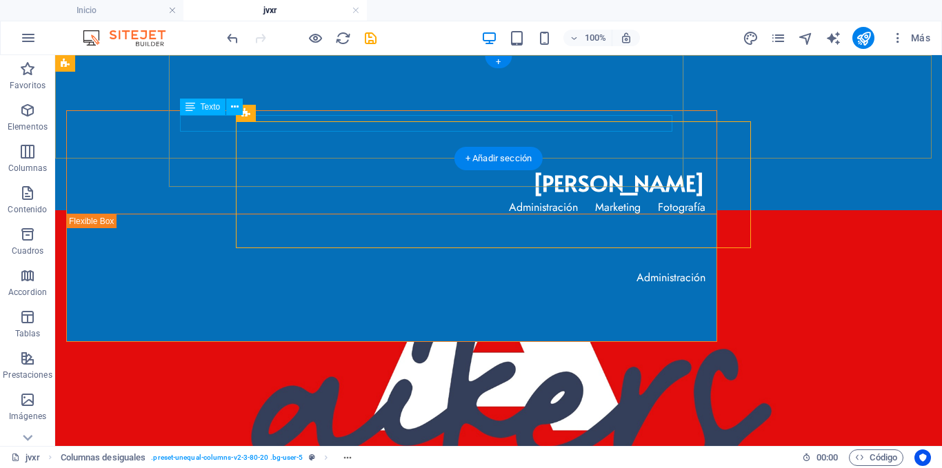
click at [633, 199] on div "Administración Marketing Fotografía" at bounding box center [391, 207] width 627 height 17
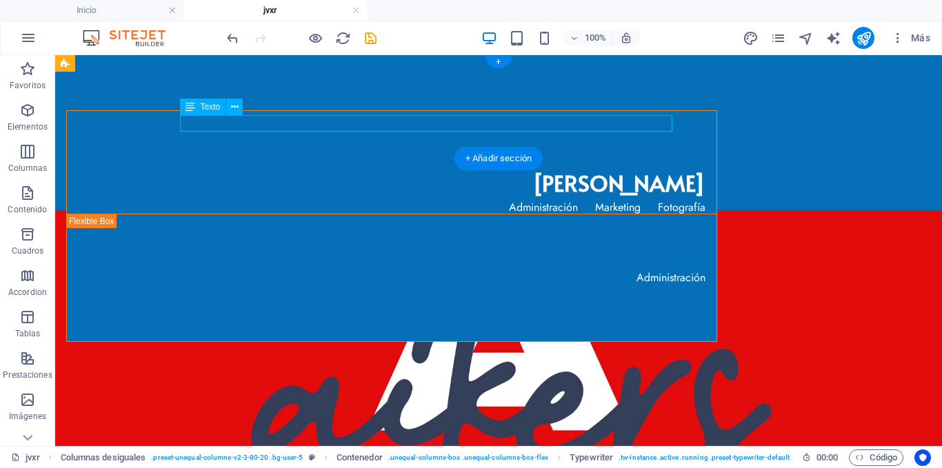
click at [601, 199] on div "Administración Marketing Fotografía" at bounding box center [391, 207] width 627 height 17
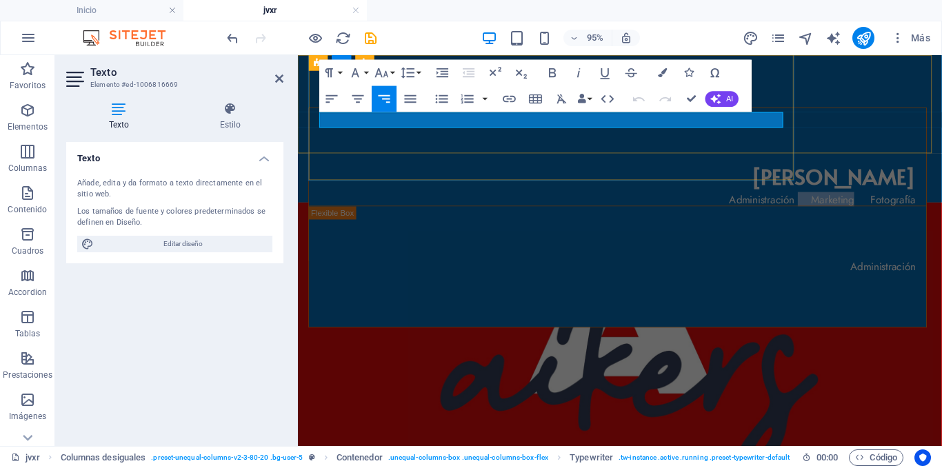
drag, startPoint x: 746, startPoint y: 118, endPoint x: 687, endPoint y: 121, distance: 58.7
click at [751, 199] on span "Administración Marketing Fotografía" at bounding box center [849, 207] width 196 height 16
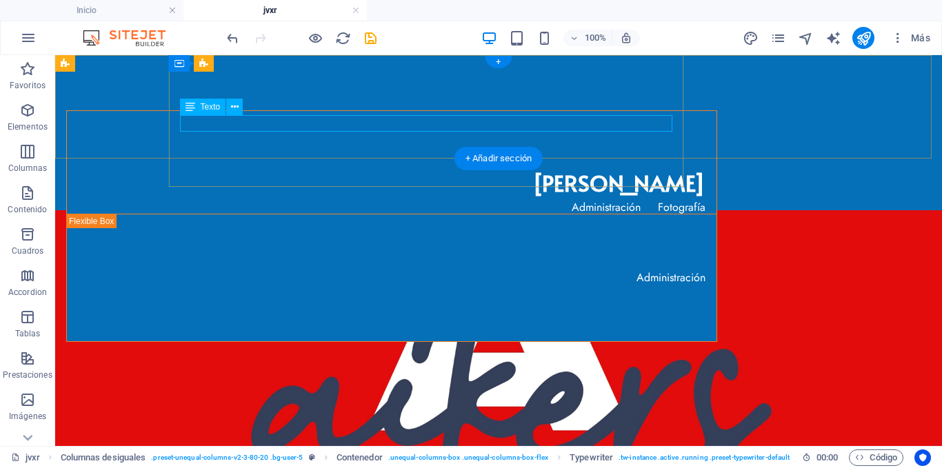
click at [651, 199] on div "Administración Fotografía" at bounding box center [391, 207] width 627 height 17
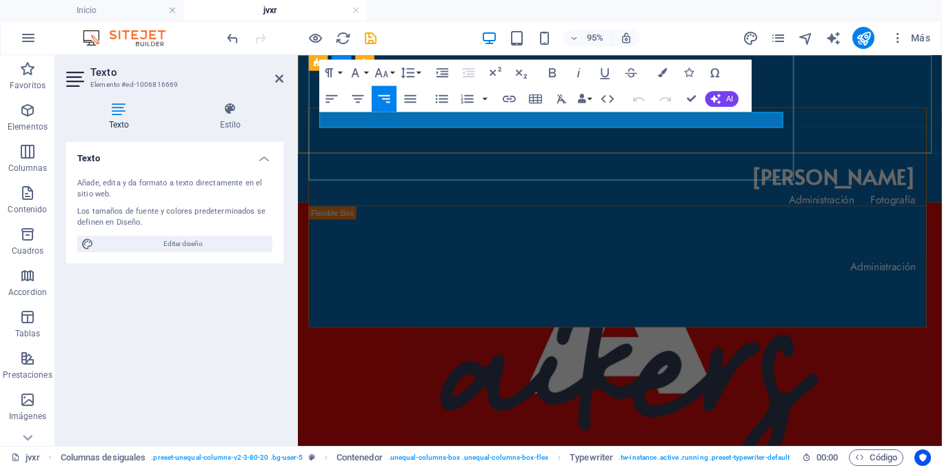
click at [814, 199] on span "Administración Fotografía" at bounding box center [881, 207] width 134 height 16
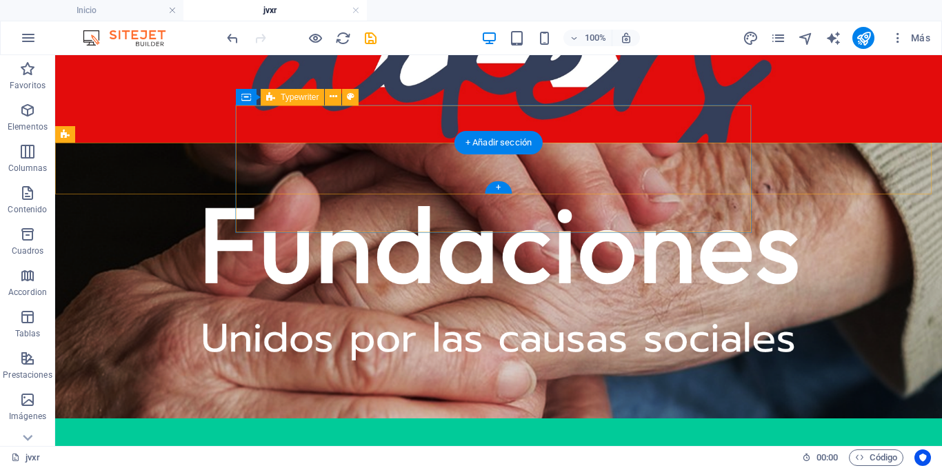
scroll to position [345, 0]
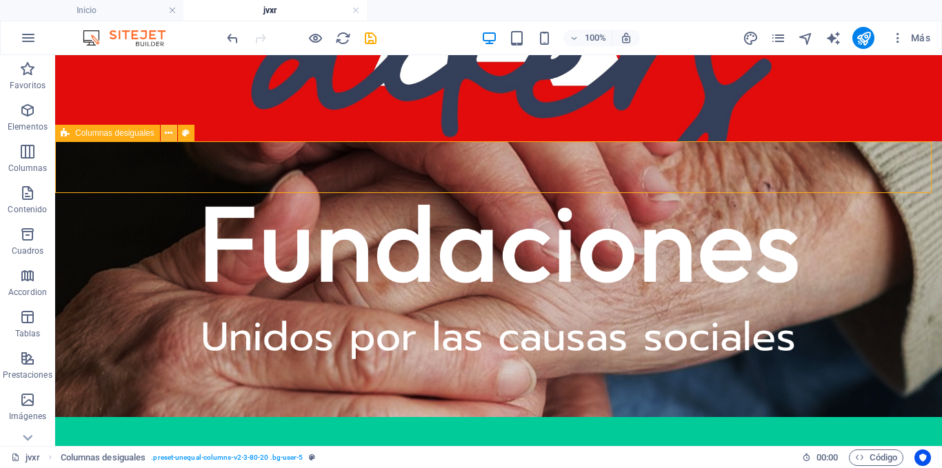
click at [165, 134] on icon at bounding box center [169, 133] width 8 height 14
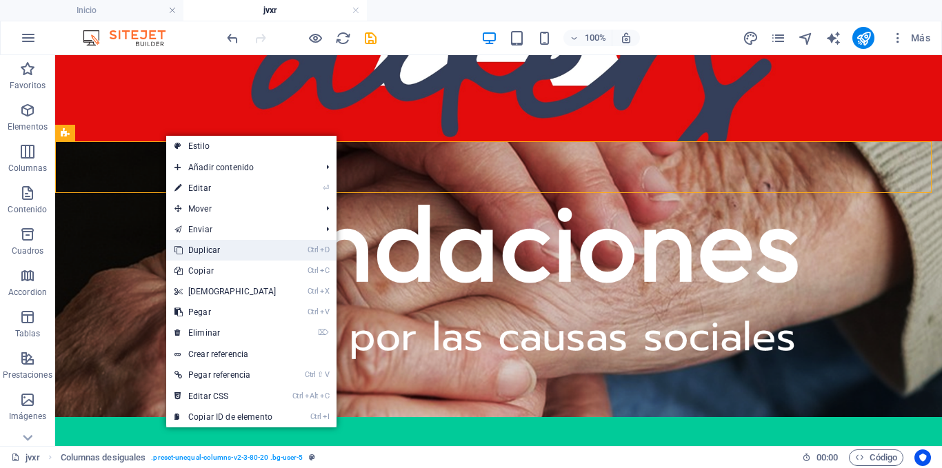
click at [270, 245] on link "Ctrl D Duplicar" at bounding box center [225, 250] width 119 height 21
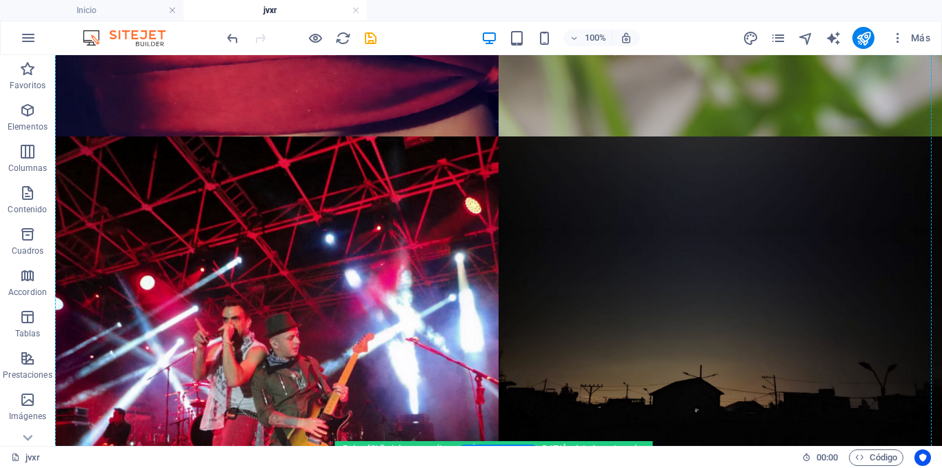
scroll to position [1723, 0]
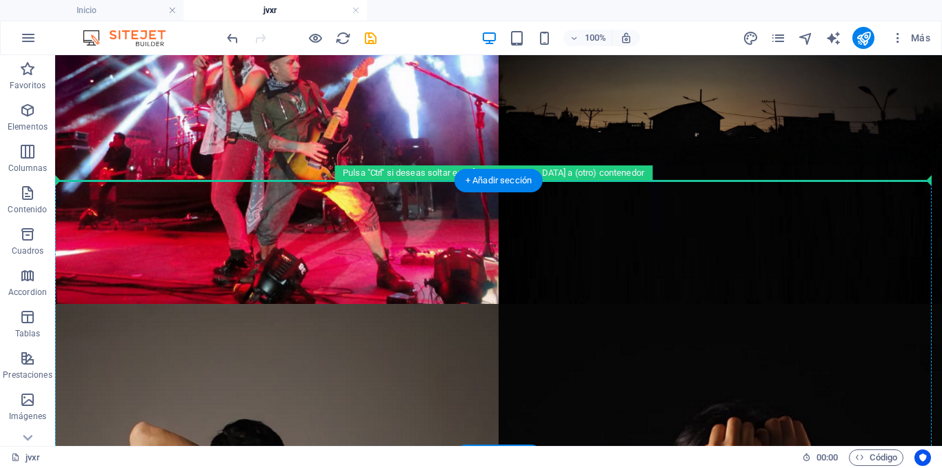
drag, startPoint x: 176, startPoint y: 241, endPoint x: 192, endPoint y: 204, distance: 40.1
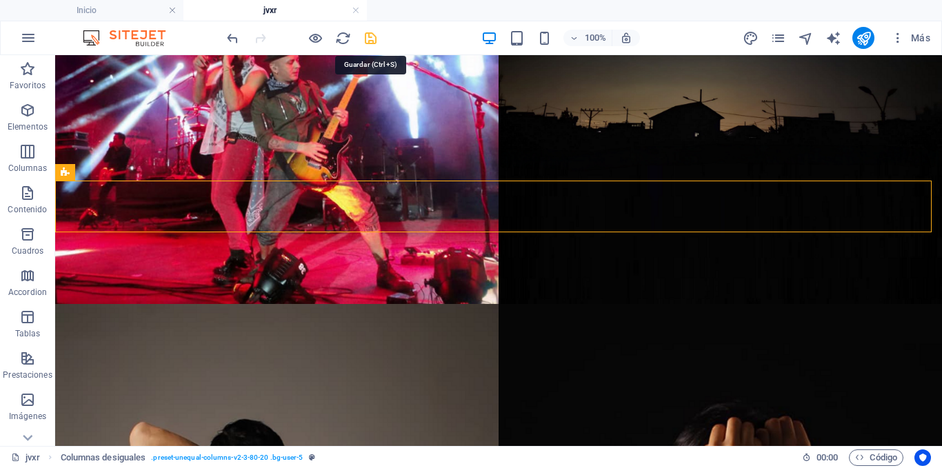
click at [376, 39] on icon "save" at bounding box center [371, 38] width 16 height 16
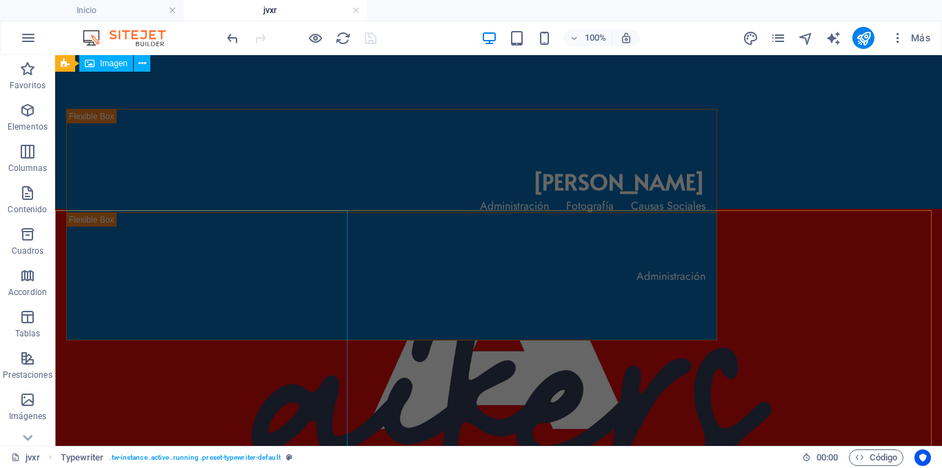
scroll to position [0, 0]
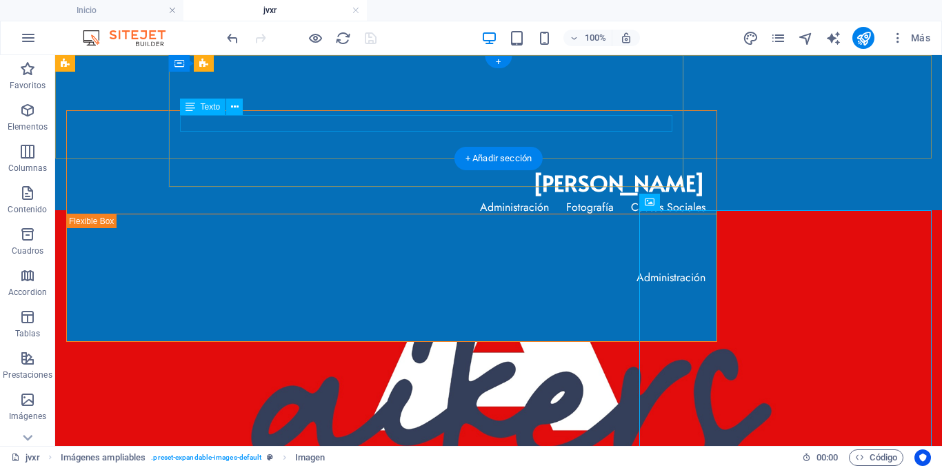
click at [602, 199] on div "Administración Fotografía Causas Sociales" at bounding box center [391, 207] width 627 height 17
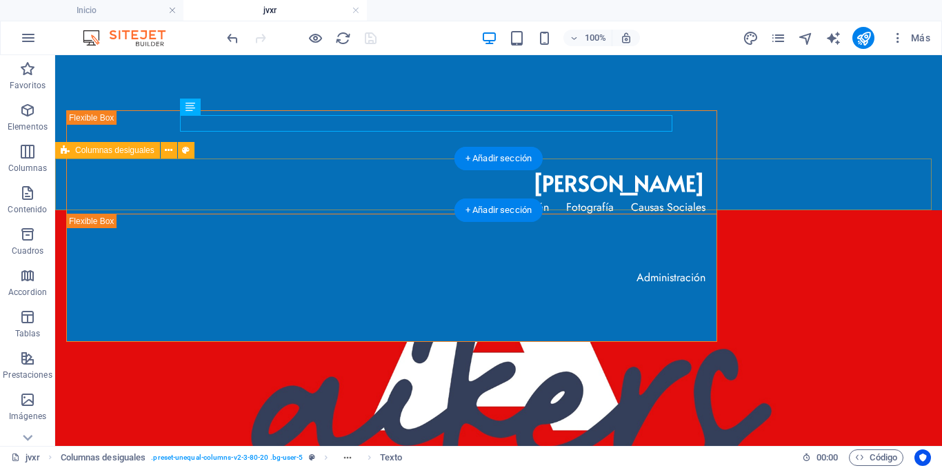
click at [842, 192] on div "Administración" at bounding box center [498, 185] width 886 height 52
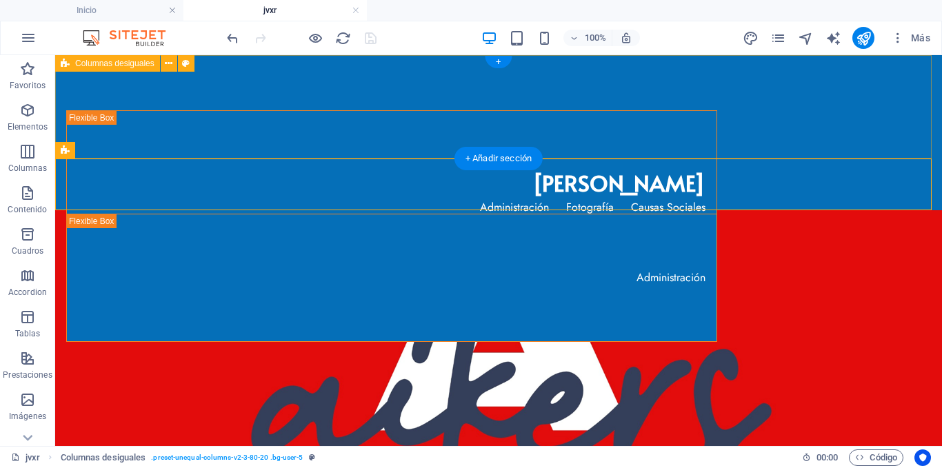
click at [93, 81] on div "Javier Castillo Administración Fotografía Causas Sociales" at bounding box center [498, 106] width 886 height 103
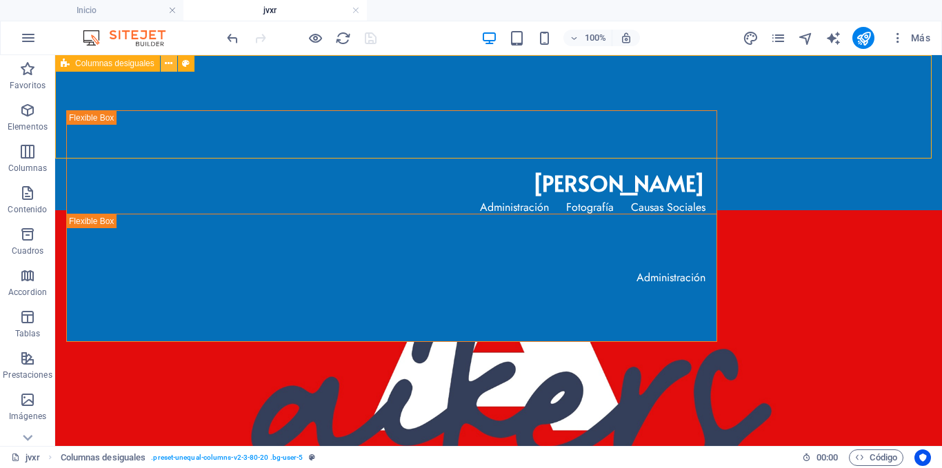
click at [165, 61] on icon at bounding box center [169, 64] width 8 height 14
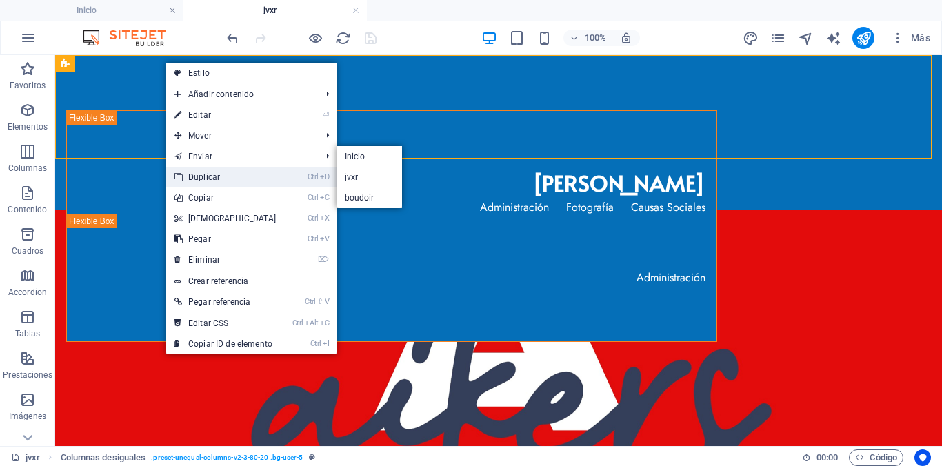
click at [231, 173] on link "Ctrl D Duplicar" at bounding box center [225, 177] width 119 height 21
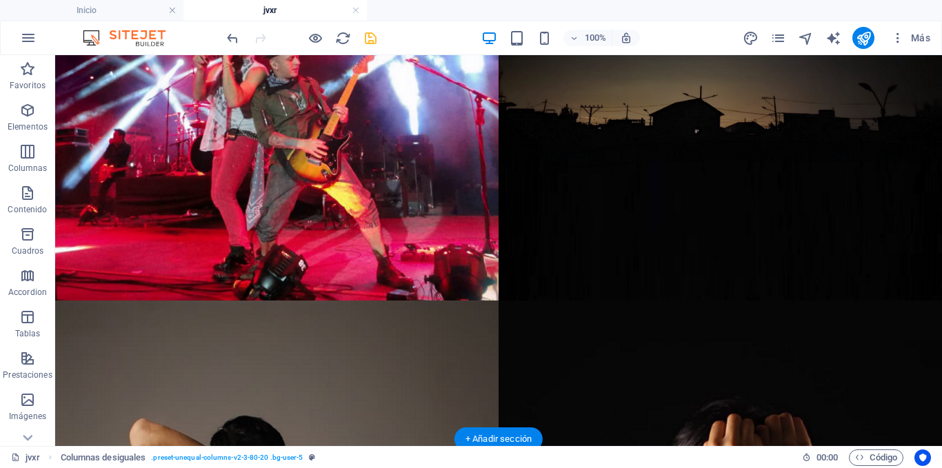
scroll to position [1930, 0]
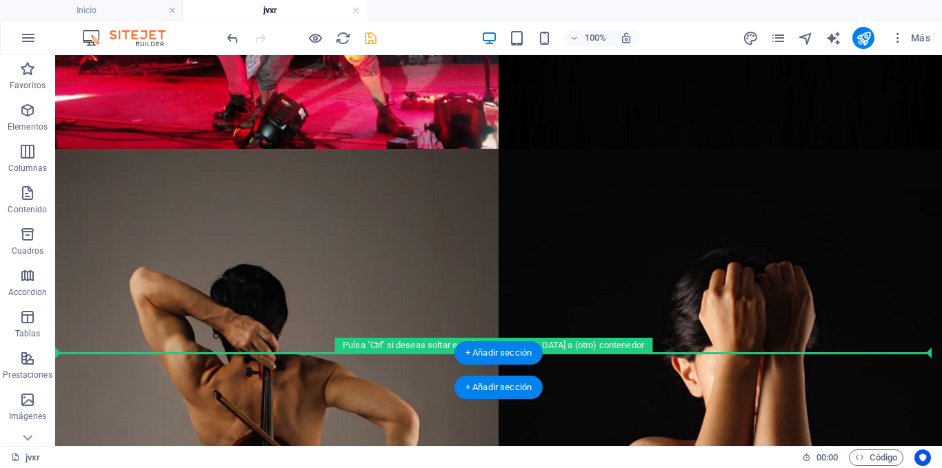
drag, startPoint x: 126, startPoint y: 206, endPoint x: 106, endPoint y: 358, distance: 153.0
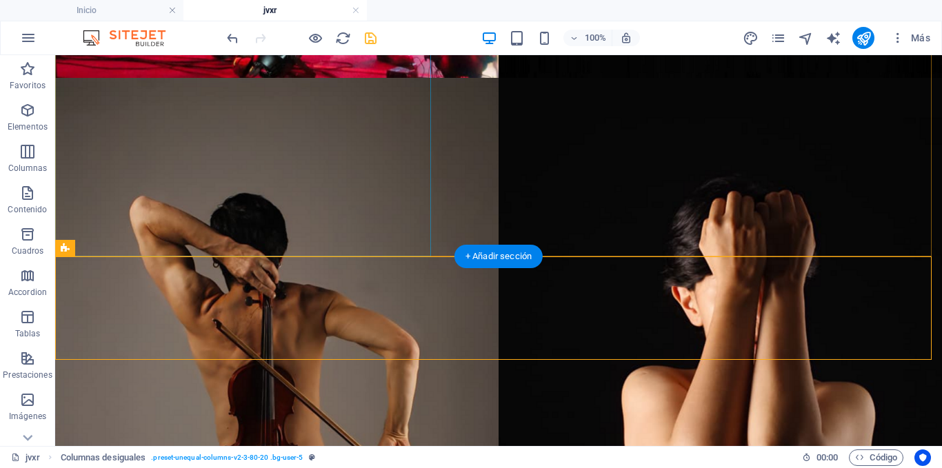
scroll to position [2004, 0]
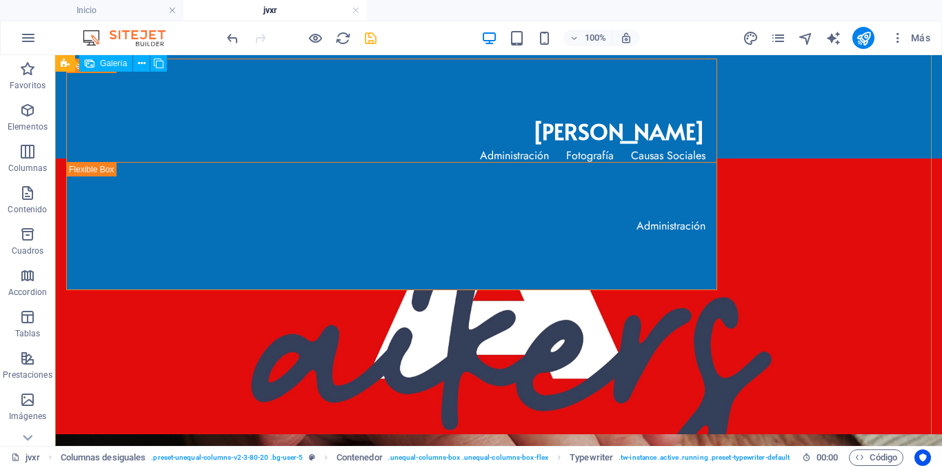
scroll to position [0, 0]
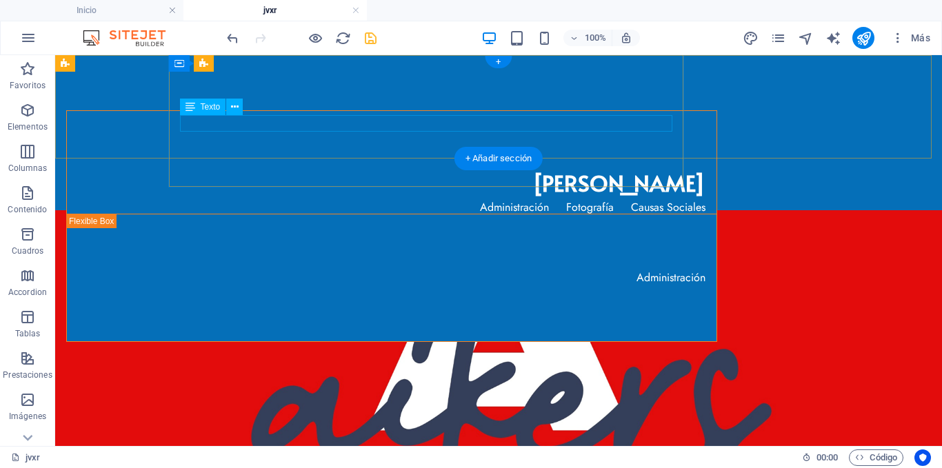
click at [624, 199] on div "Administración Fotografía Causas Sociales" at bounding box center [391, 207] width 627 height 17
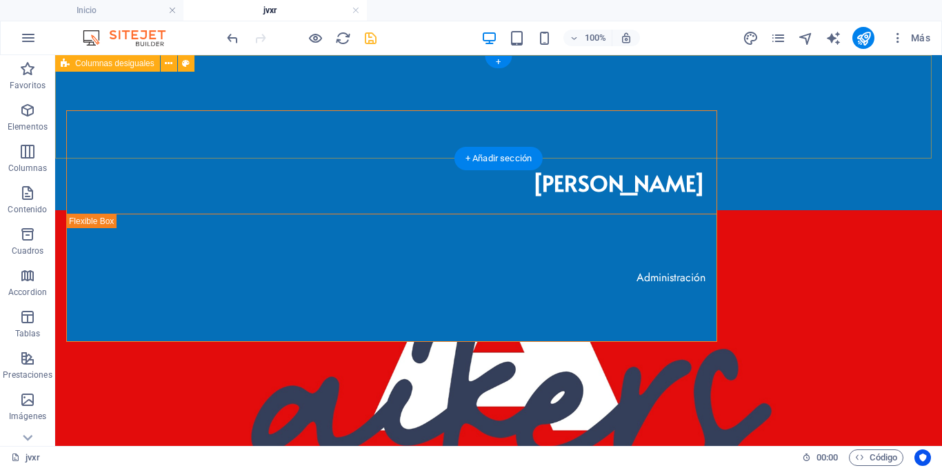
click at [848, 105] on div "[PERSON_NAME]" at bounding box center [498, 106] width 886 height 103
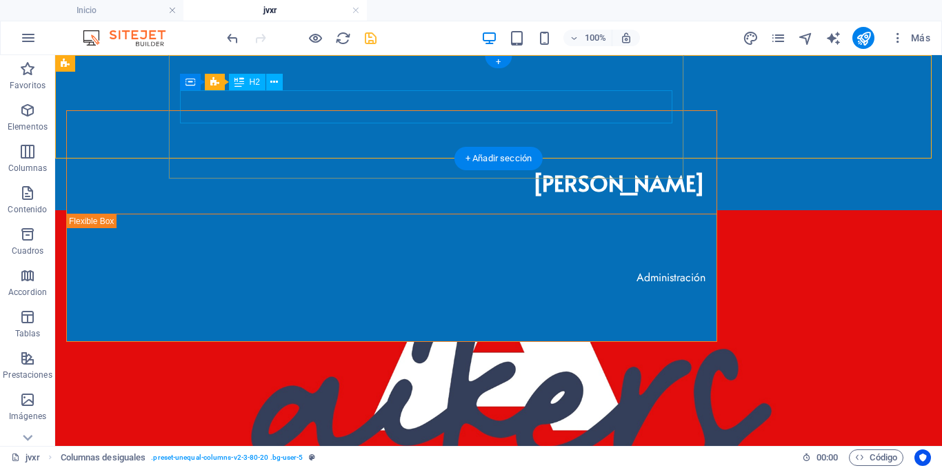
click at [272, 166] on div "[PERSON_NAME]" at bounding box center [391, 182] width 627 height 33
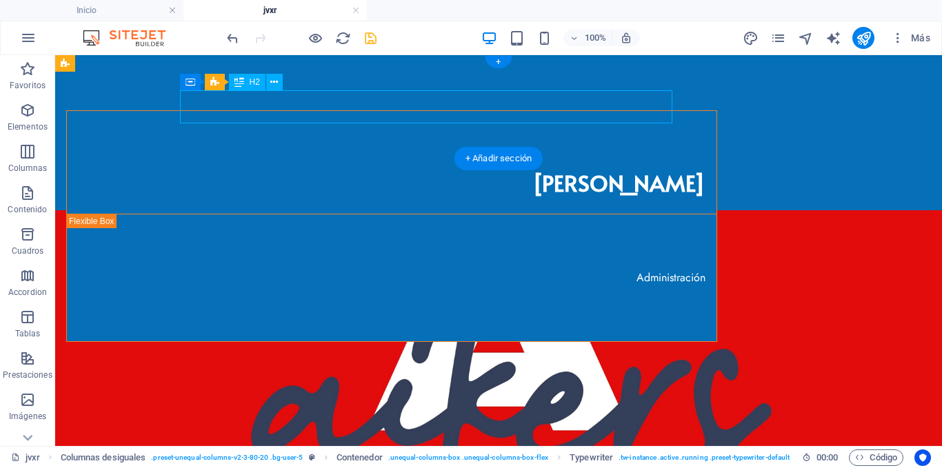
click at [272, 166] on div "[PERSON_NAME]" at bounding box center [391, 182] width 627 height 33
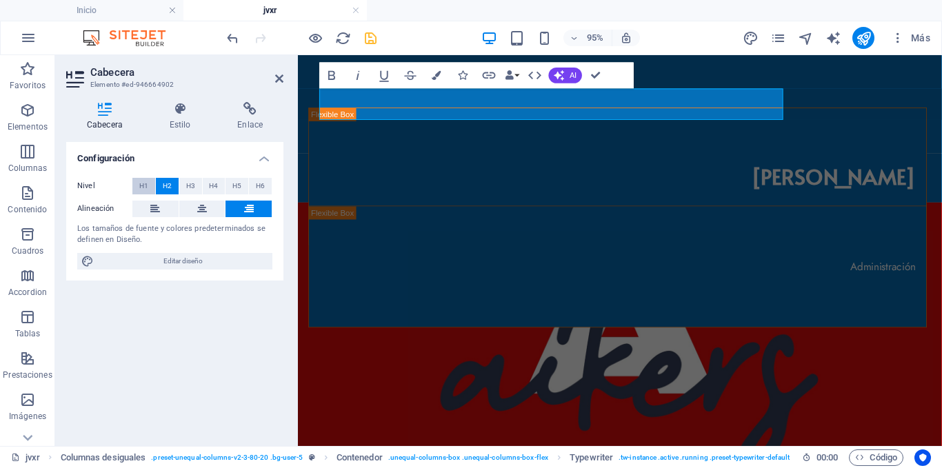
click at [143, 185] on span "H1" at bounding box center [143, 186] width 9 height 17
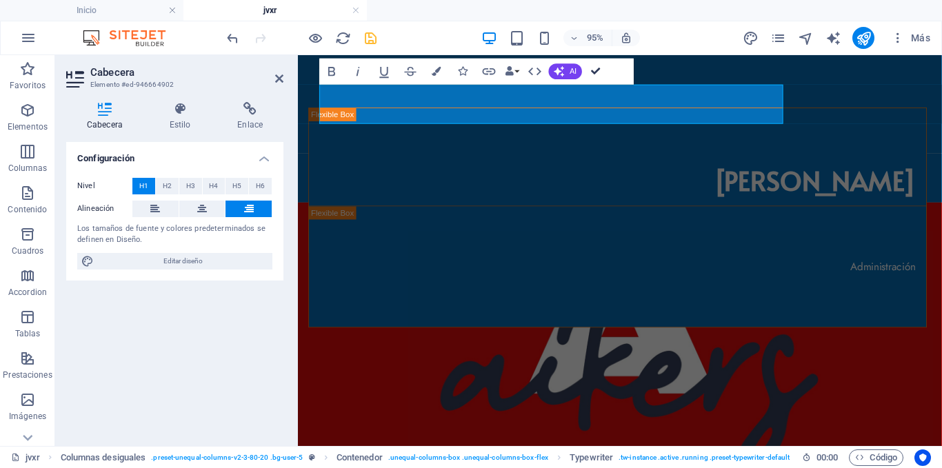
drag, startPoint x: 593, startPoint y: 68, endPoint x: 537, endPoint y: 14, distance: 78.5
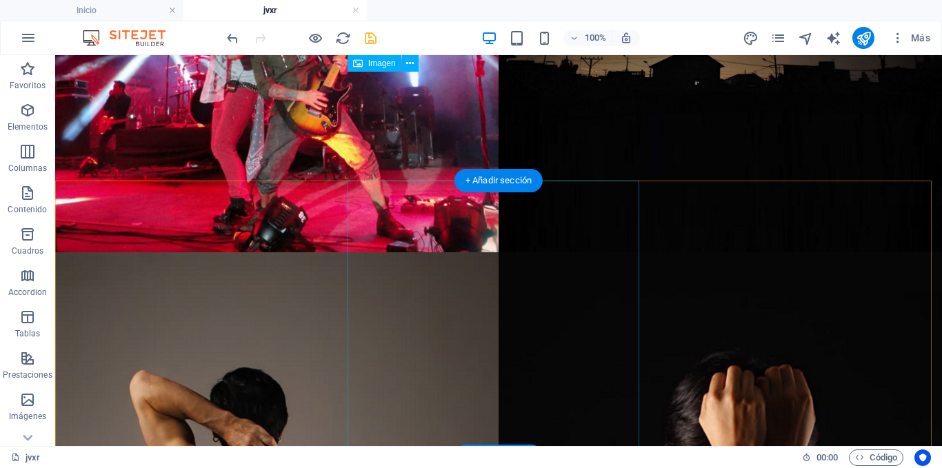
scroll to position [1654, 0]
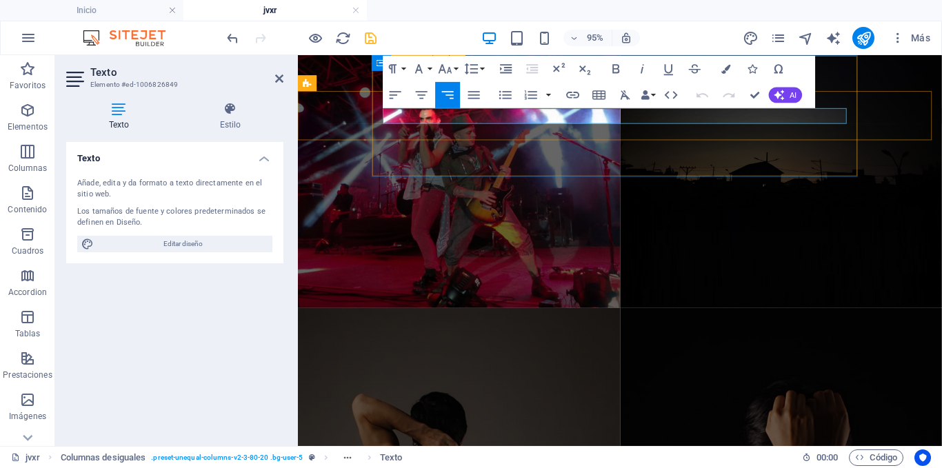
drag, startPoint x: 826, startPoint y: 115, endPoint x: 875, endPoint y: 119, distance: 49.7
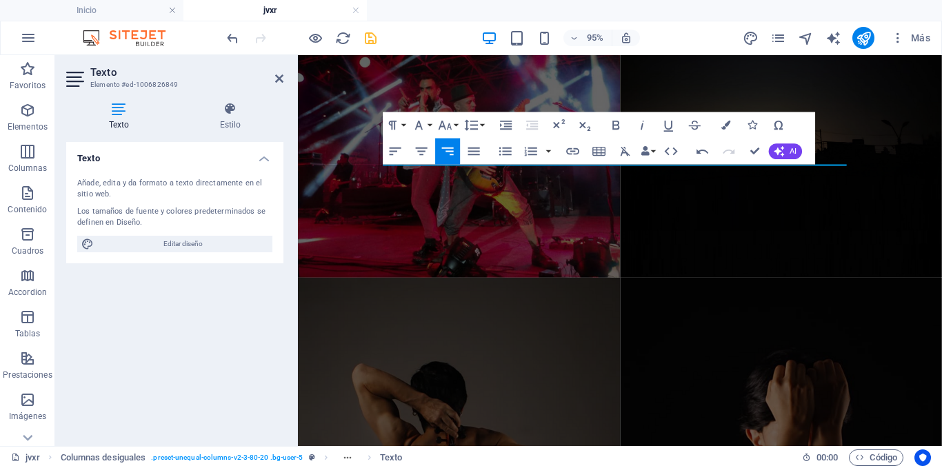
scroll to position [1394, 0]
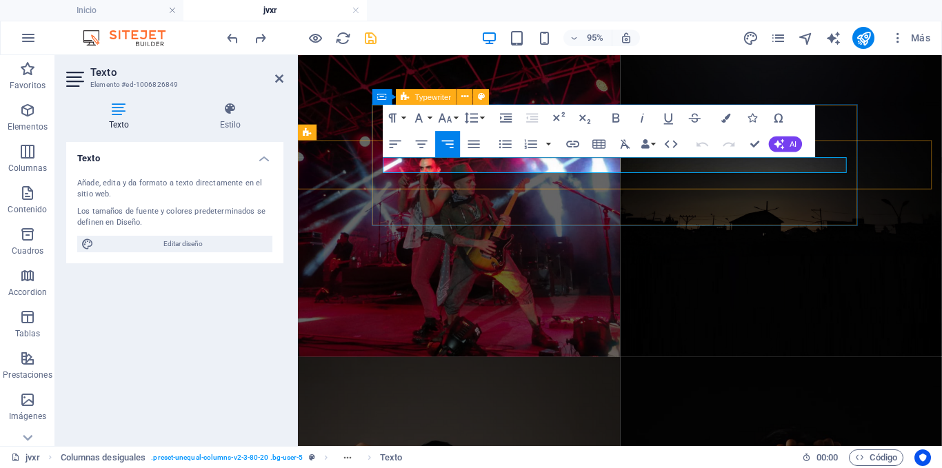
drag, startPoint x: 825, startPoint y: 172, endPoint x: 880, endPoint y: 174, distance: 54.5
drag, startPoint x: 753, startPoint y: 142, endPoint x: 698, endPoint y: 86, distance: 78.5
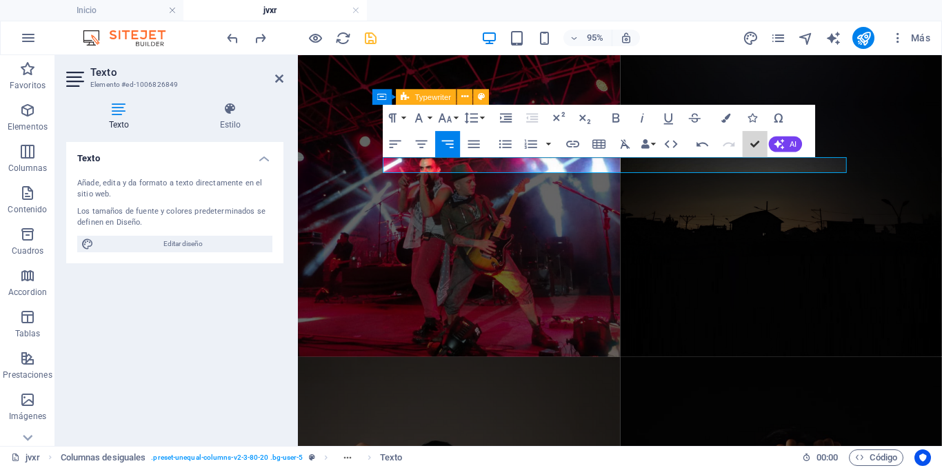
scroll to position [1707, 0]
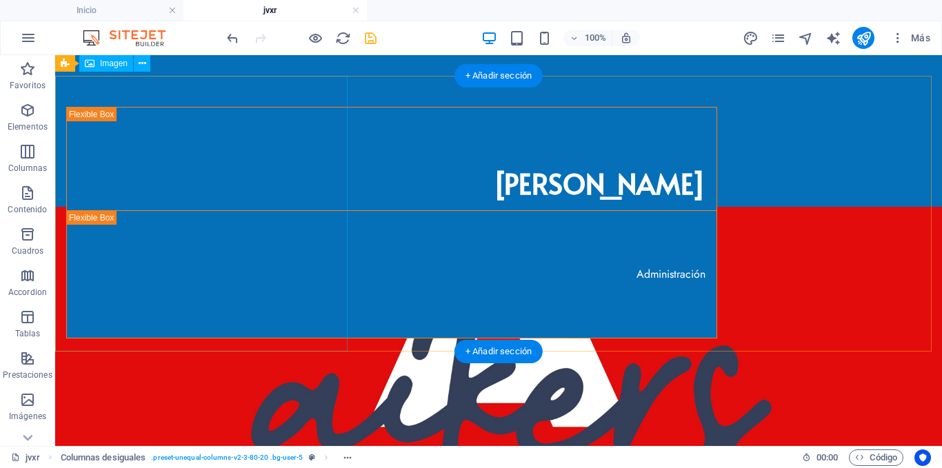
scroll to position [0, 0]
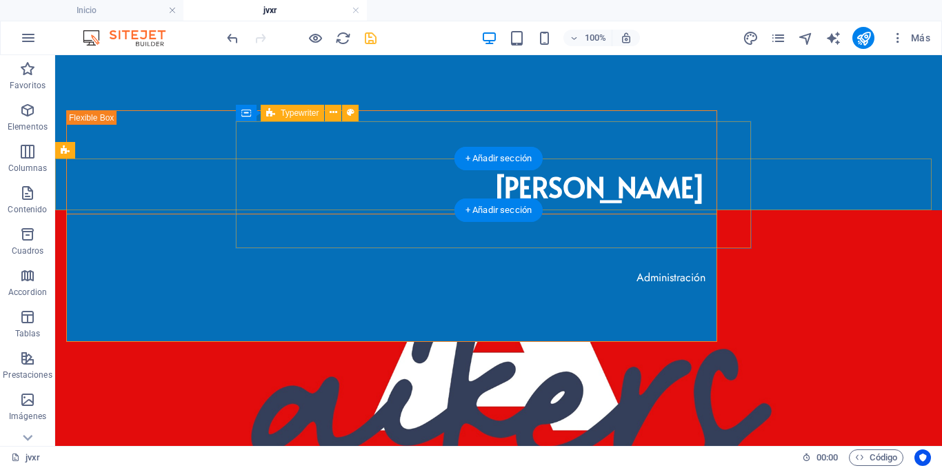
click at [255, 214] on div "Administración" at bounding box center [391, 277] width 649 height 127
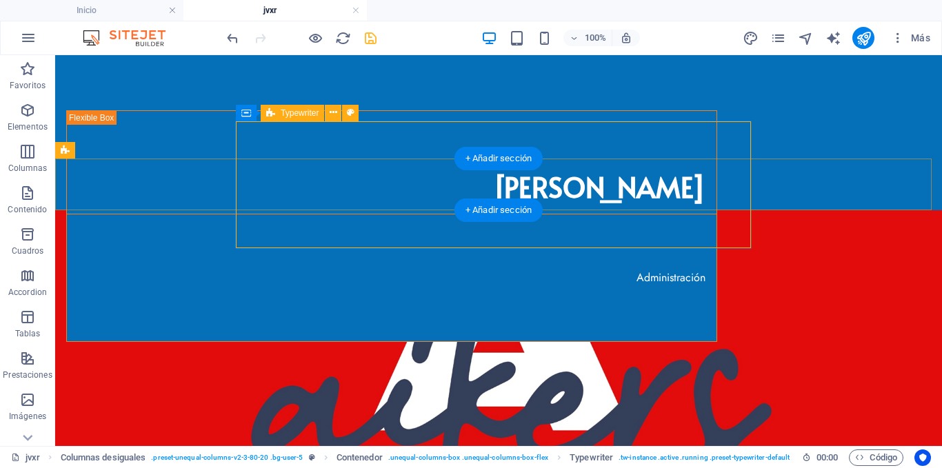
click at [282, 214] on div "Administración" at bounding box center [391, 277] width 649 height 127
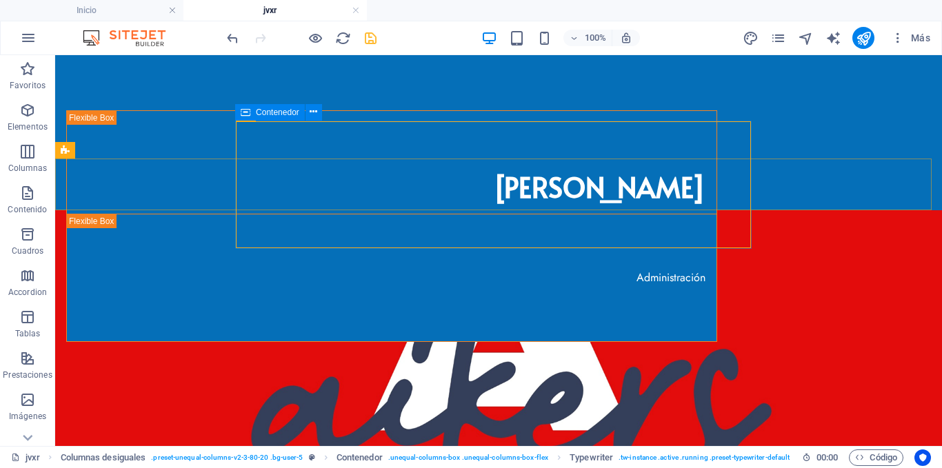
click at [239, 116] on div "Contenedor" at bounding box center [270, 112] width 70 height 17
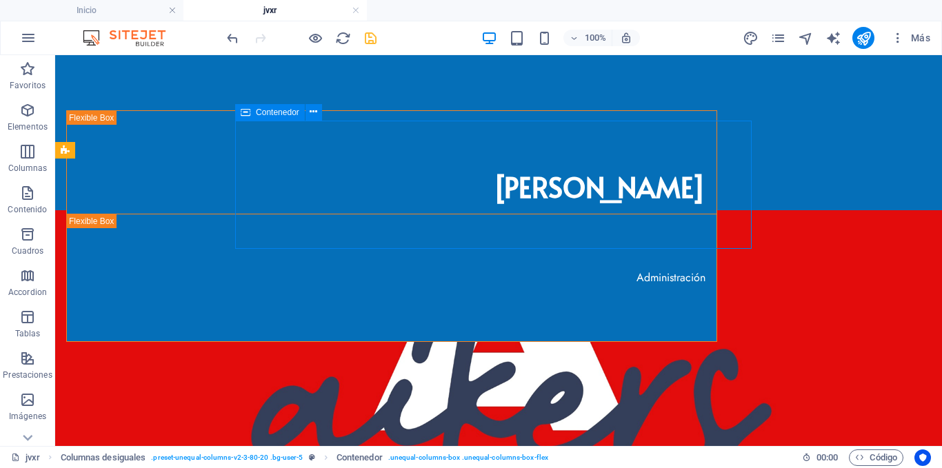
click at [243, 114] on icon at bounding box center [246, 112] width 10 height 17
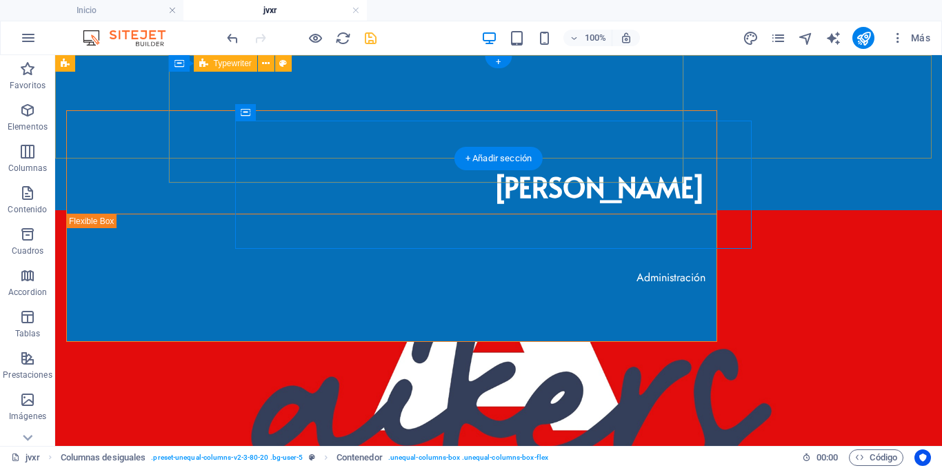
click at [264, 137] on div "[PERSON_NAME]" at bounding box center [391, 187] width 649 height 152
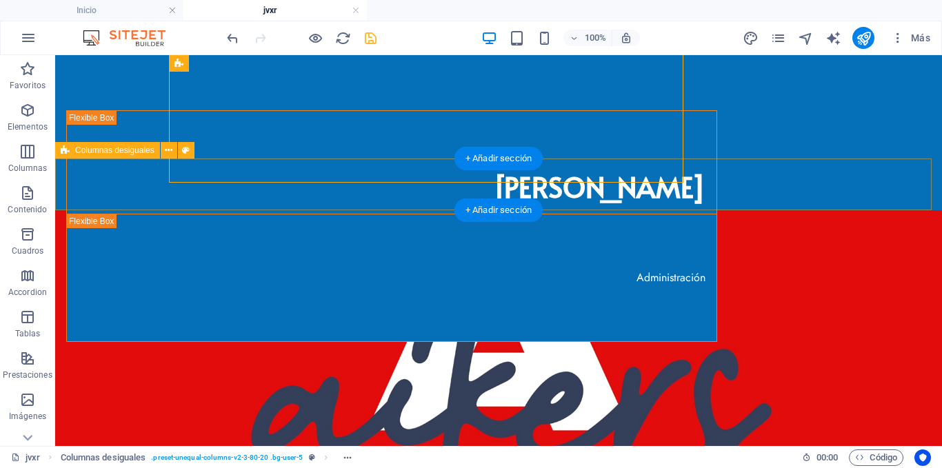
click at [126, 181] on div "Administración" at bounding box center [498, 185] width 886 height 52
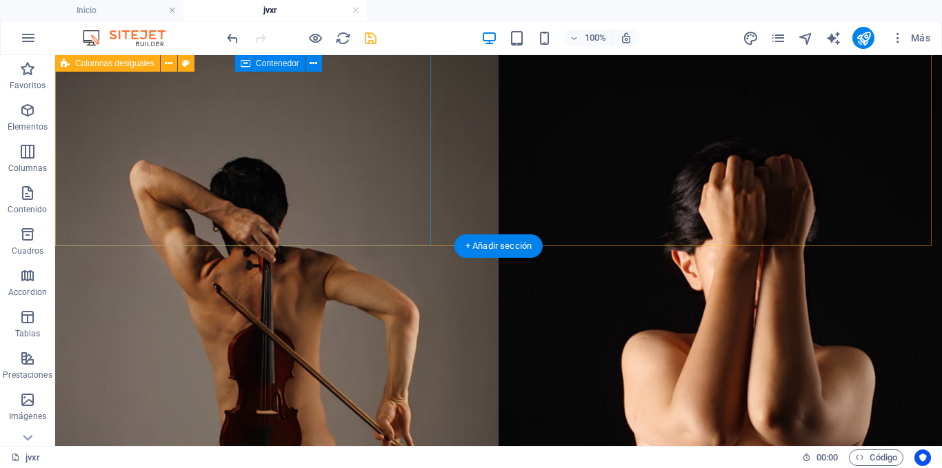
scroll to position [2004, 0]
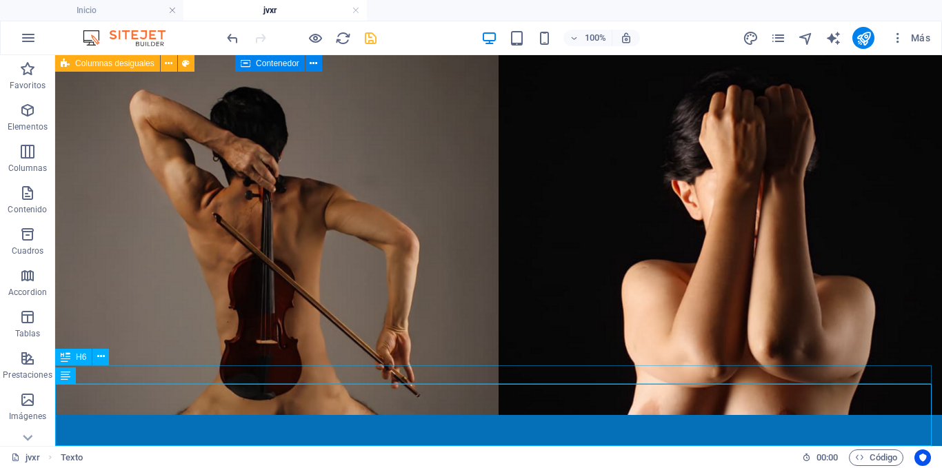
click at [77, 349] on div "H6" at bounding box center [73, 357] width 37 height 17
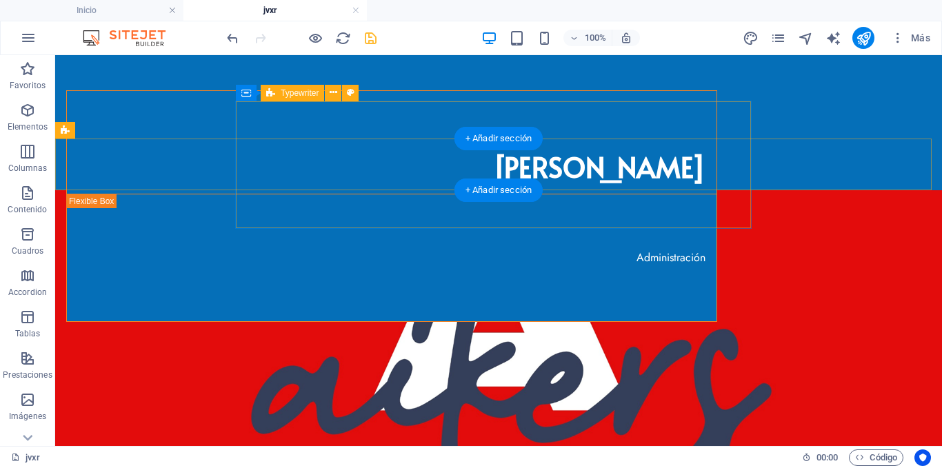
scroll to position [69, 0]
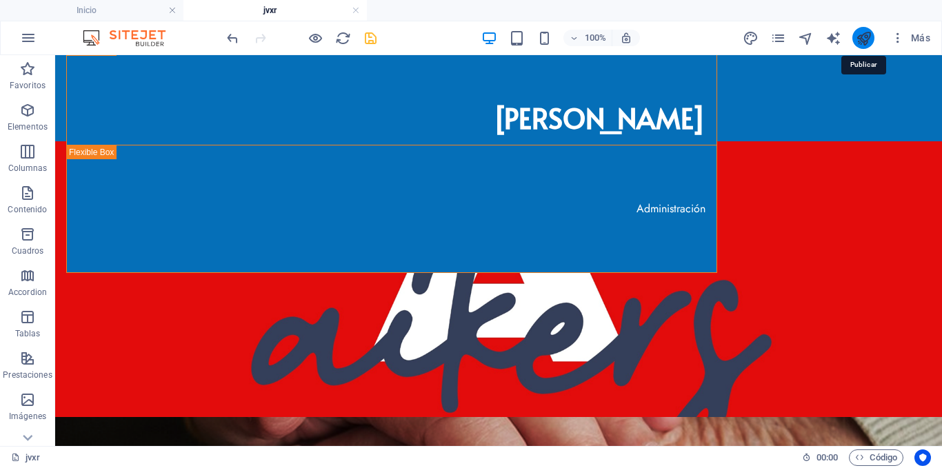
click at [869, 34] on icon "publish" at bounding box center [863, 38] width 16 height 16
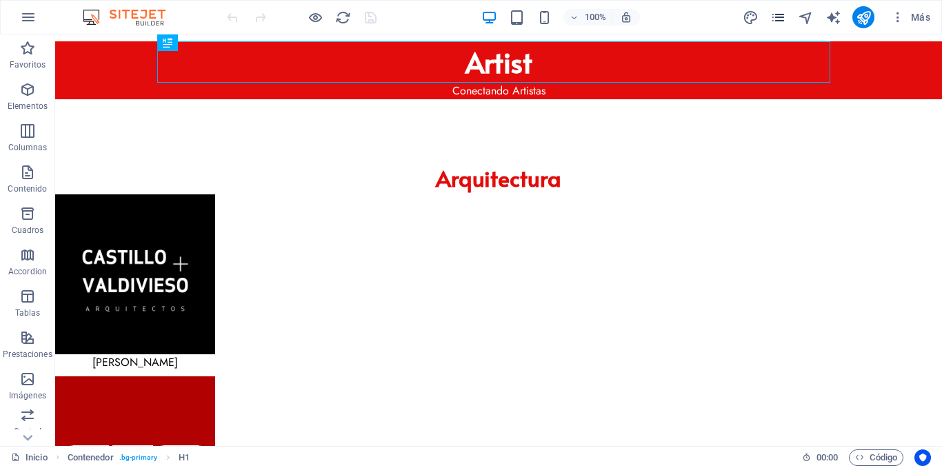
click at [469, 18] on icon "pages" at bounding box center [778, 18] width 16 height 16
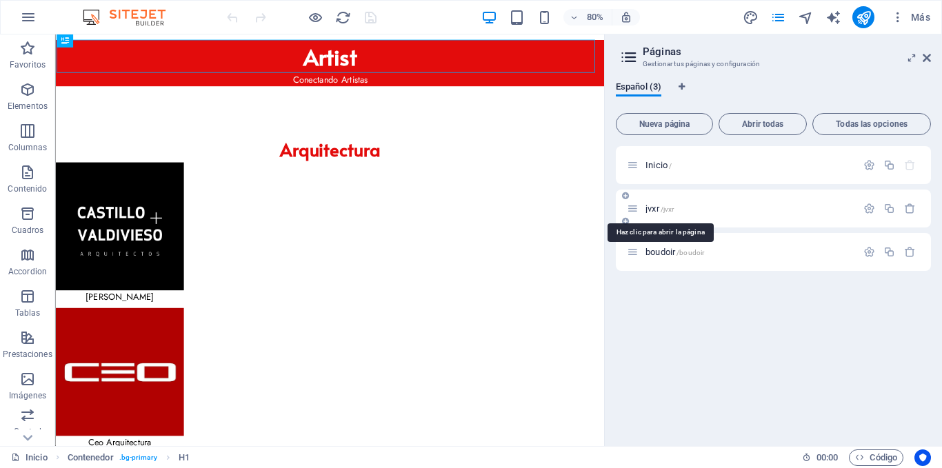
click at [469, 206] on span "jvxr /jvxr" at bounding box center [659, 208] width 28 height 10
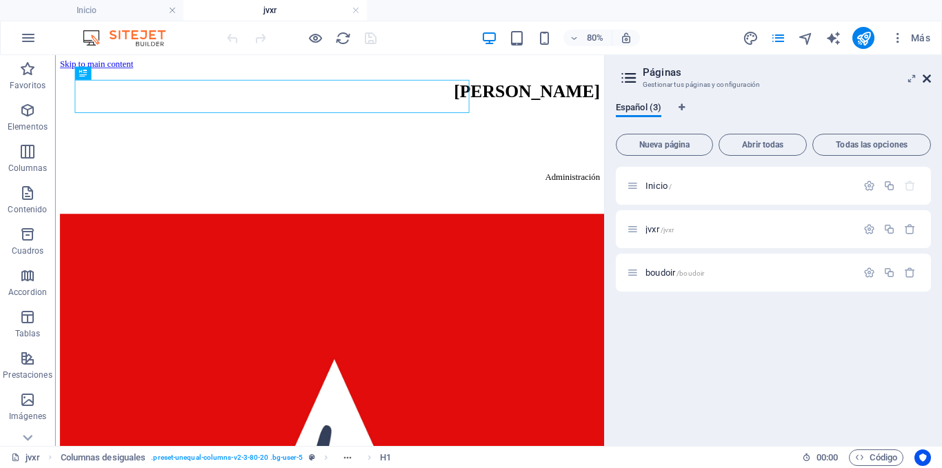
click at [469, 79] on icon at bounding box center [926, 78] width 8 height 11
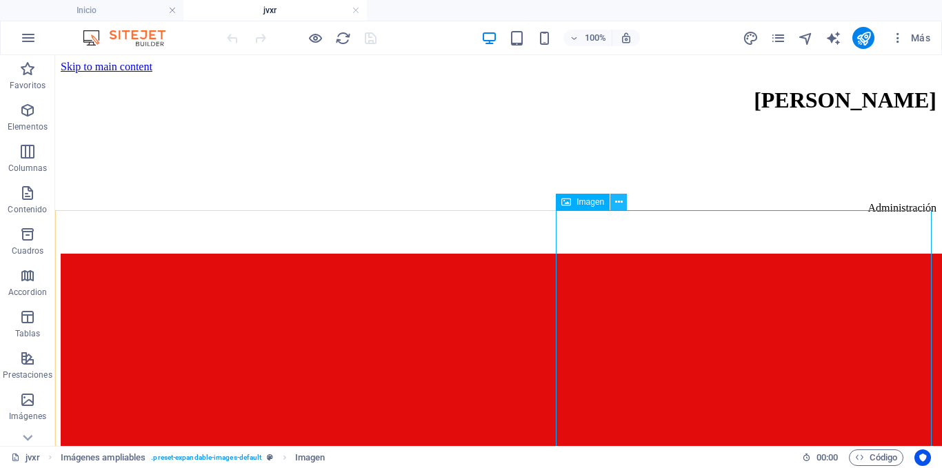
click at [469, 202] on div "Administración" at bounding box center [498, 208] width 875 height 12
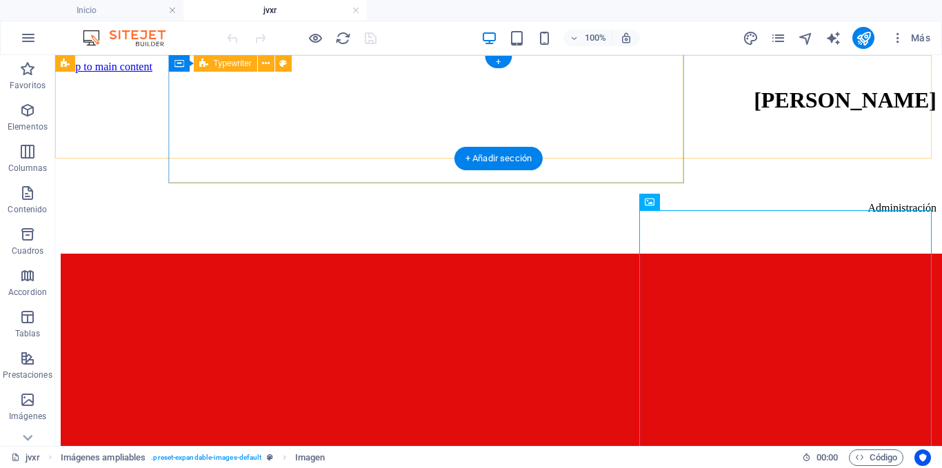
click at [469, 88] on div "[PERSON_NAME]" at bounding box center [498, 101] width 875 height 26
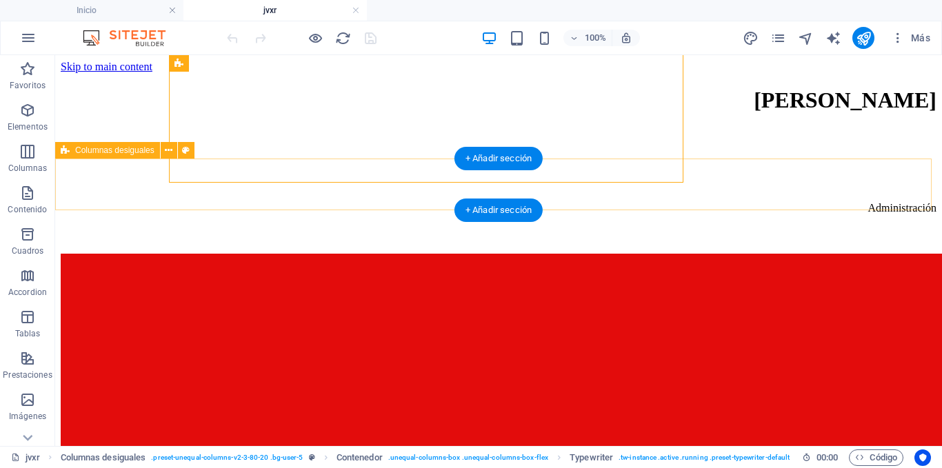
click at [469, 202] on div "Administración" at bounding box center [498, 228] width 875 height 52
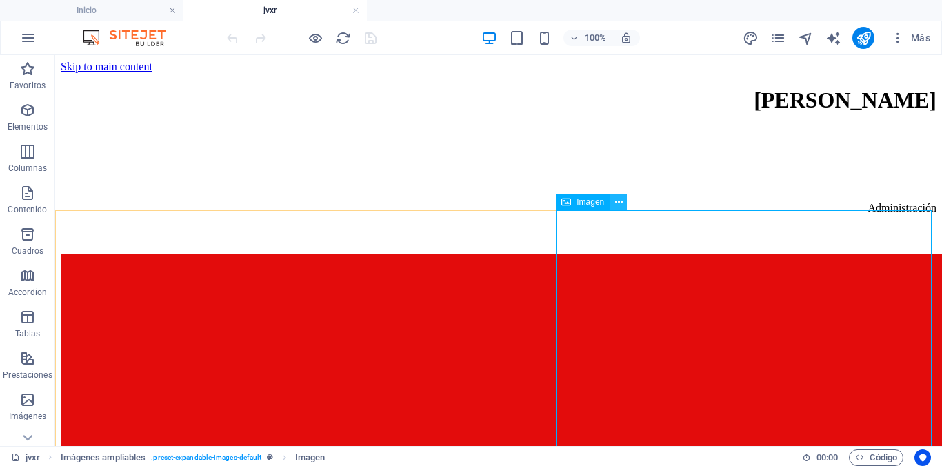
click at [469, 204] on icon at bounding box center [619, 202] width 8 height 14
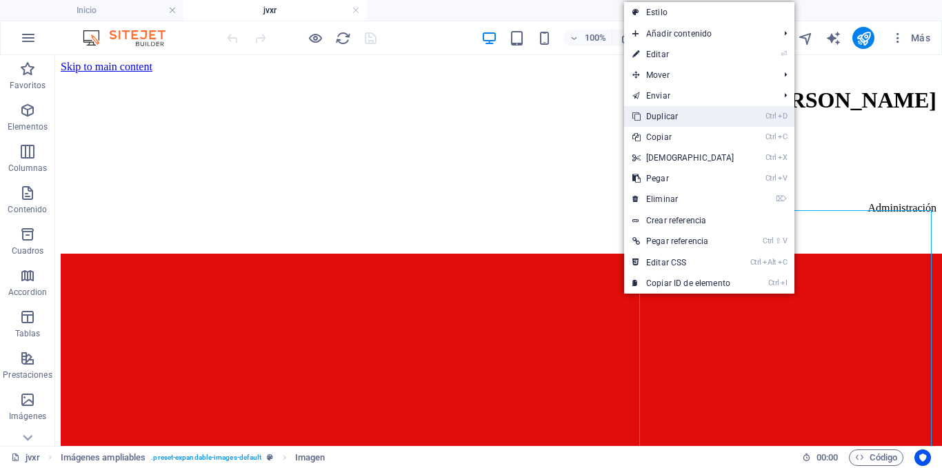
click at [469, 112] on link "Ctrl D Duplicar" at bounding box center [683, 116] width 119 height 21
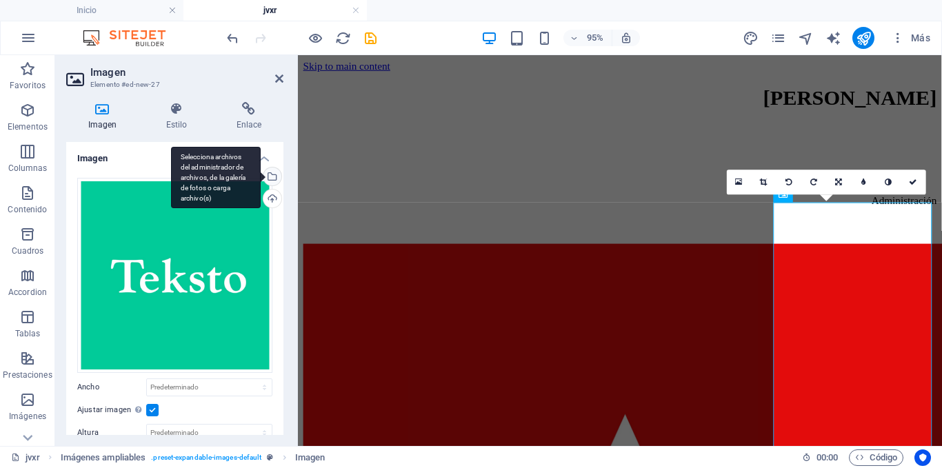
click at [272, 175] on div "Selecciona archivos del administrador de archivos, de la galería de fotos o car…" at bounding box center [271, 177] width 21 height 21
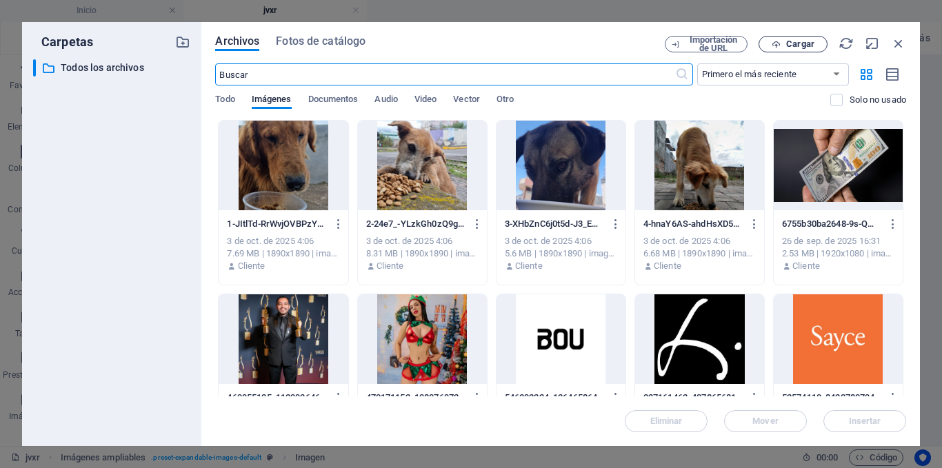
click at [469, 46] on span "Cargar" at bounding box center [800, 44] width 28 height 8
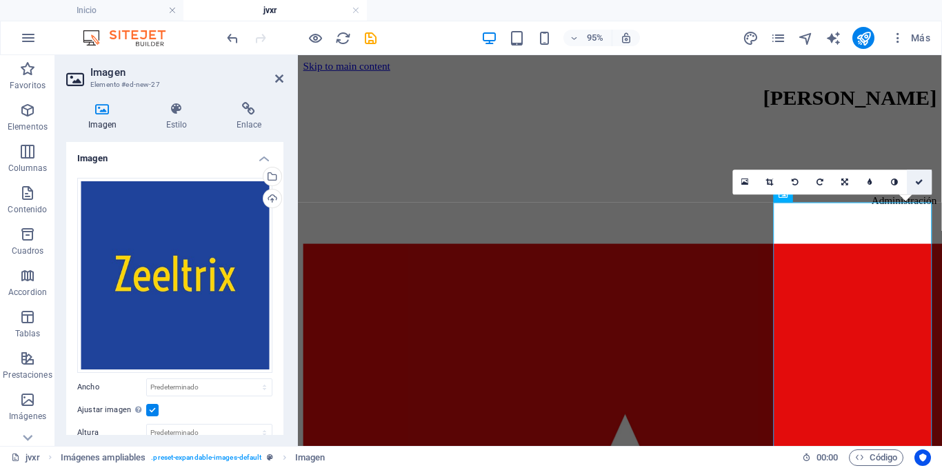
click at [469, 183] on link at bounding box center [918, 182] width 25 height 25
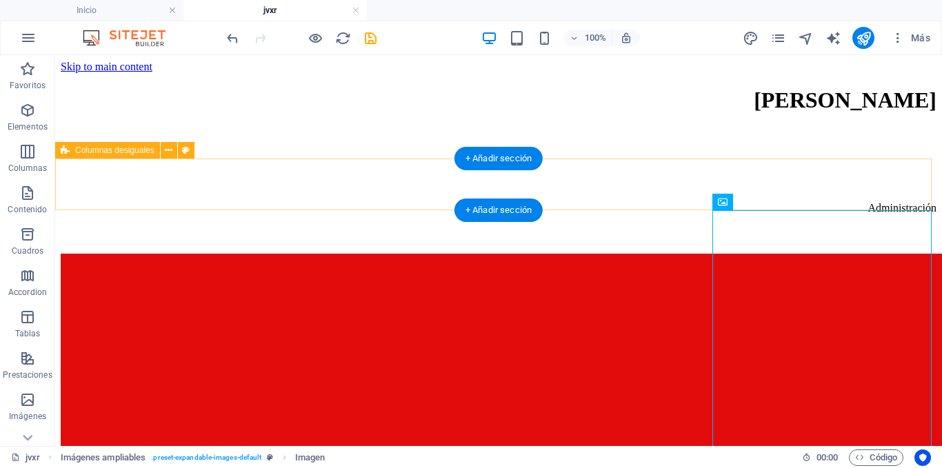
click at [174, 202] on div "Administración" at bounding box center [498, 228] width 875 height 52
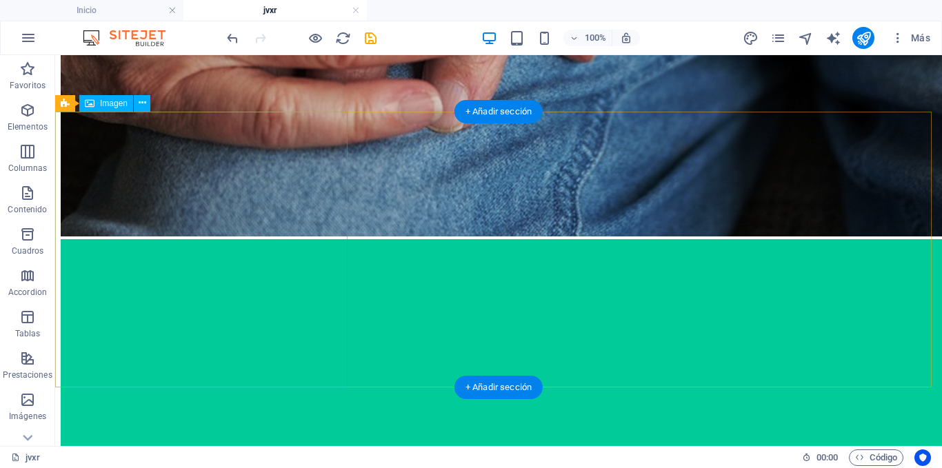
scroll to position [1792, 0]
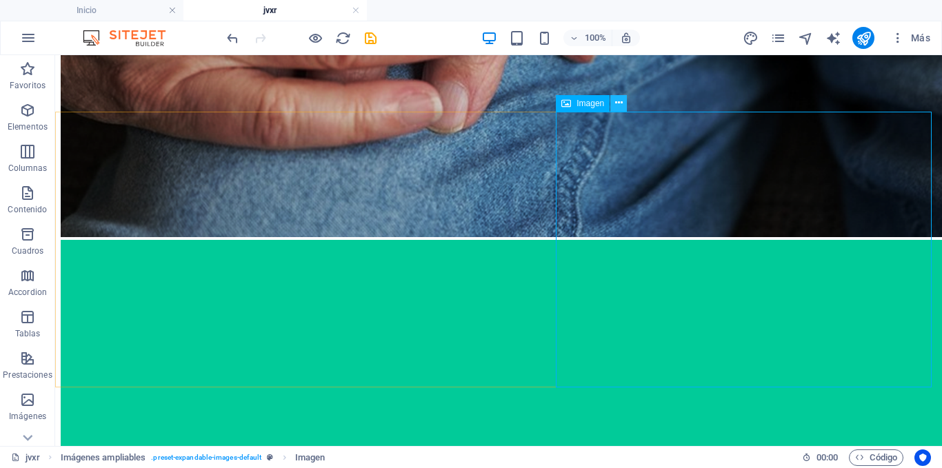
click at [469, 105] on icon at bounding box center [619, 103] width 8 height 14
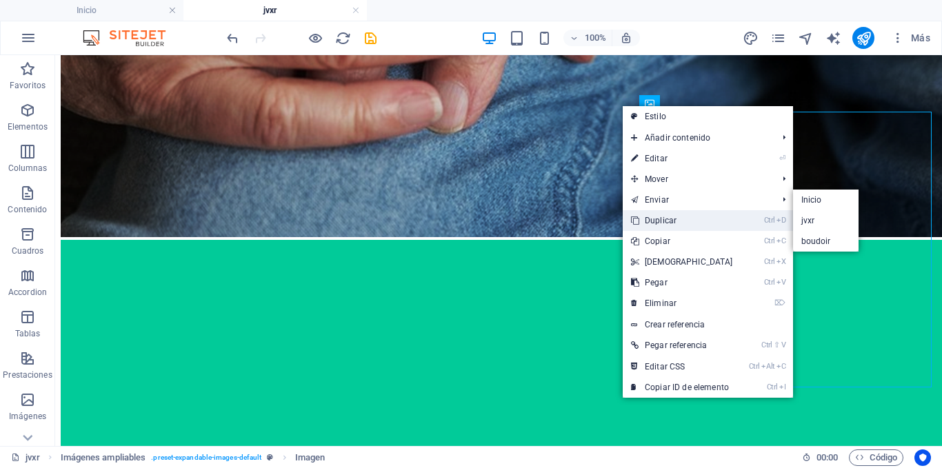
click at [469, 215] on link "Ctrl D Duplicar" at bounding box center [681, 220] width 119 height 21
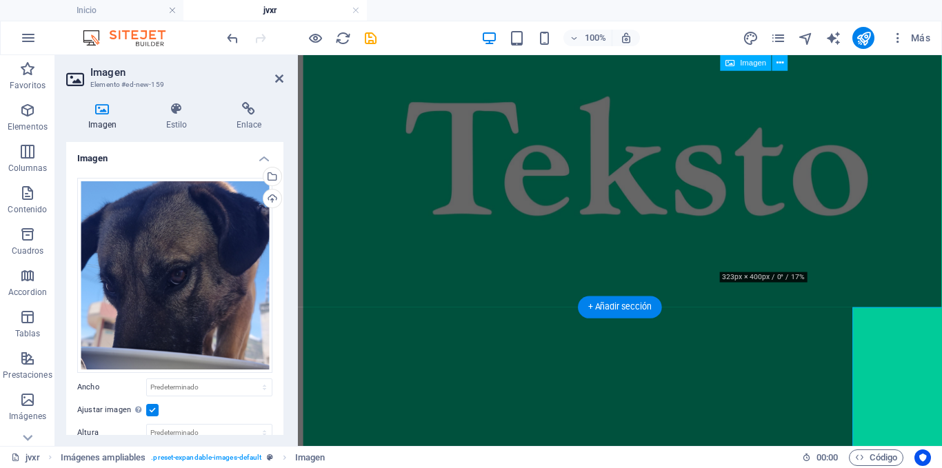
scroll to position [1583, 0]
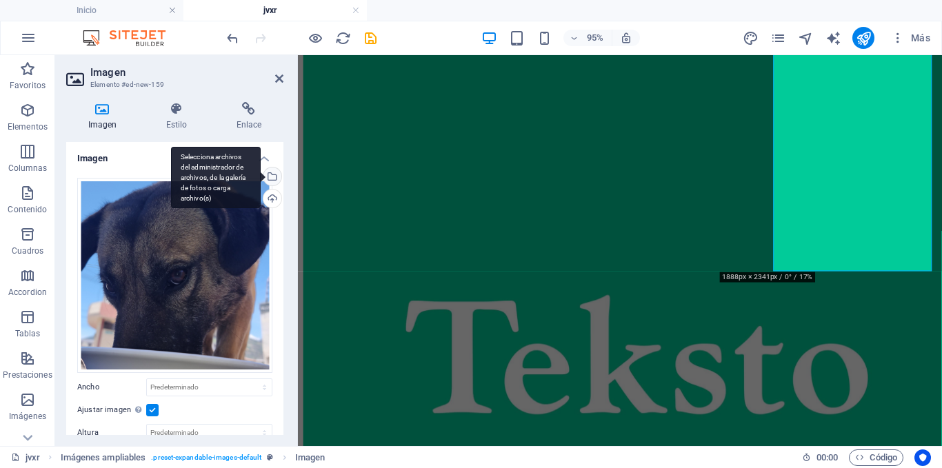
click at [261, 173] on div "Selecciona archivos del administrador de archivos, de la galería de fotos o car…" at bounding box center [216, 178] width 90 height 62
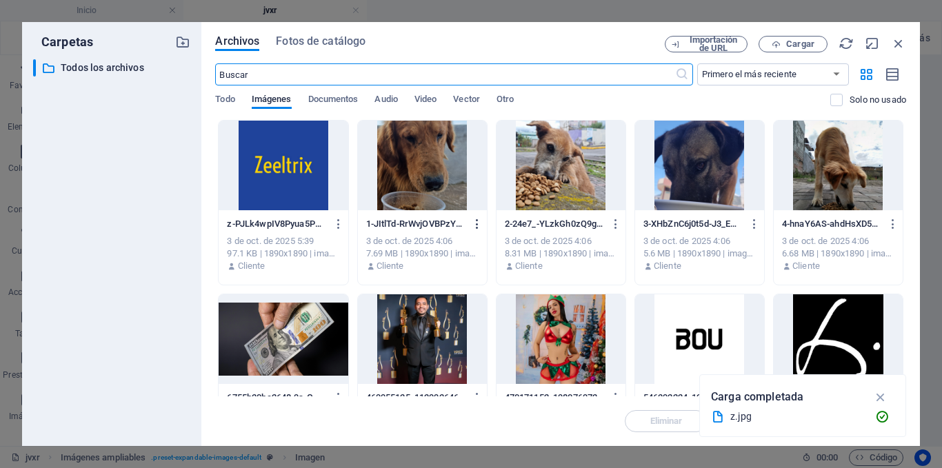
scroll to position [1217, 0]
click at [469, 190] on div at bounding box center [837, 166] width 129 height 90
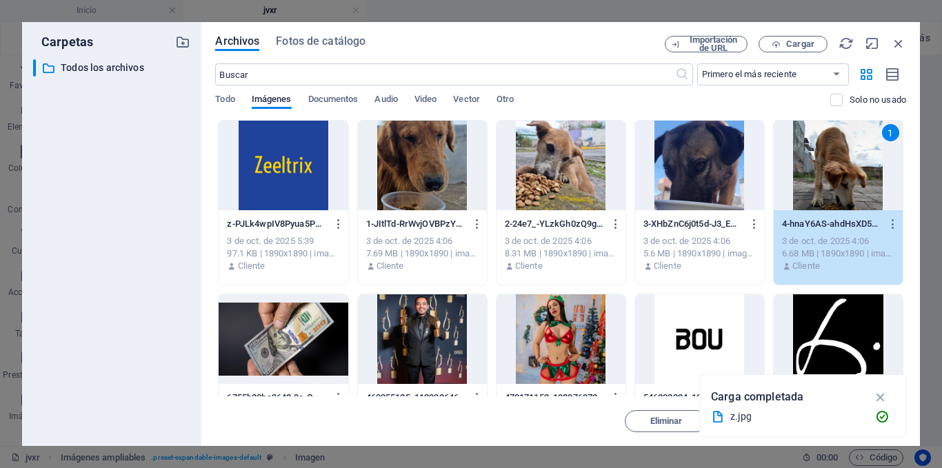
click at [469, 190] on div "1" at bounding box center [837, 166] width 129 height 90
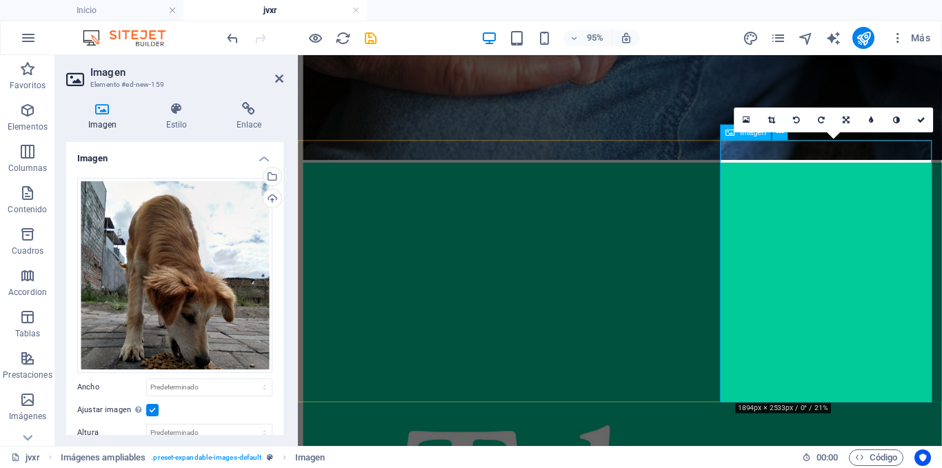
scroll to position [1445, 0]
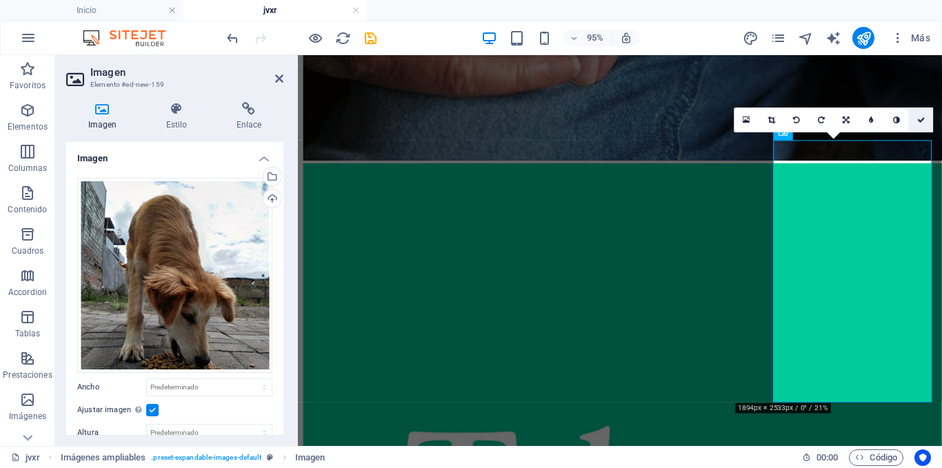
click at [469, 119] on icon at bounding box center [921, 120] width 8 height 8
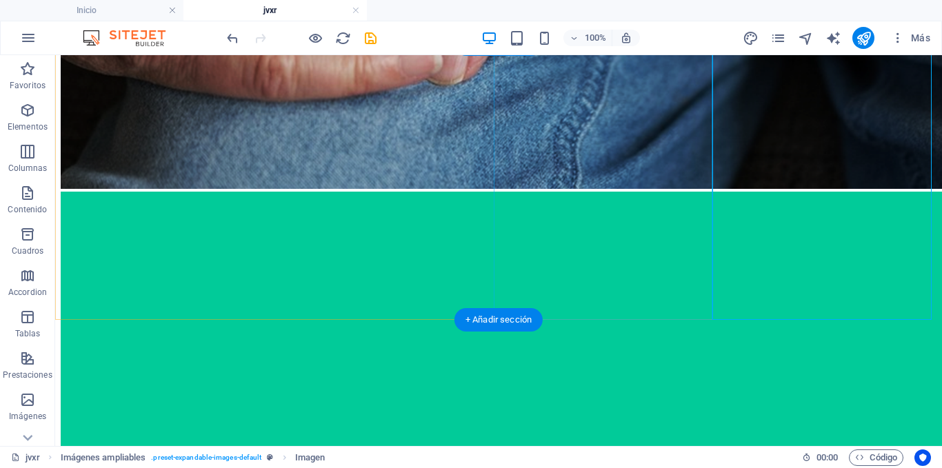
scroll to position [1930, 0]
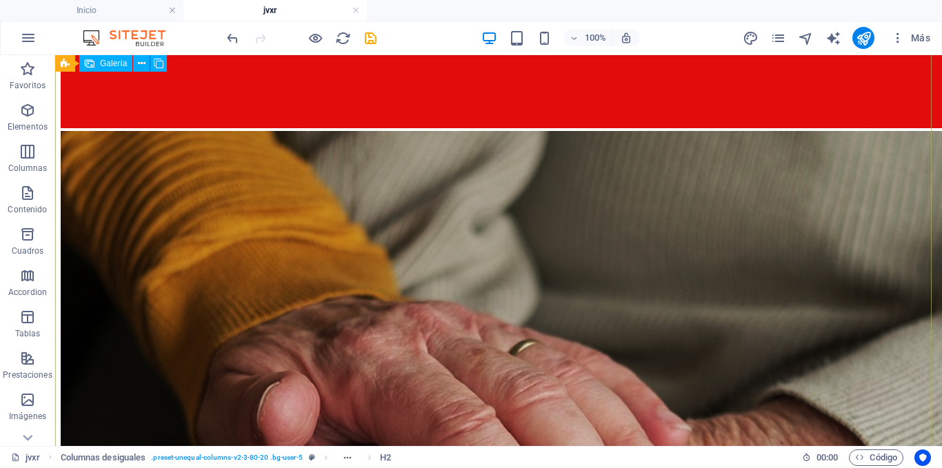
scroll to position [0, 0]
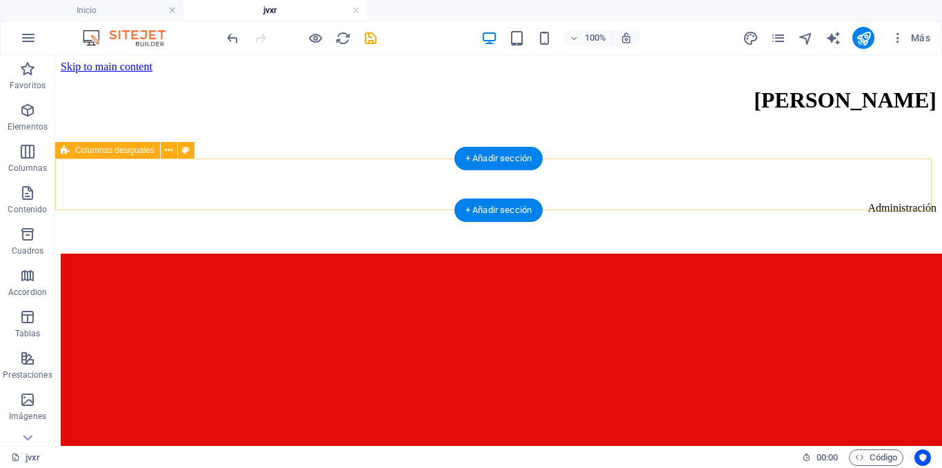
click at [469, 202] on div "Administración" at bounding box center [498, 228] width 875 height 52
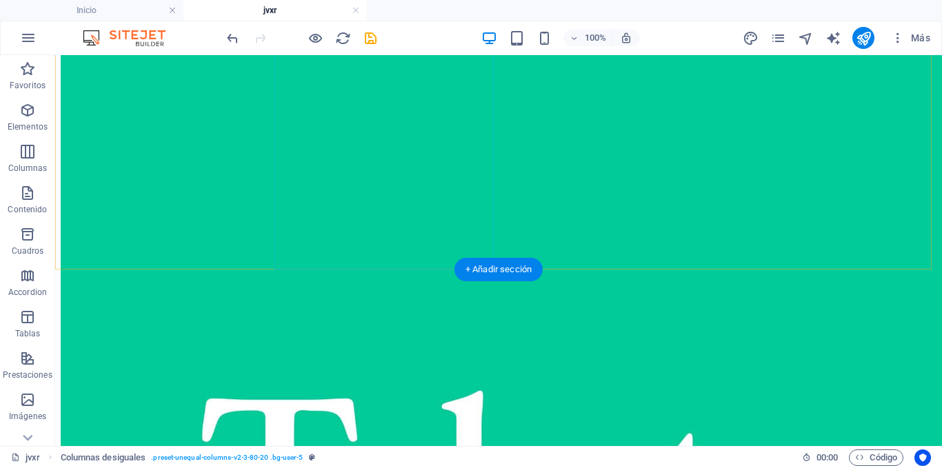
scroll to position [2004, 0]
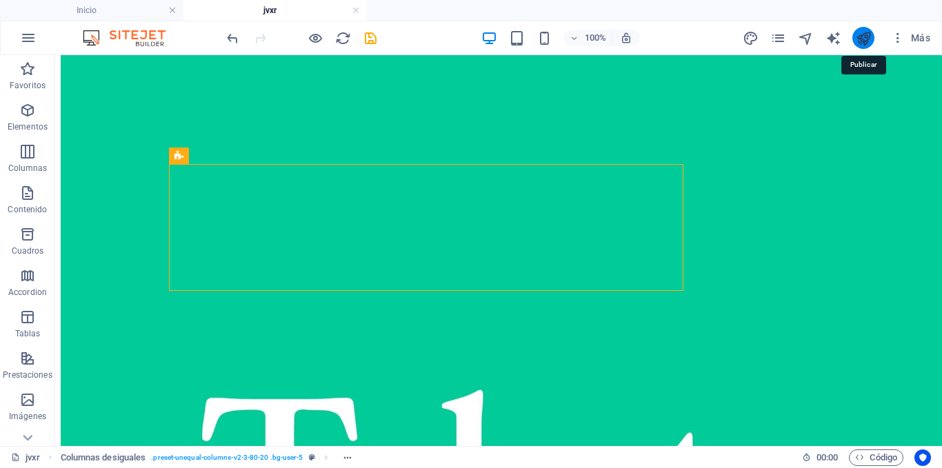
click at [469, 35] on icon "publish" at bounding box center [863, 38] width 16 height 16
